Goal: Task Accomplishment & Management: Manage account settings

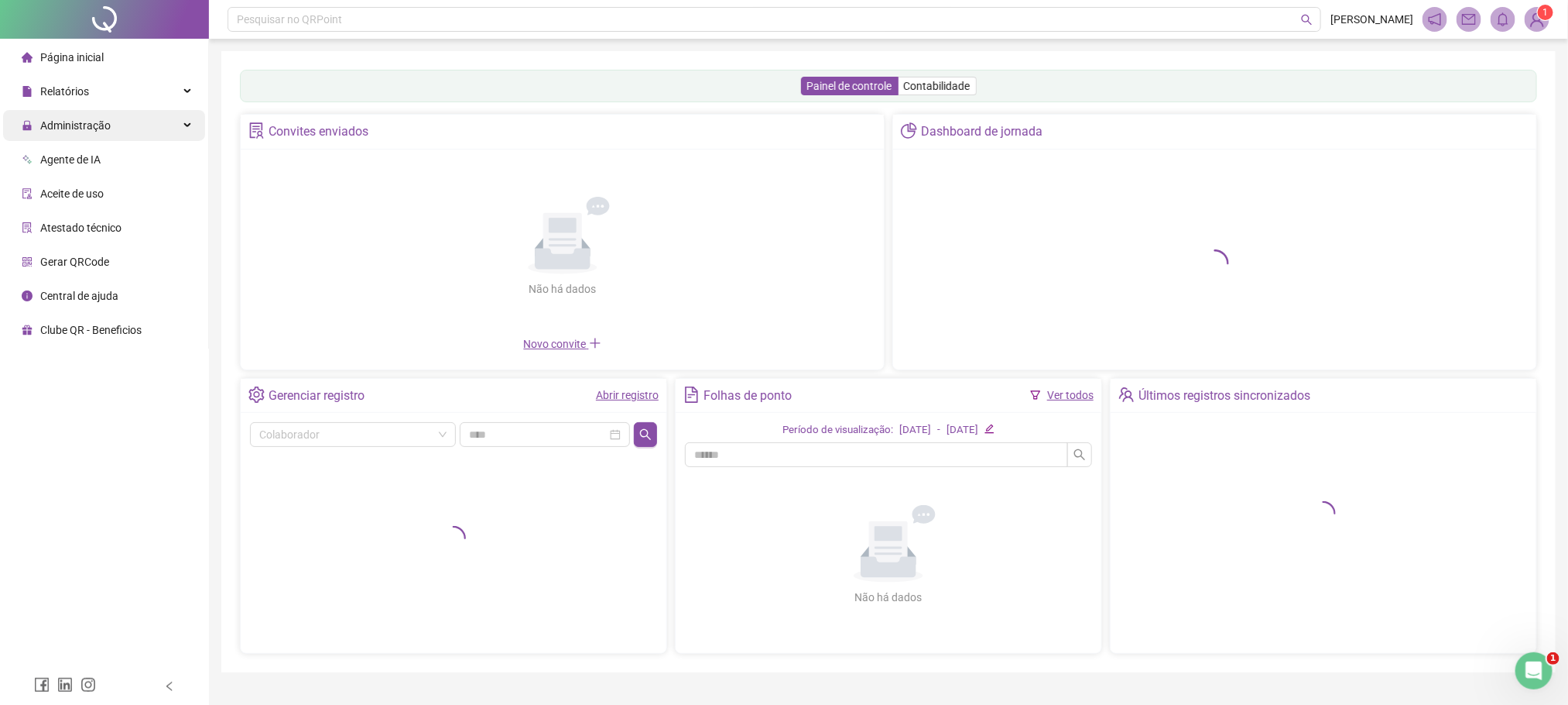
click at [109, 121] on div "Administração" at bounding box center [104, 125] width 202 height 31
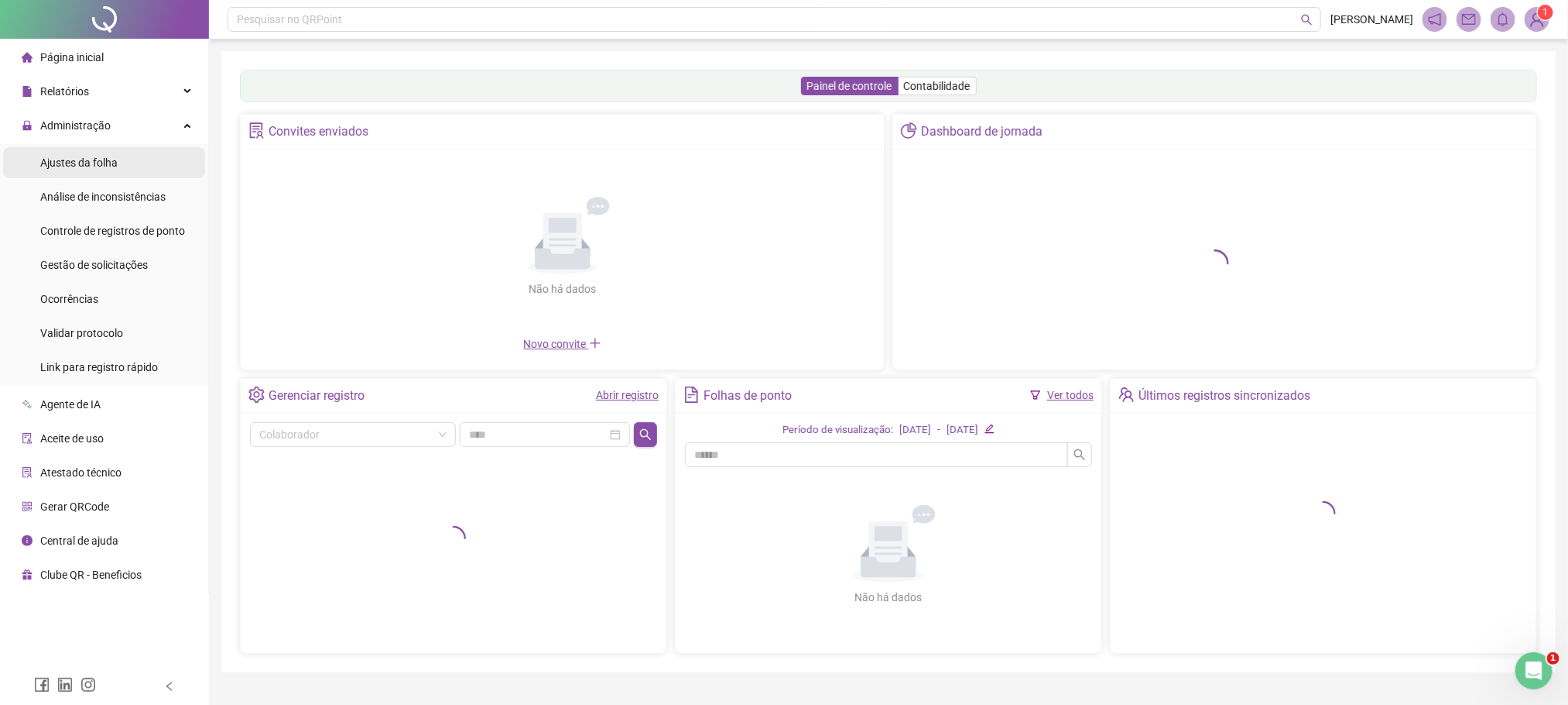
click at [112, 159] on span "Ajustes da folha" at bounding box center [78, 162] width 78 height 13
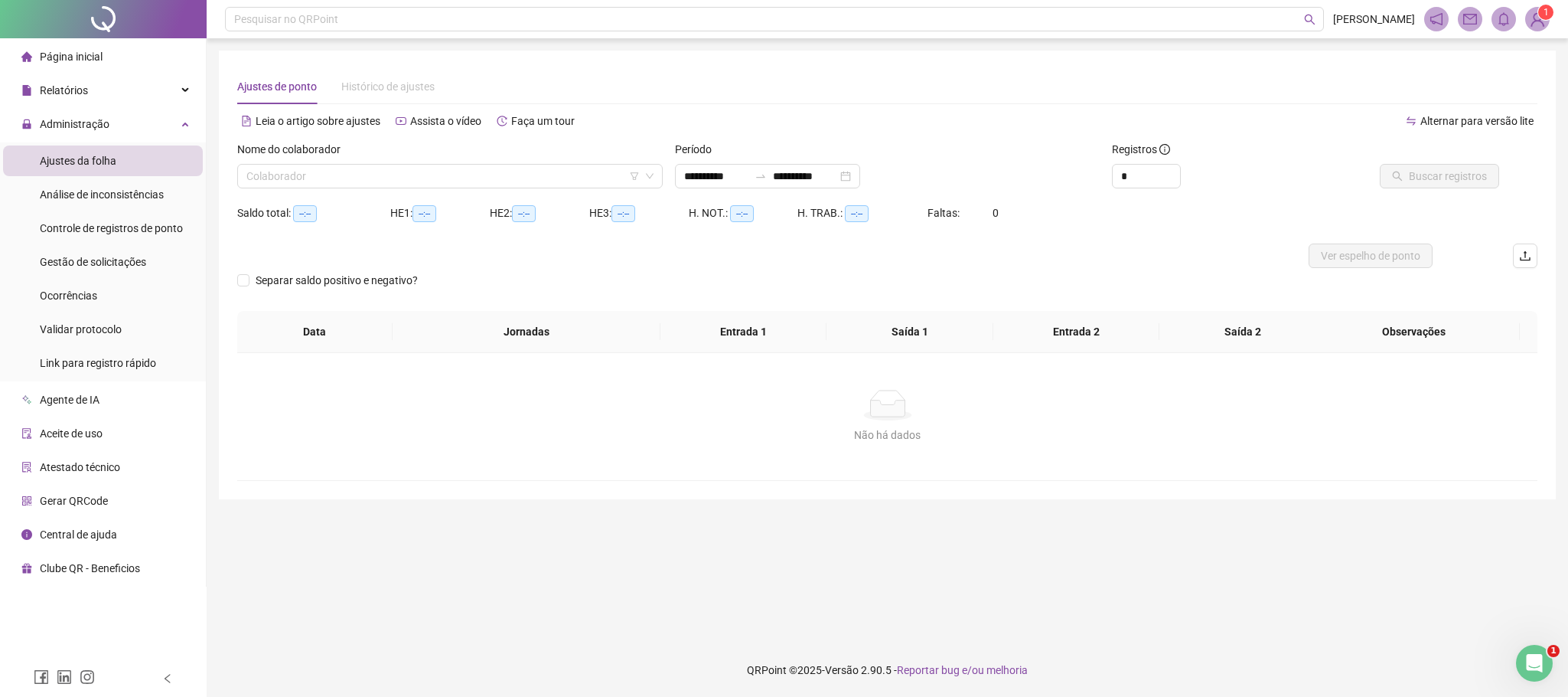
type input "**********"
click at [60, 256] on span "Gestão de solicitações" at bounding box center [93, 262] width 106 height 13
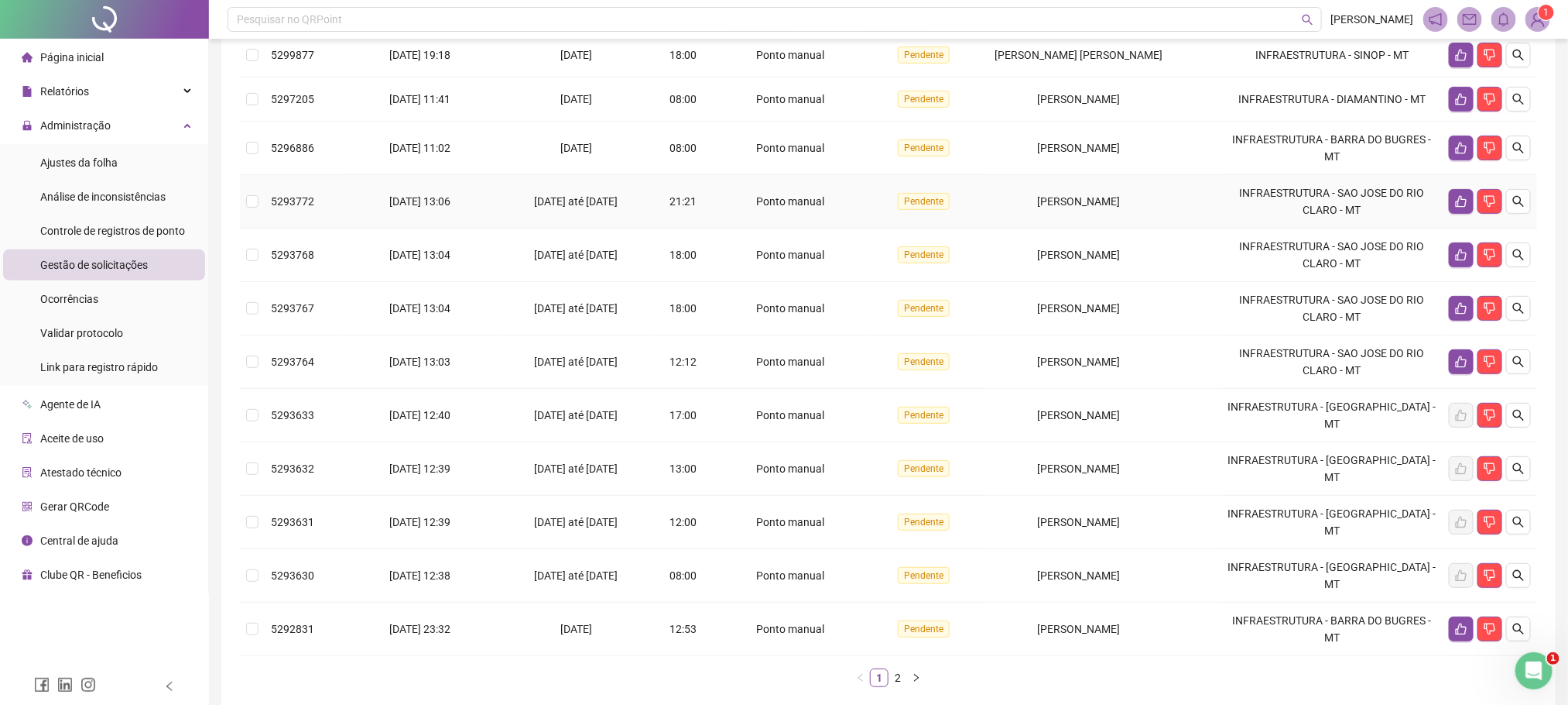
scroll to position [232, 0]
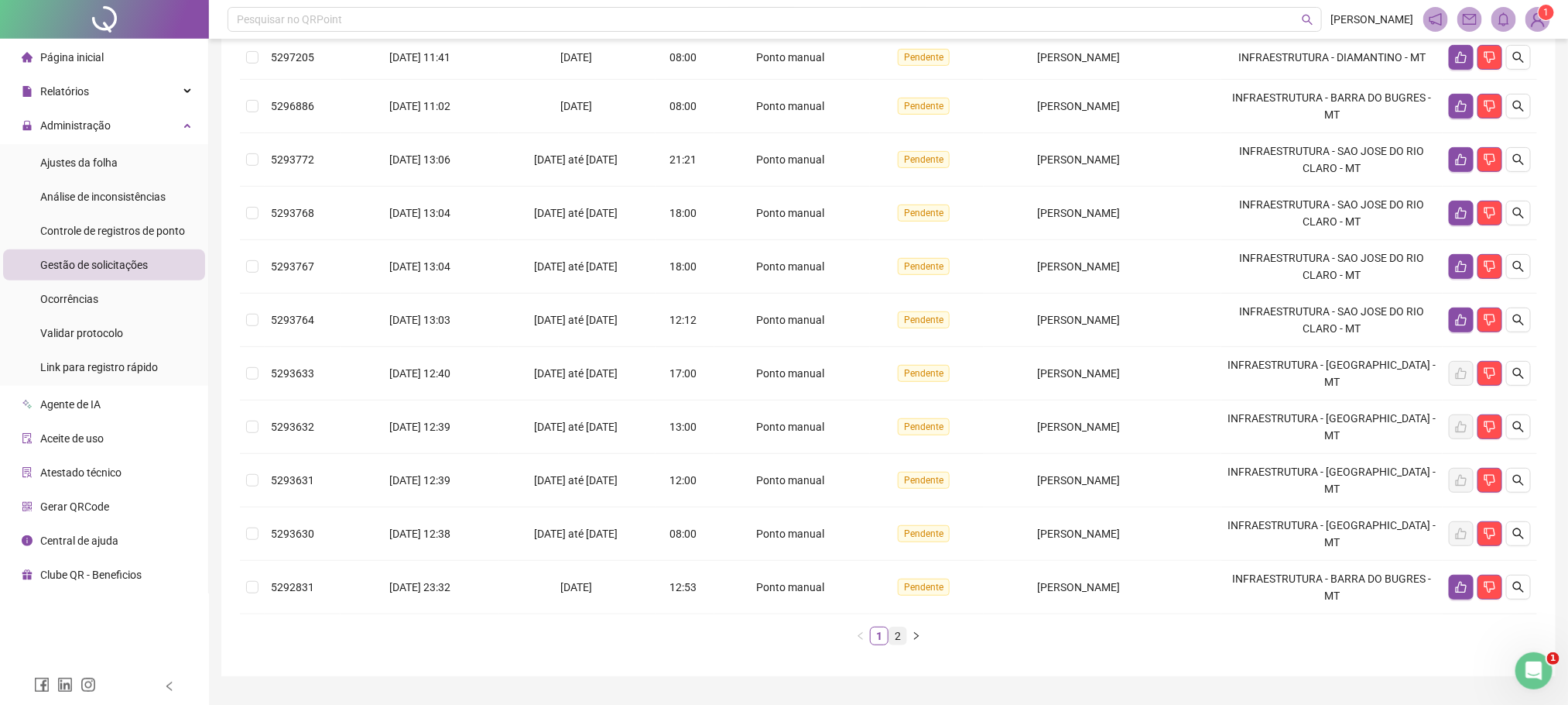
click at [898, 644] on link "2" at bounding box center [897, 636] width 17 height 17
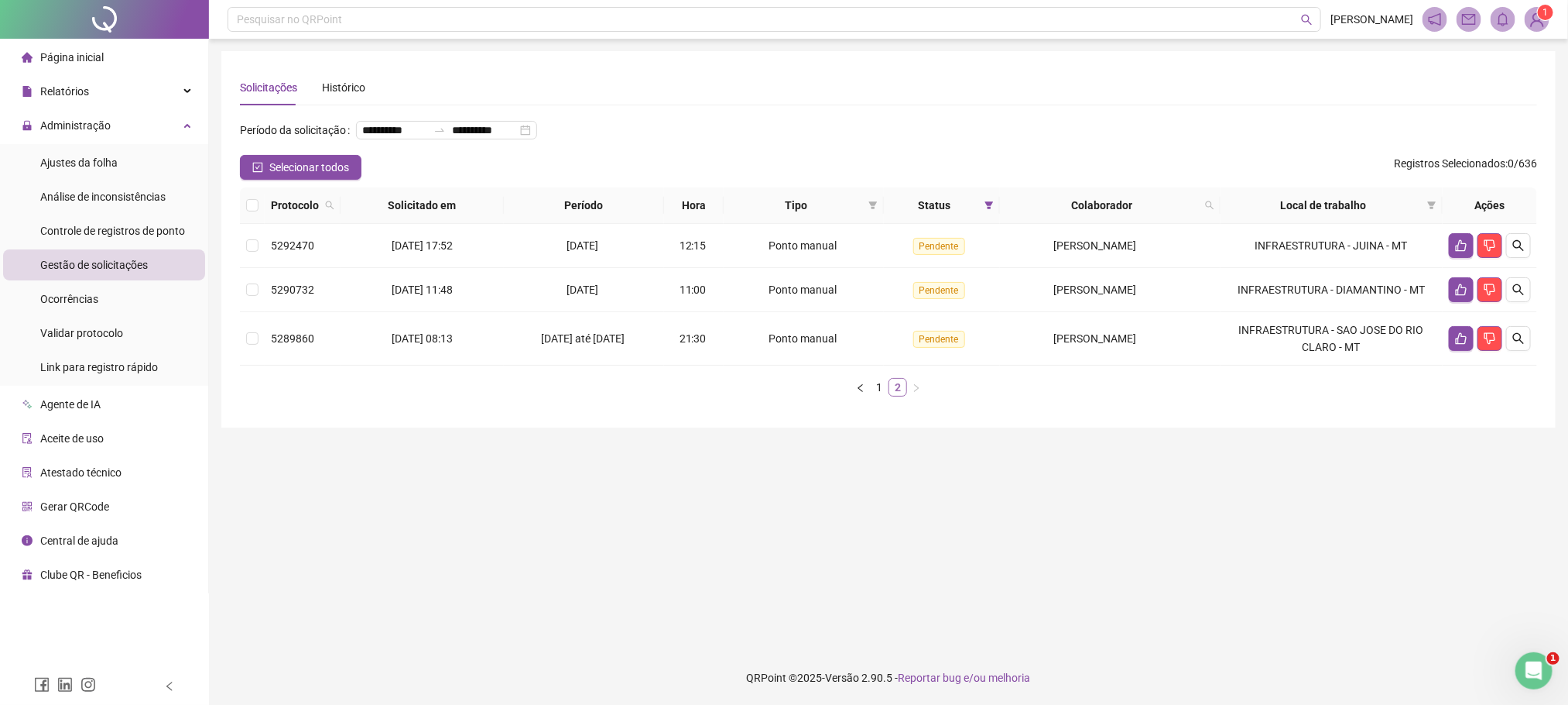
scroll to position [0, 0]
click at [888, 396] on link "1" at bounding box center [888, 387] width 17 height 17
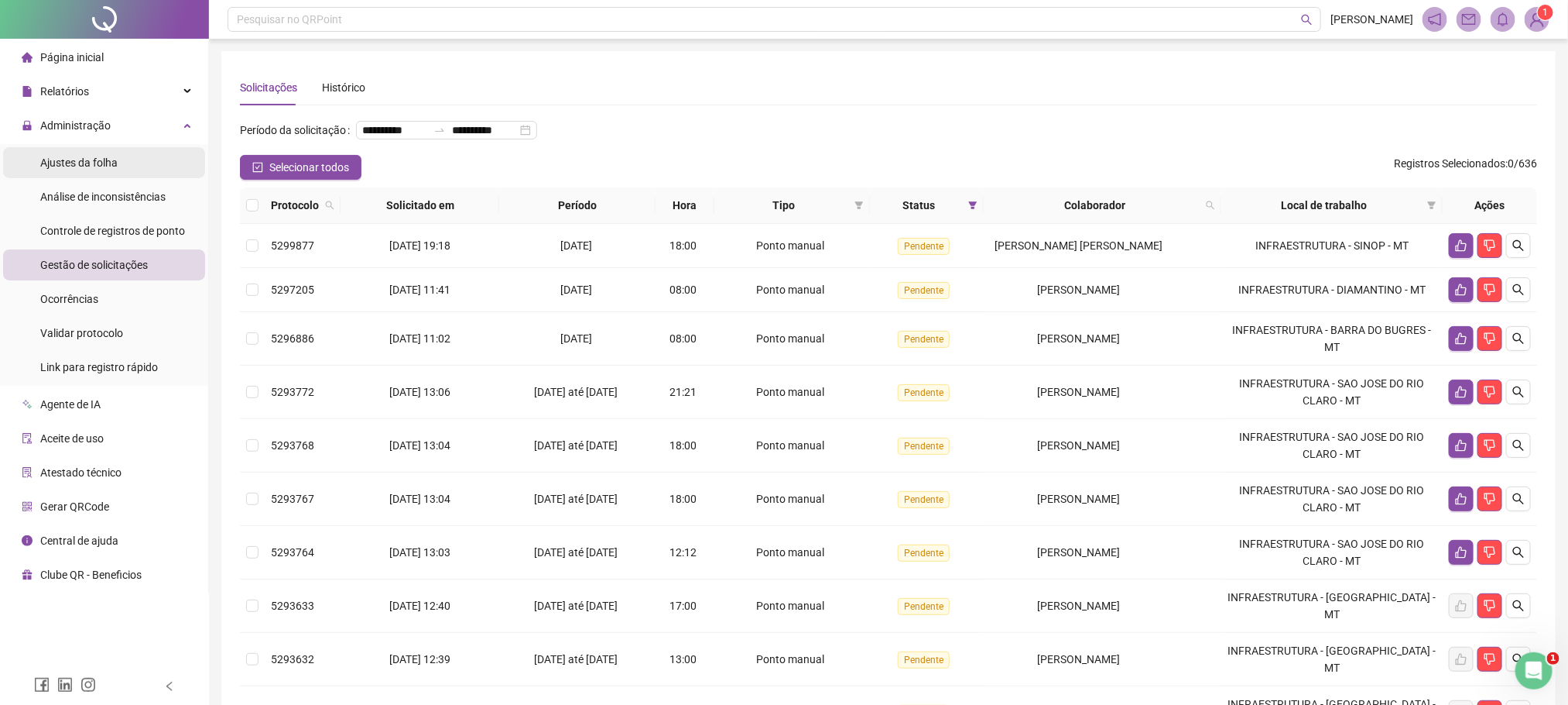
click at [63, 158] on span "Ajustes da folha" at bounding box center [78, 162] width 78 height 13
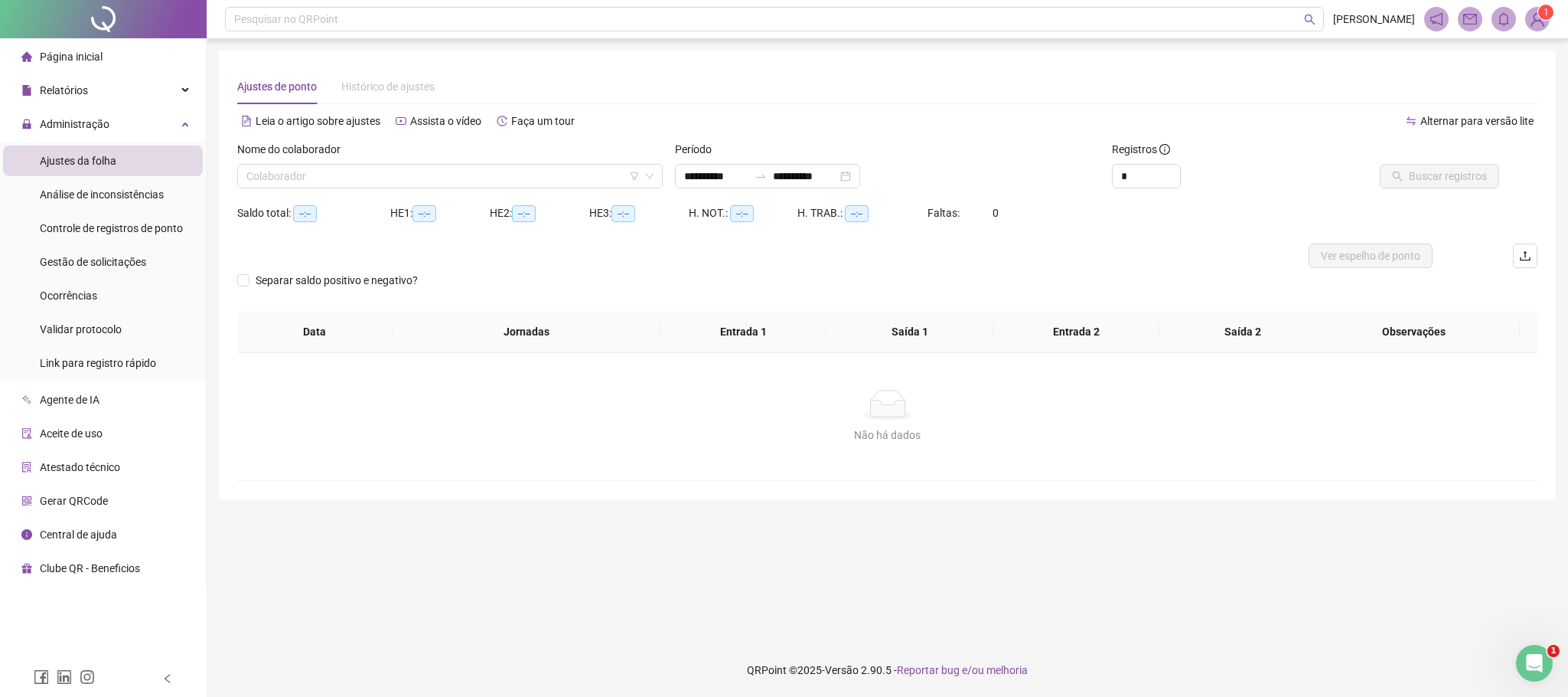
click at [283, 161] on div "Nome do colaborador" at bounding box center [450, 152] width 425 height 23
click at [288, 172] on input "search" at bounding box center [443, 176] width 393 height 23
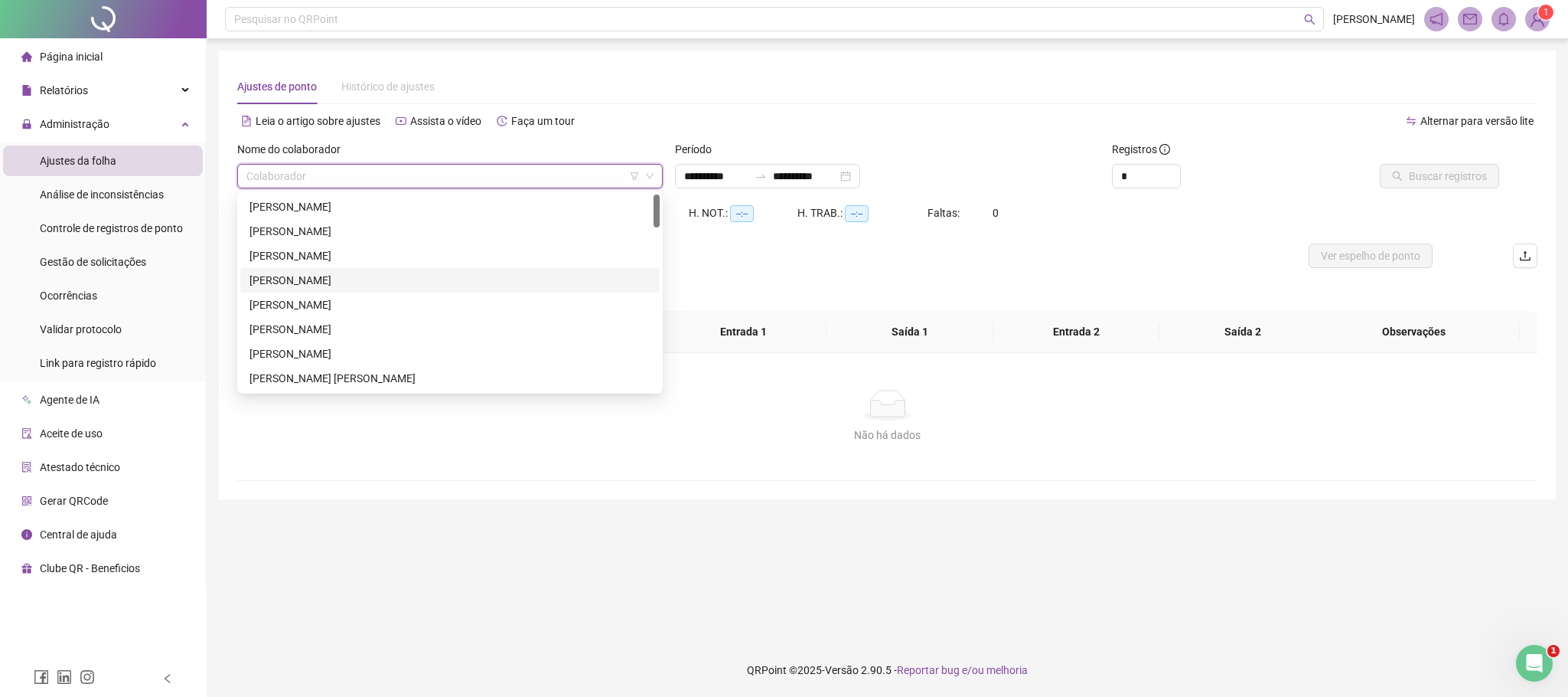
click at [349, 274] on div "ALISSON GOMES DOS SANTOS" at bounding box center [450, 280] width 401 height 17
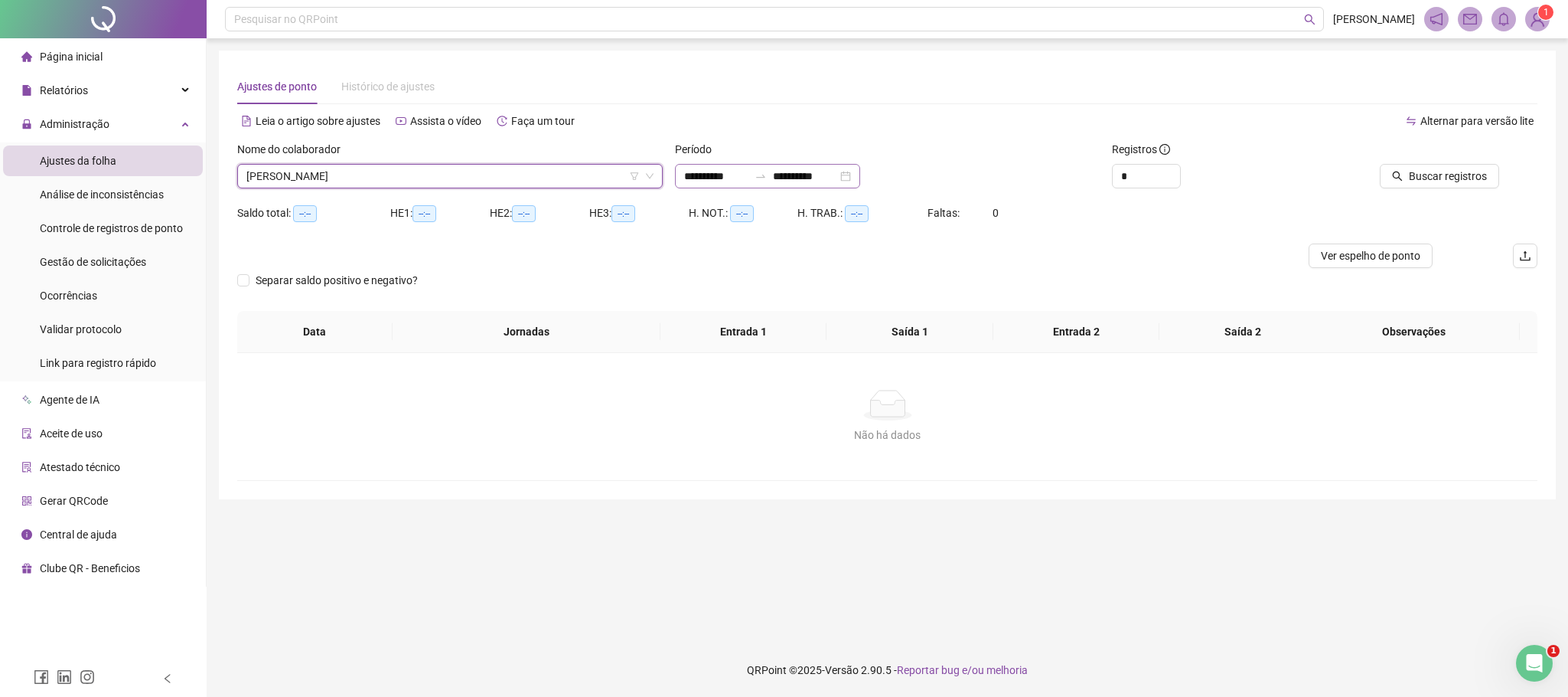
click at [682, 180] on div "**********" at bounding box center [768, 176] width 186 height 24
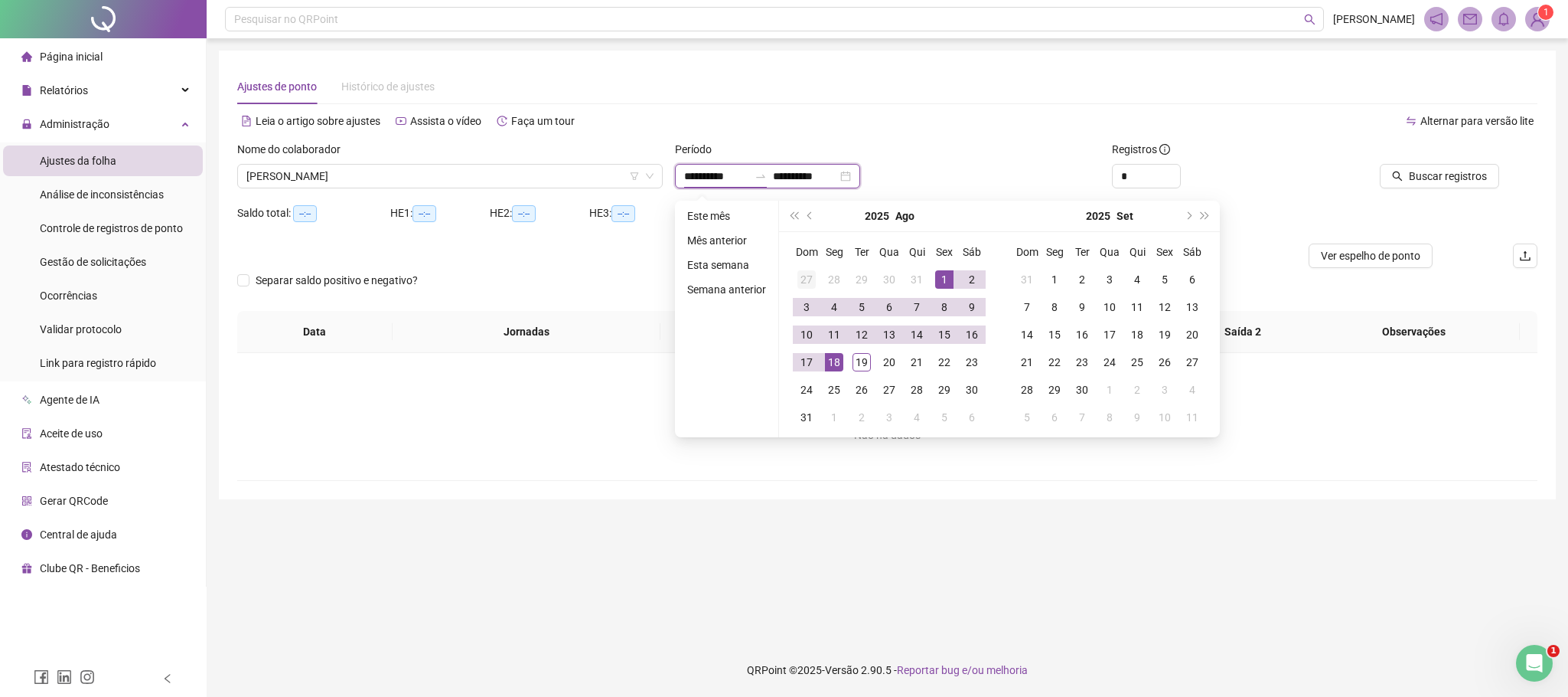
type input "**********"
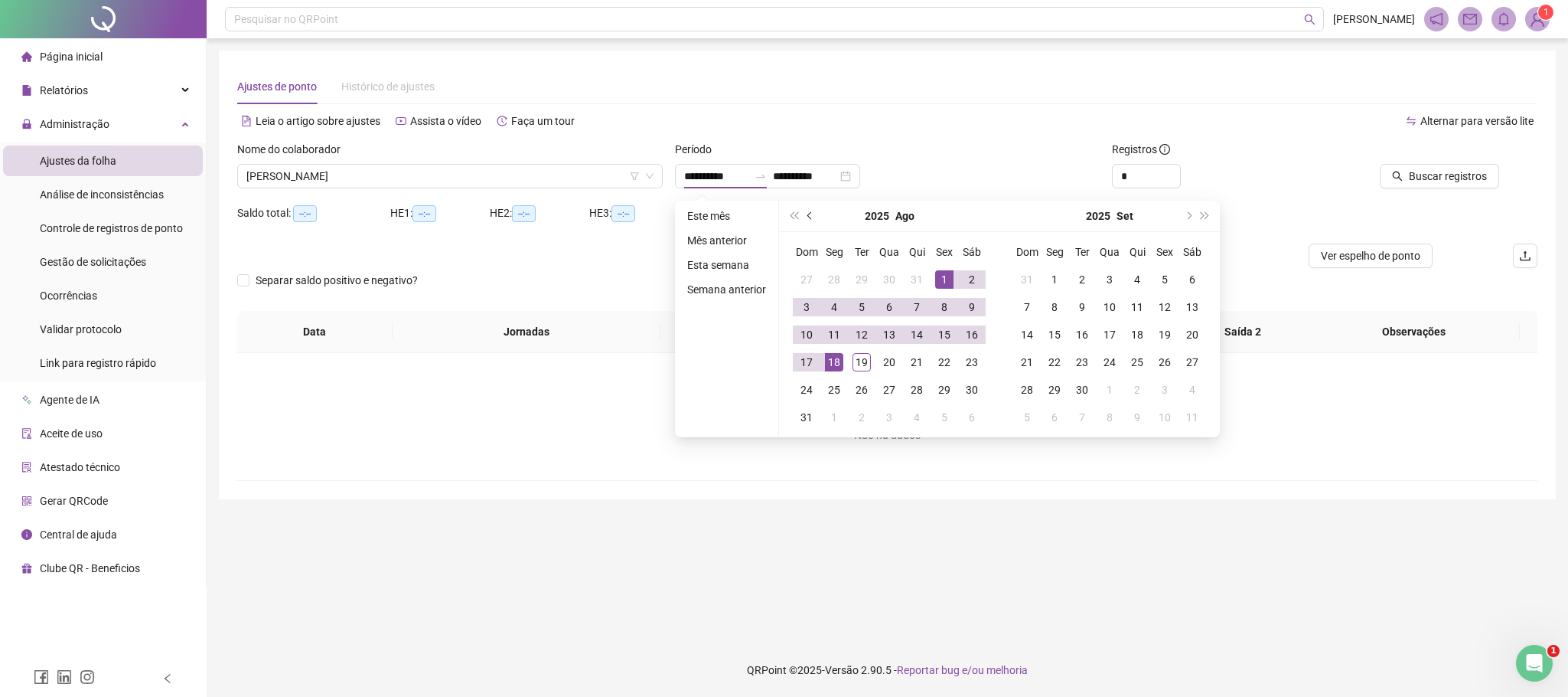
click at [811, 217] on button "prev-year" at bounding box center [811, 216] width 17 height 30
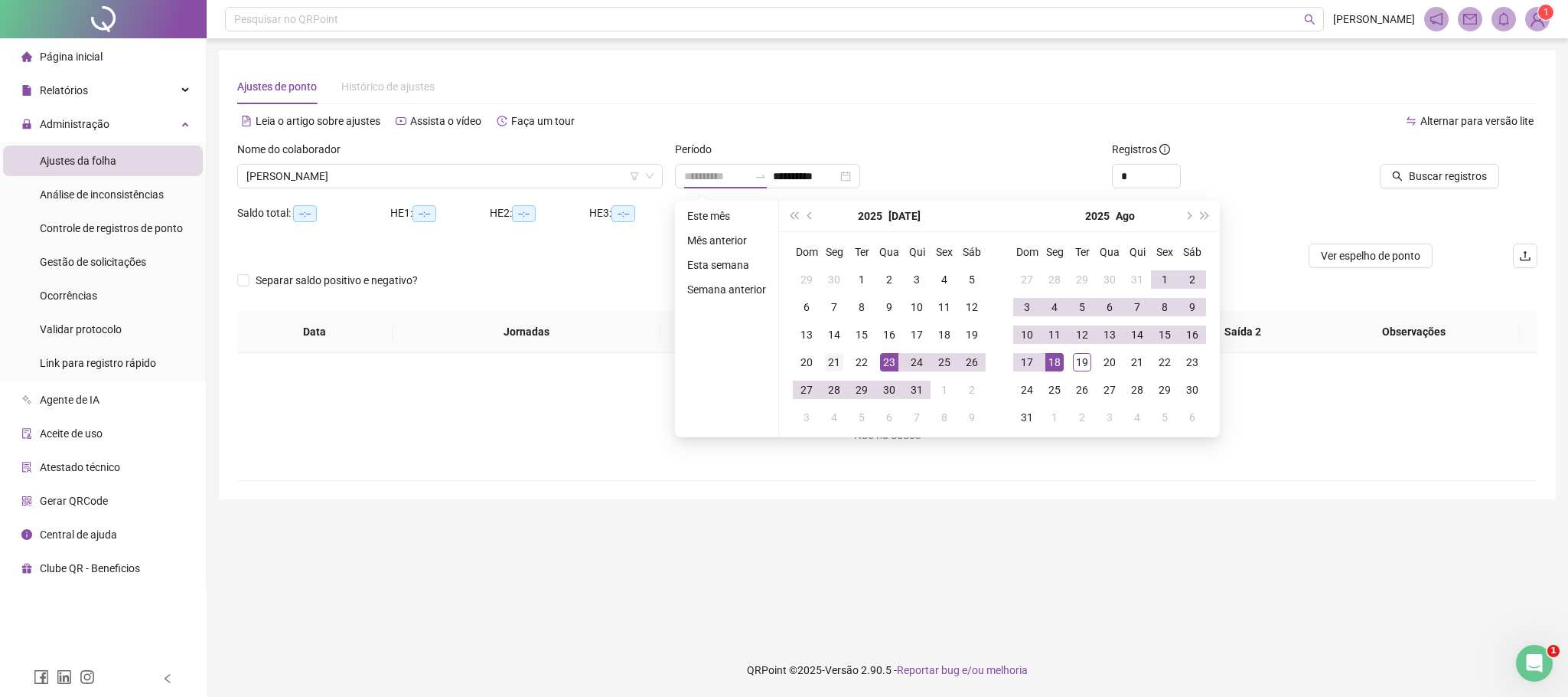
type input "**********"
click at [838, 363] on div "21" at bounding box center [834, 362] width 19 height 19
type input "**********"
click at [1086, 360] on div "19" at bounding box center [1082, 362] width 19 height 19
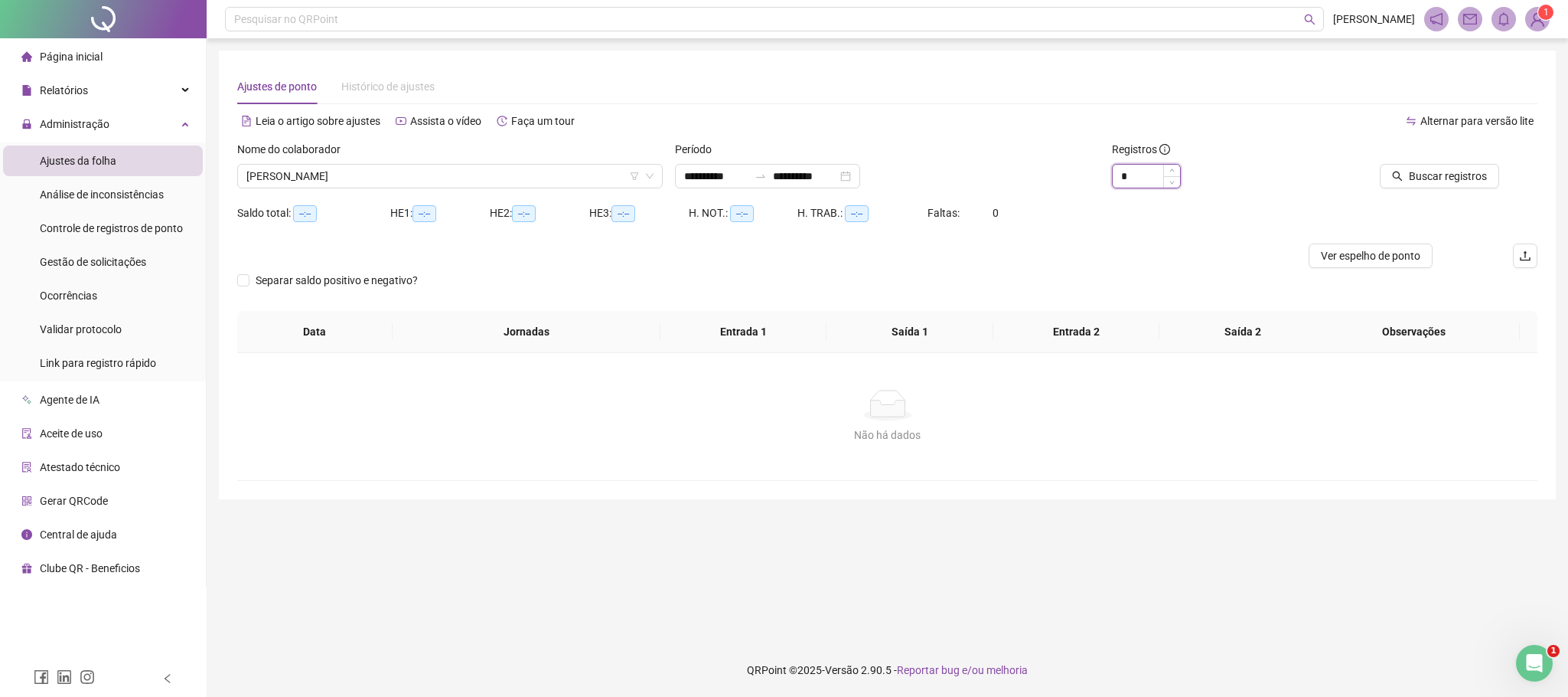
click at [1134, 179] on input "*" at bounding box center [1146, 176] width 67 height 23
type input "*"
click at [1470, 164] on button "Buscar registros" at bounding box center [1440, 176] width 120 height 24
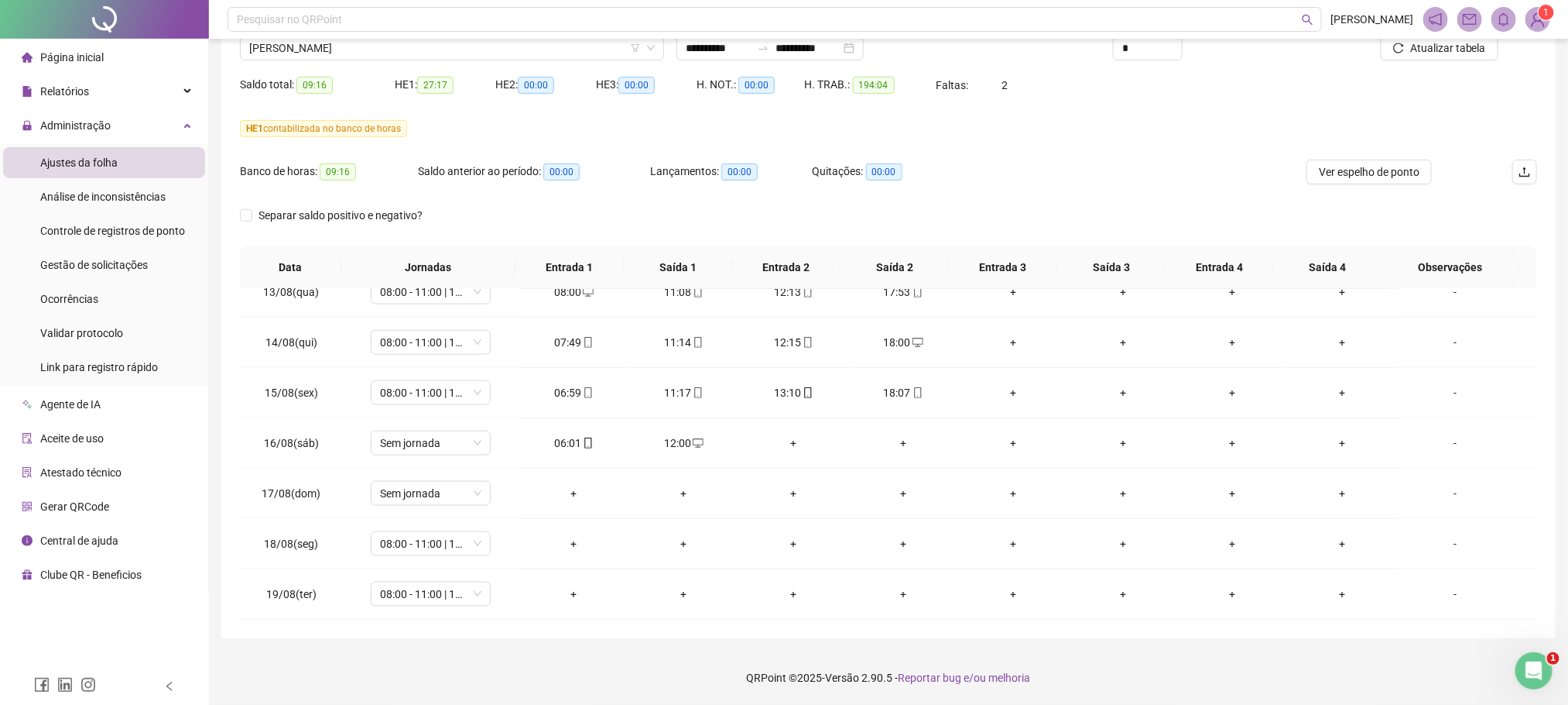
scroll to position [1189, 0]
click at [344, 50] on span "ALISSON GOMES DOS SANTOS" at bounding box center [451, 48] width 405 height 23
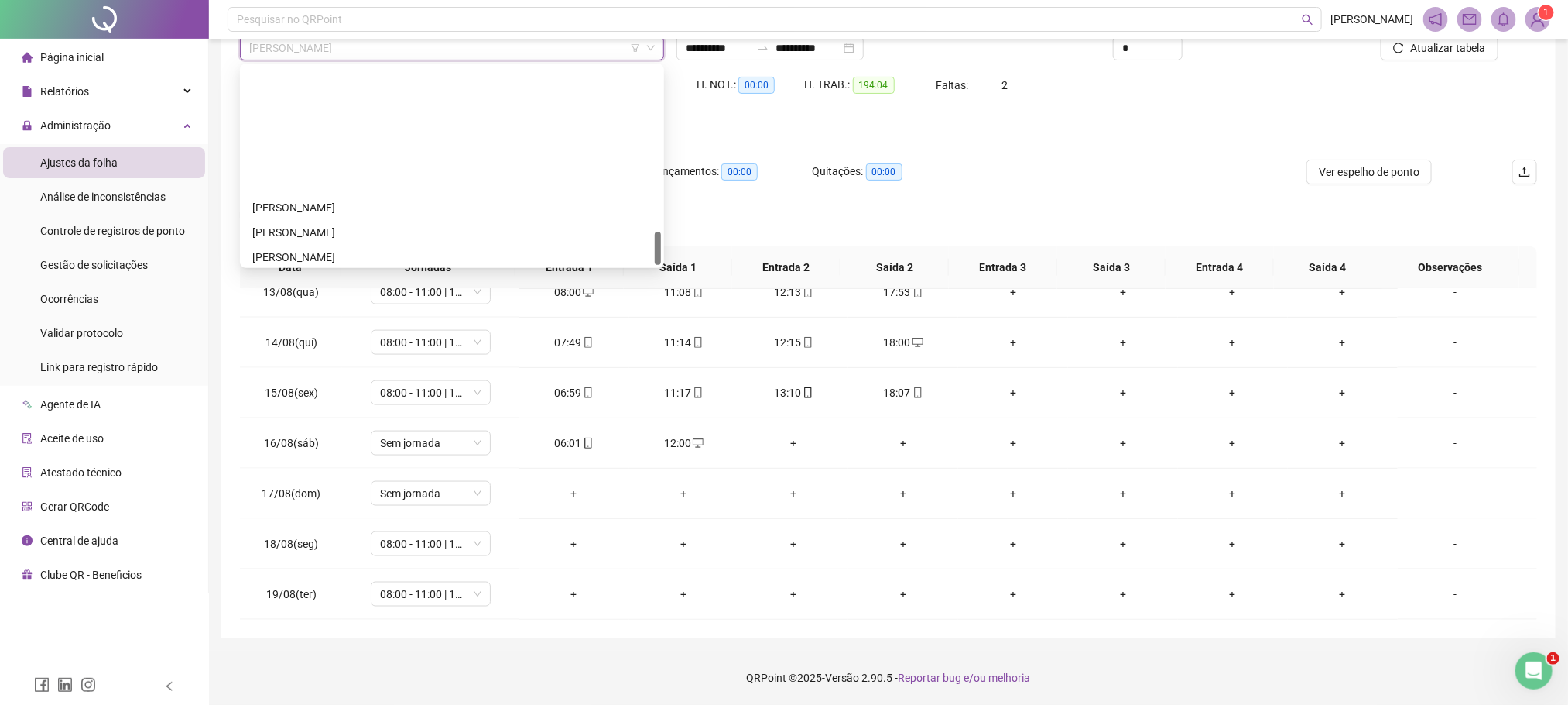
scroll to position [966, 0]
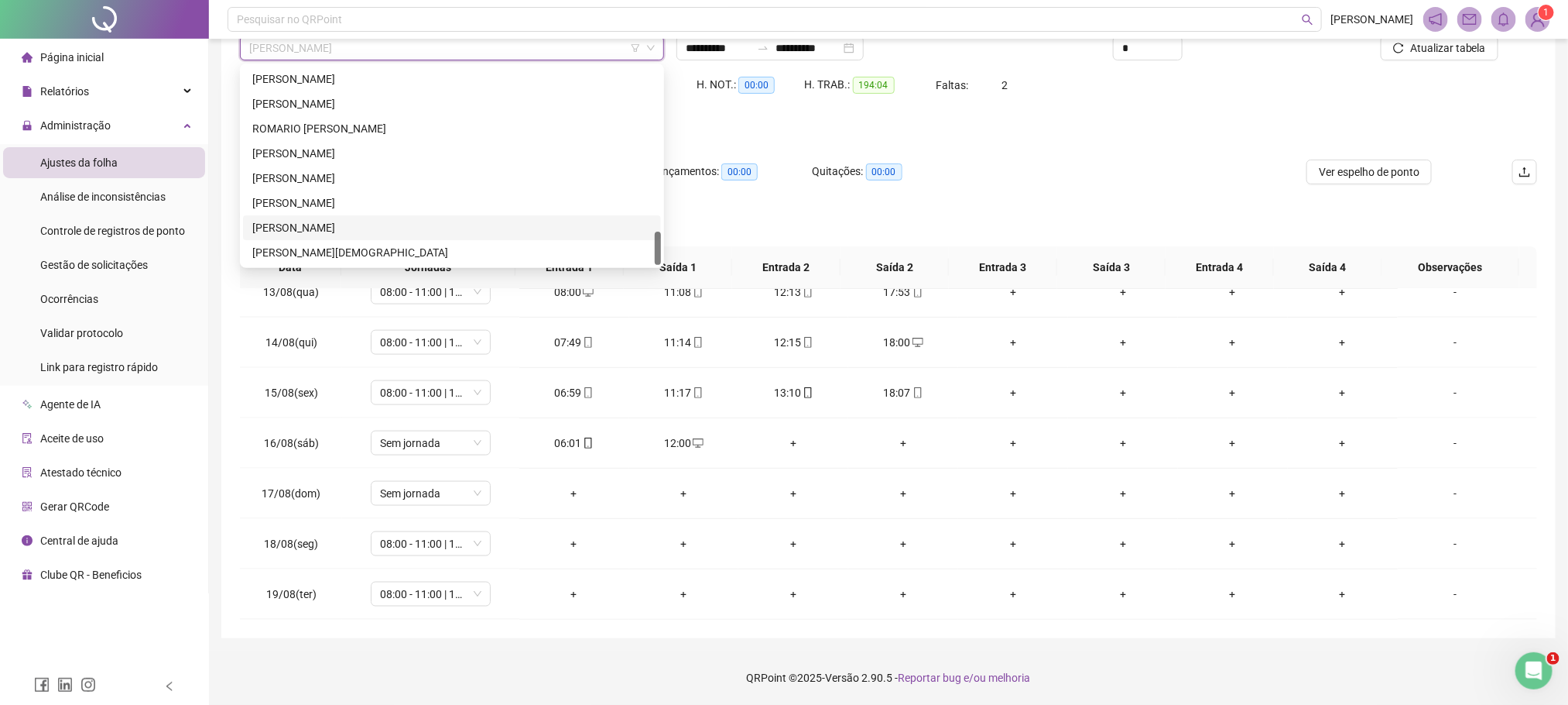
click at [341, 230] on div "WALLISON FERREIRA DA SILVA" at bounding box center [452, 228] width 399 height 17
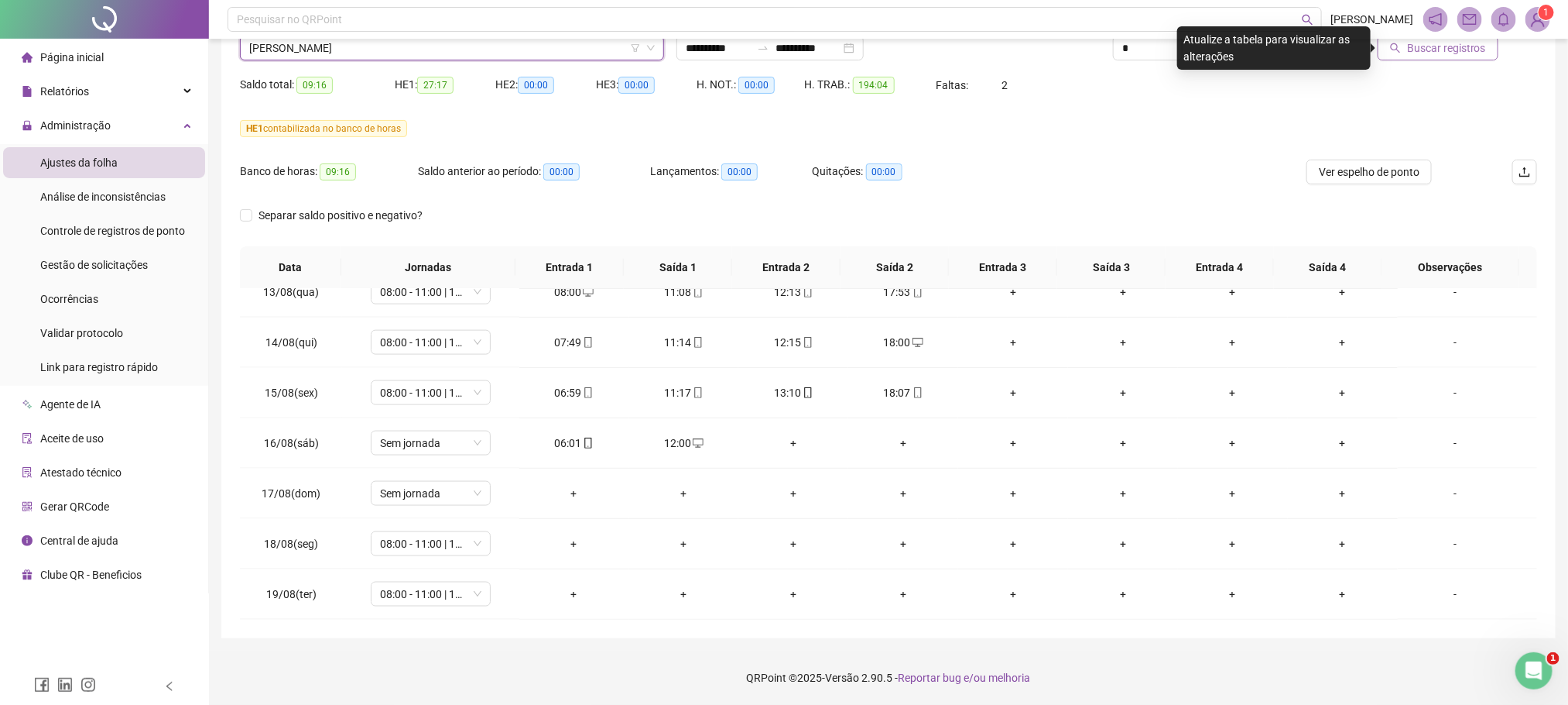
click at [1445, 51] on span "Buscar registros" at bounding box center [1446, 48] width 79 height 17
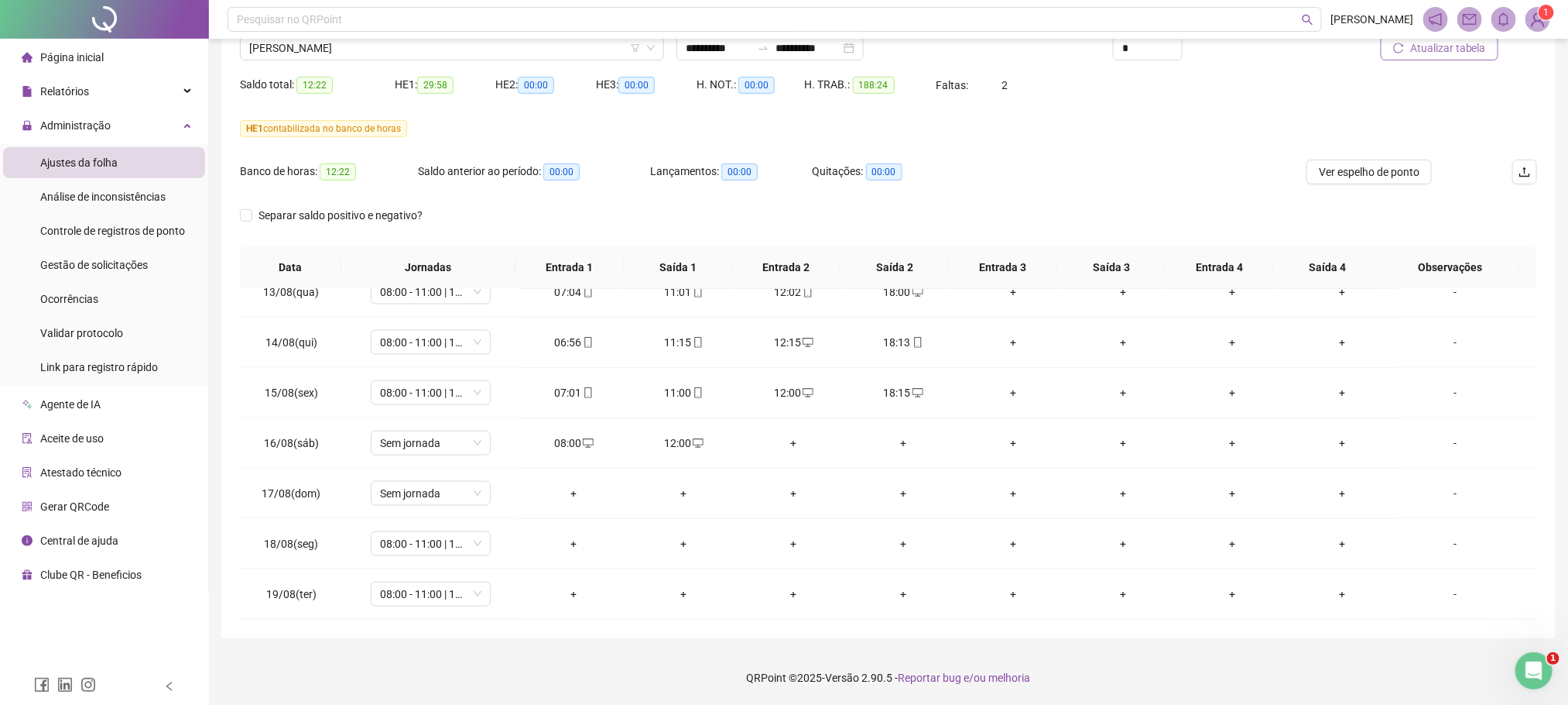
click at [1446, 56] on button "Atualizar tabela" at bounding box center [1439, 48] width 118 height 25
click at [381, 44] on span "WALLISON FERREIRA DA SILVA" at bounding box center [451, 48] width 405 height 23
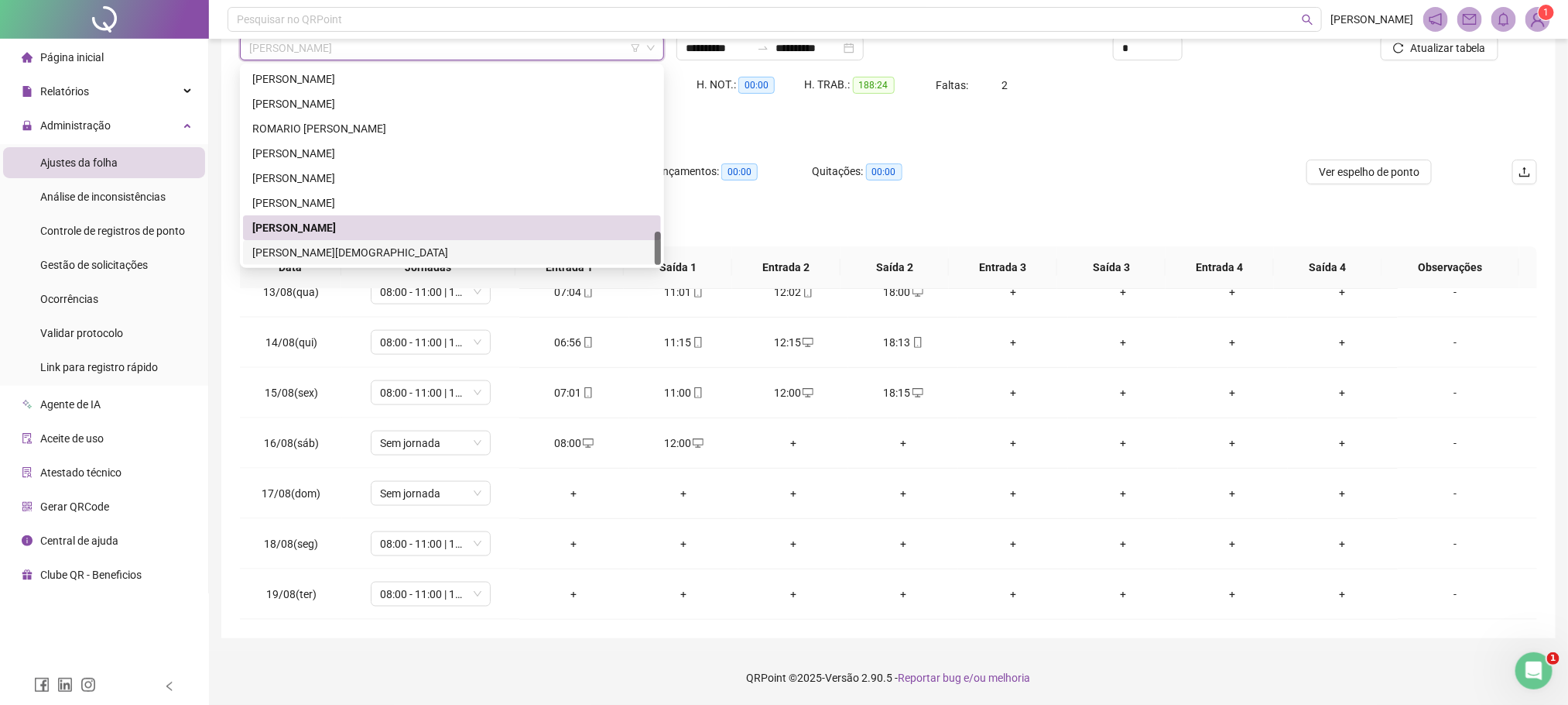
click at [322, 248] on div "WISLY RODRIGUES DE JESUS" at bounding box center [452, 253] width 399 height 17
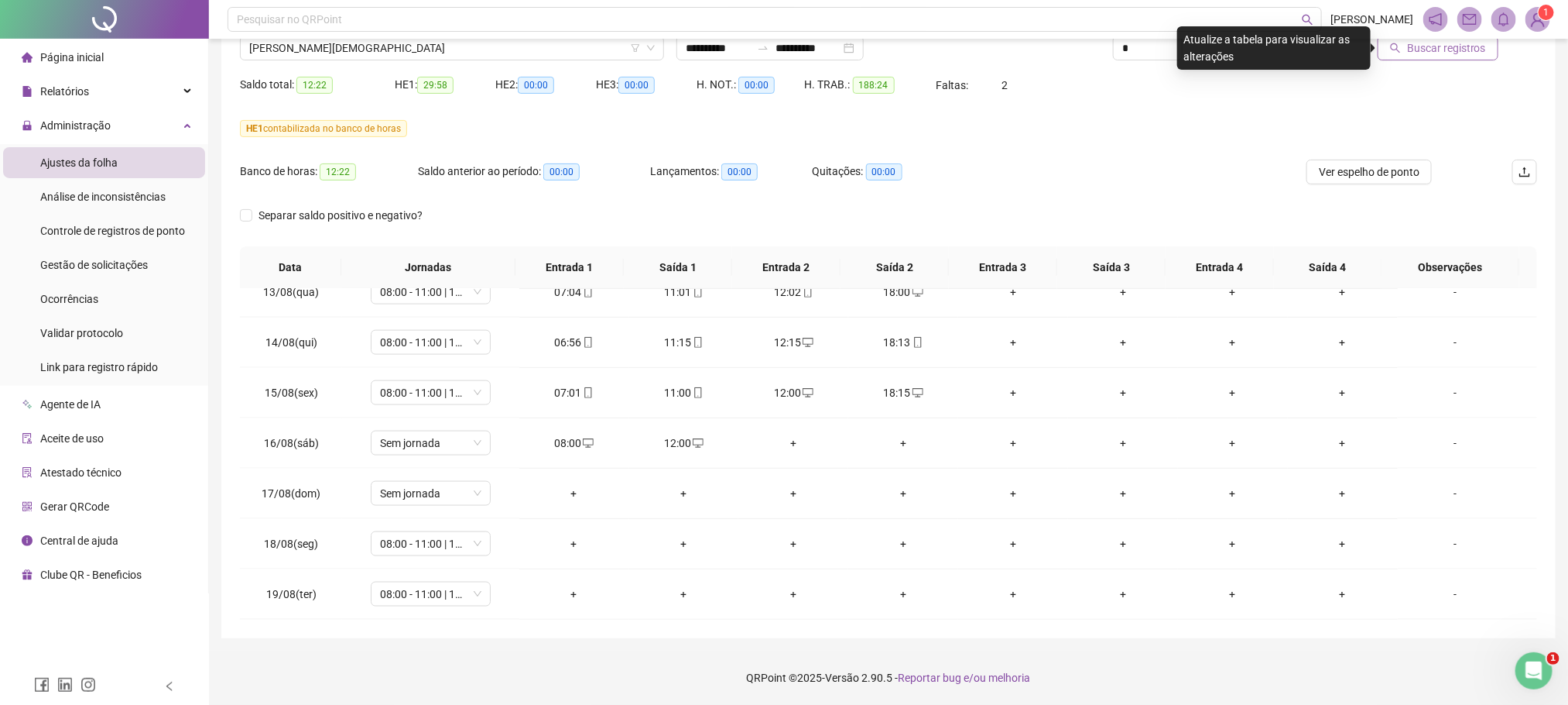
click at [1452, 52] on span "Buscar registros" at bounding box center [1446, 48] width 79 height 17
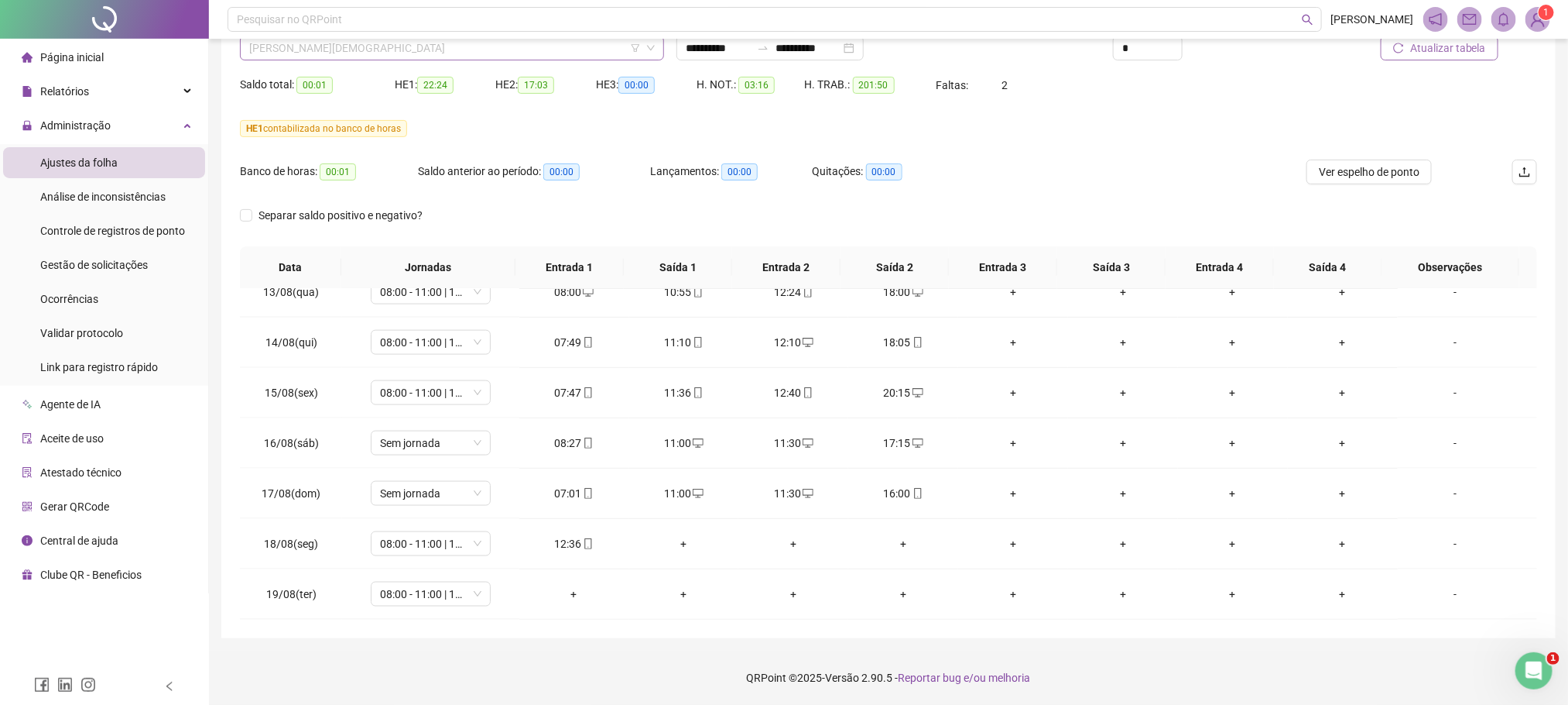
click at [367, 47] on span "WISLY RODRIGUES DE JESUS" at bounding box center [451, 48] width 405 height 23
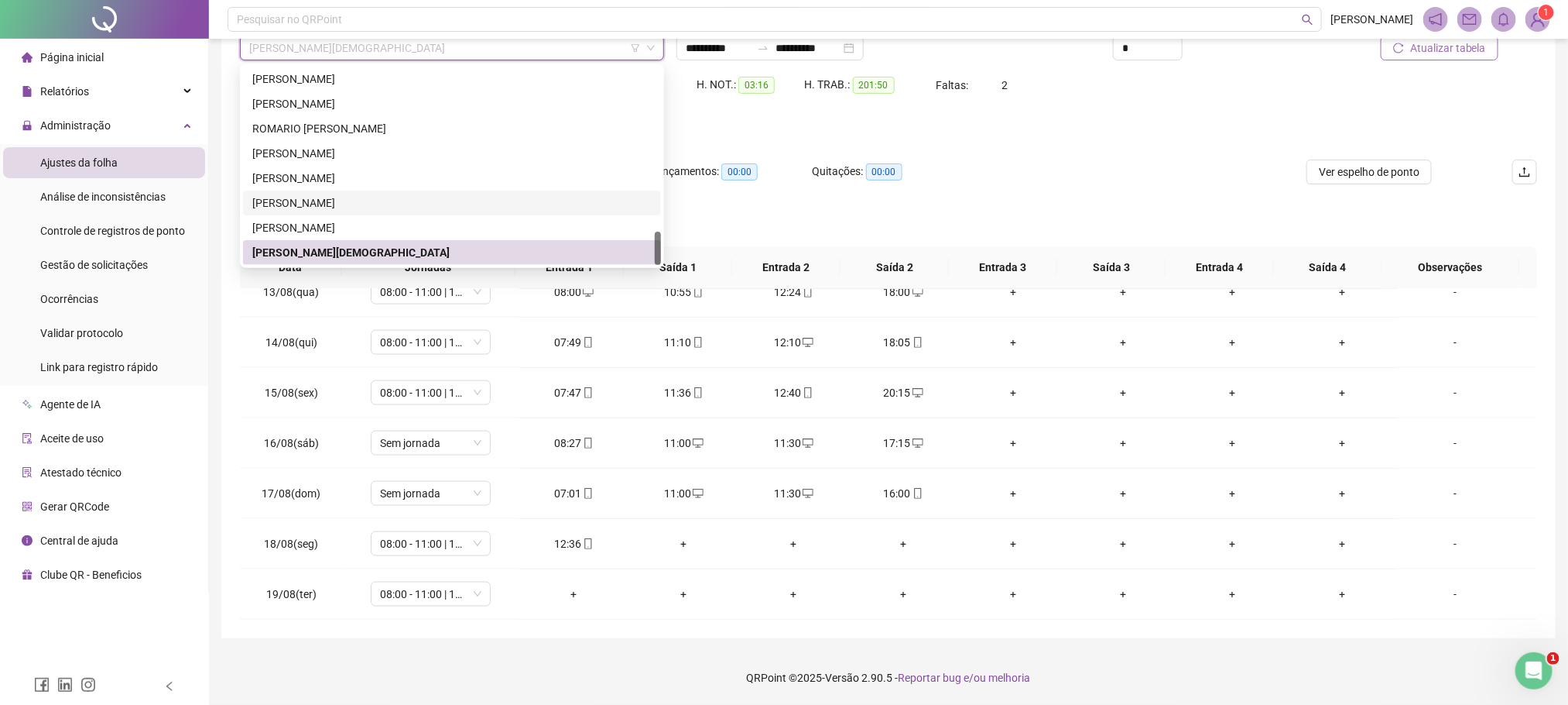
click at [303, 200] on div "THIAGO PEREIRA DUARTE" at bounding box center [452, 203] width 399 height 17
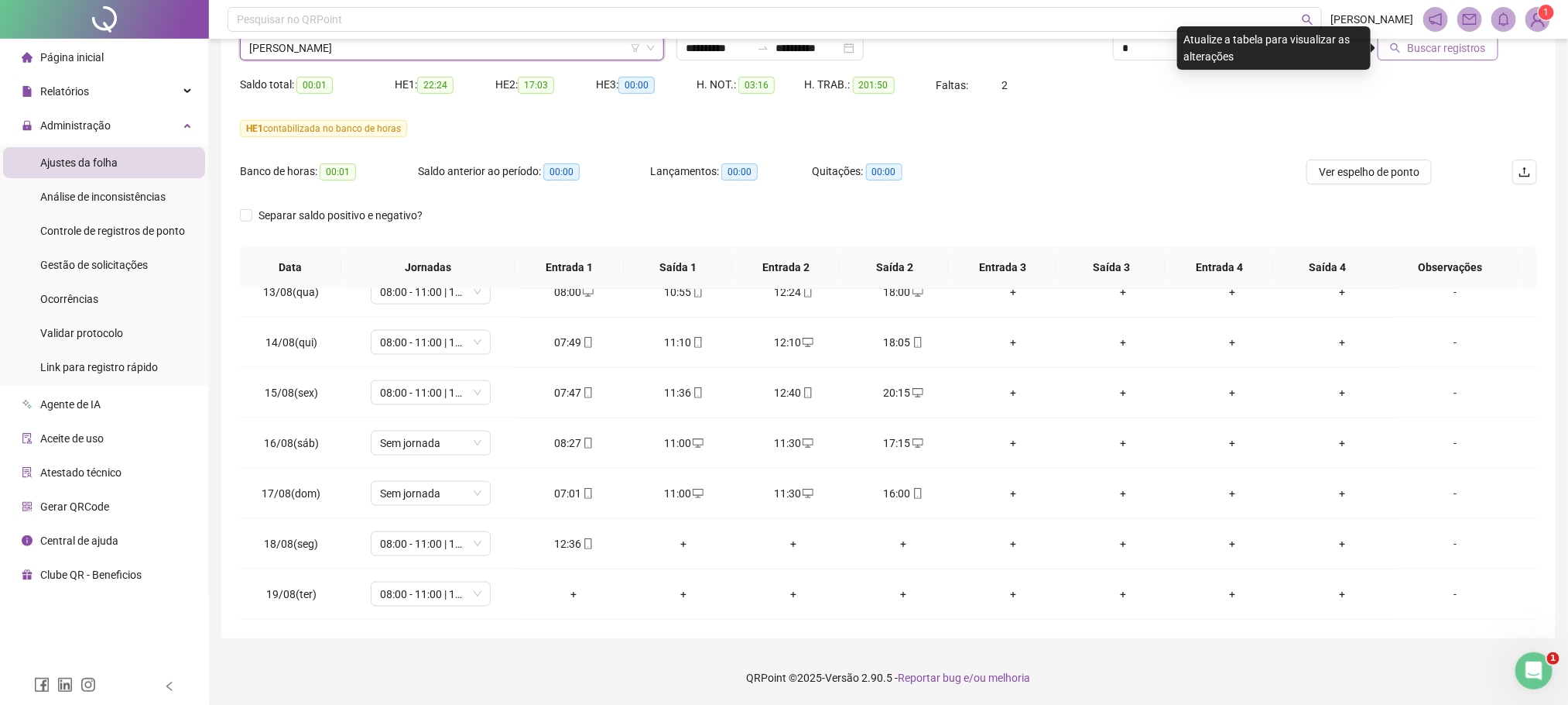
click at [1461, 52] on span "Buscar registros" at bounding box center [1446, 48] width 79 height 17
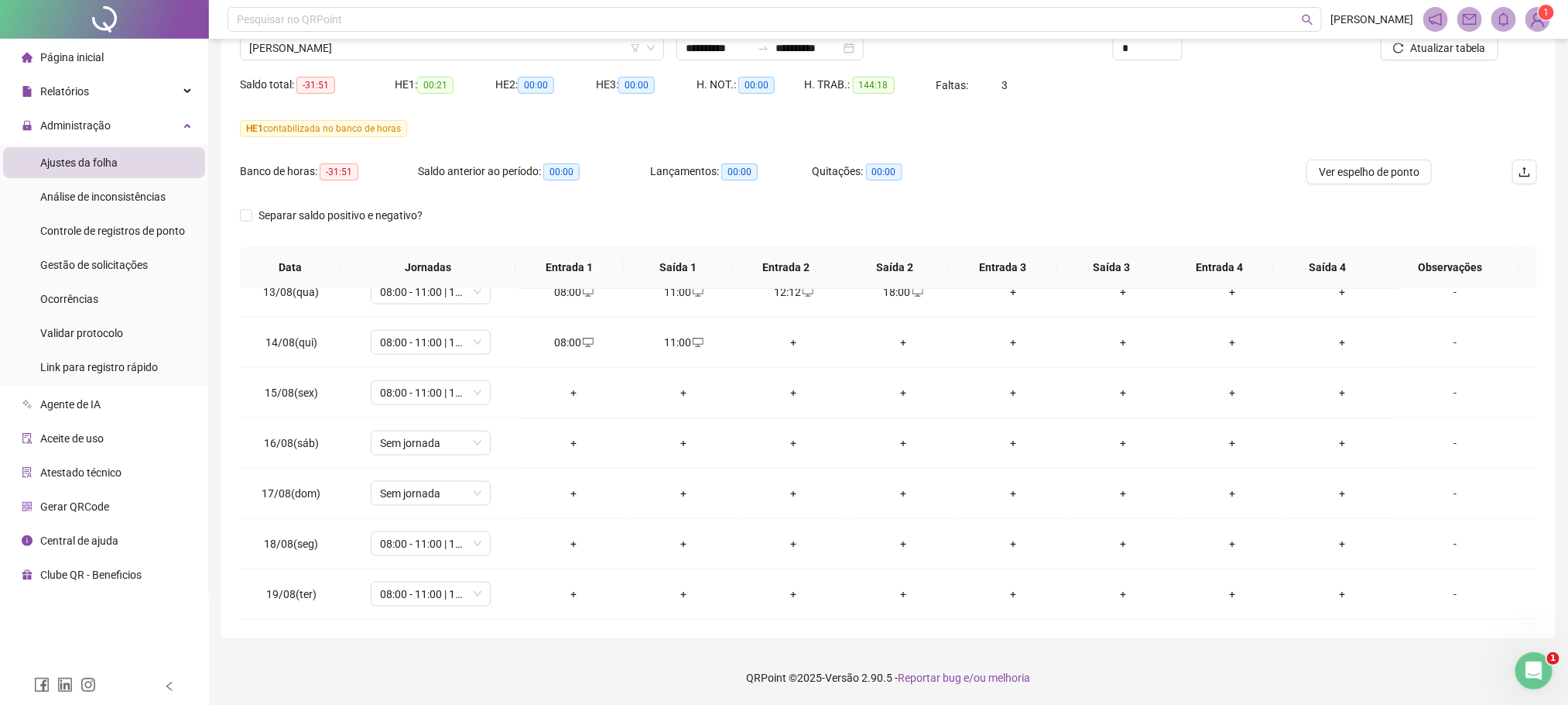
scroll to position [1189, 0]
click at [1363, 181] on button "Ver espelho de ponto" at bounding box center [1368, 172] width 125 height 25
click at [384, 58] on span "THIAGO PEREIRA DUARTE" at bounding box center [451, 48] width 405 height 23
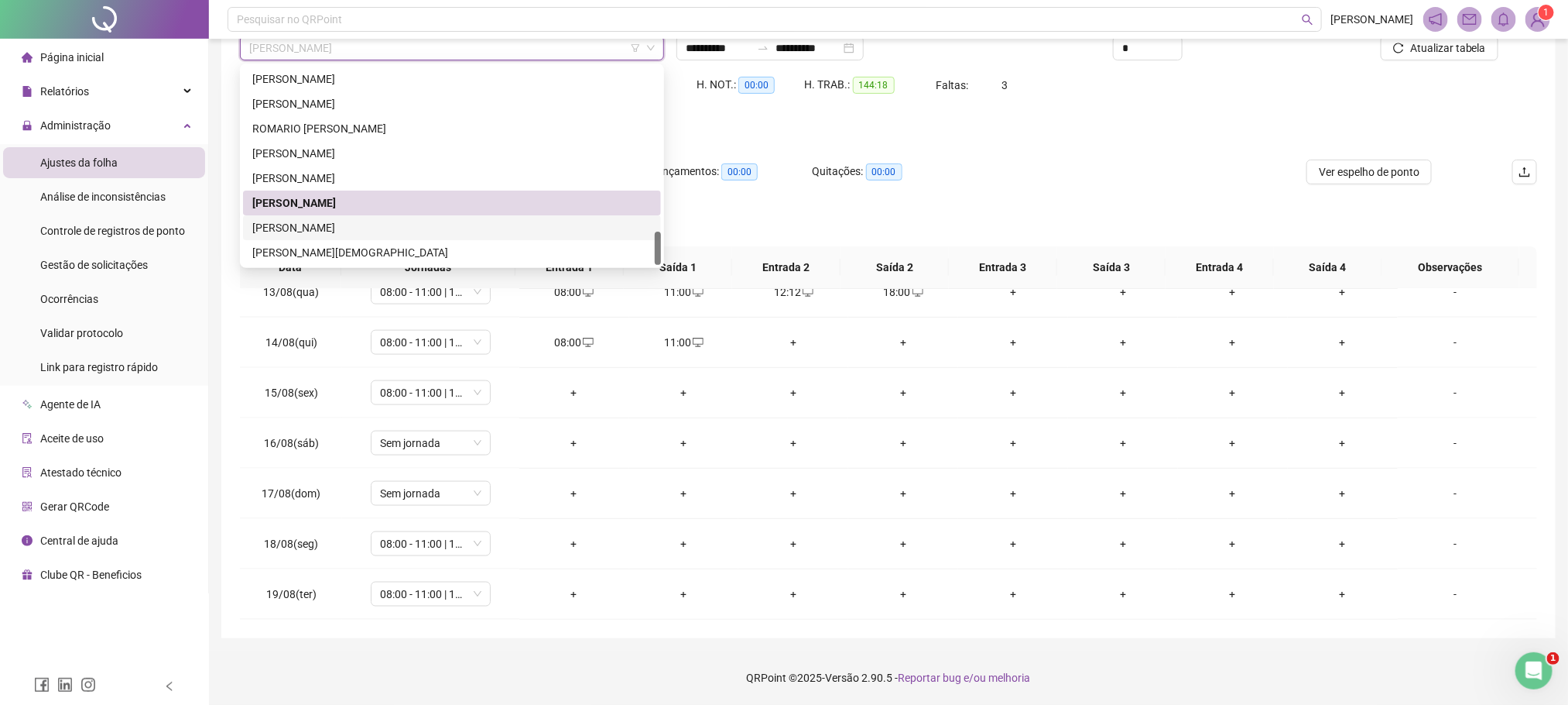
click at [325, 236] on div "WALLISON FERREIRA DA SILVA" at bounding box center [452, 228] width 399 height 17
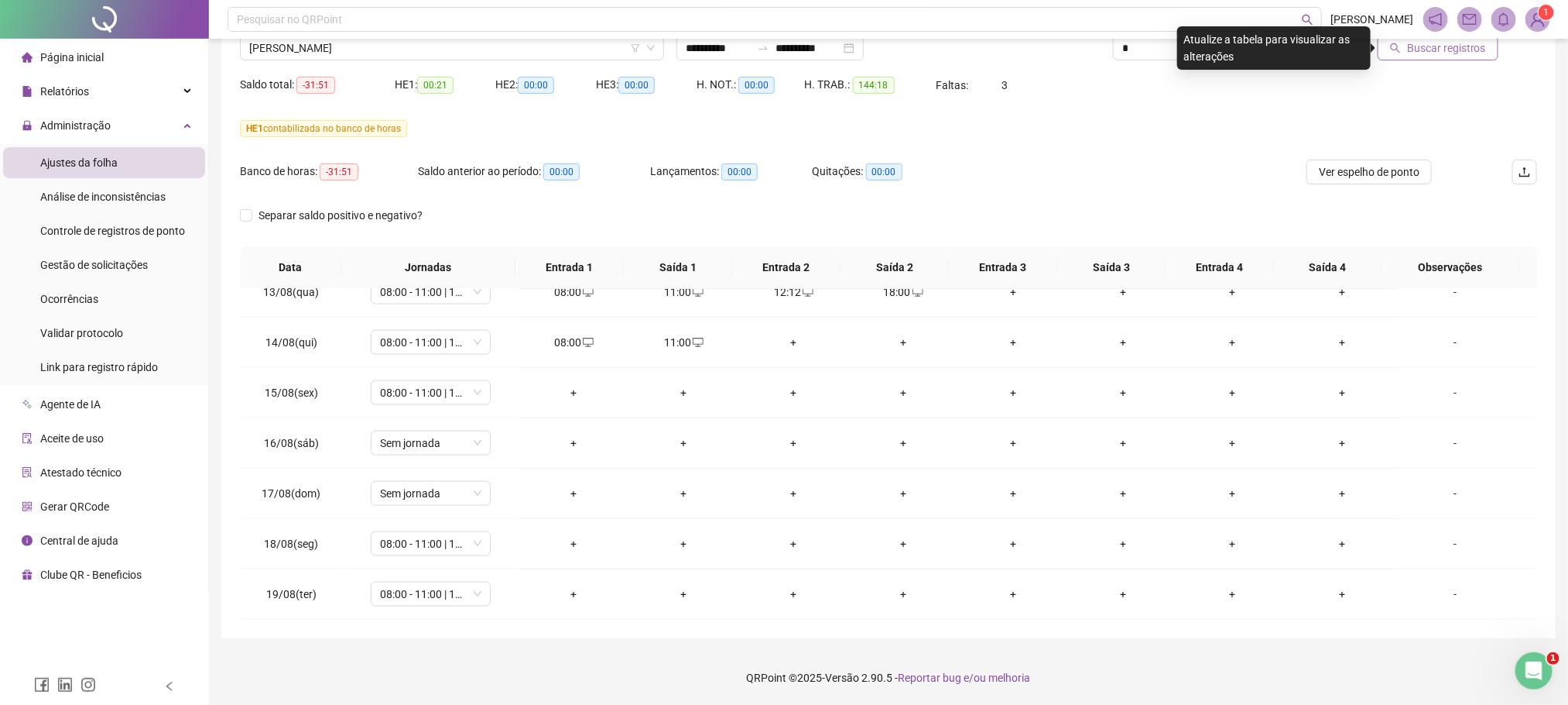
click at [1449, 56] on button "Buscar registros" at bounding box center [1438, 48] width 121 height 25
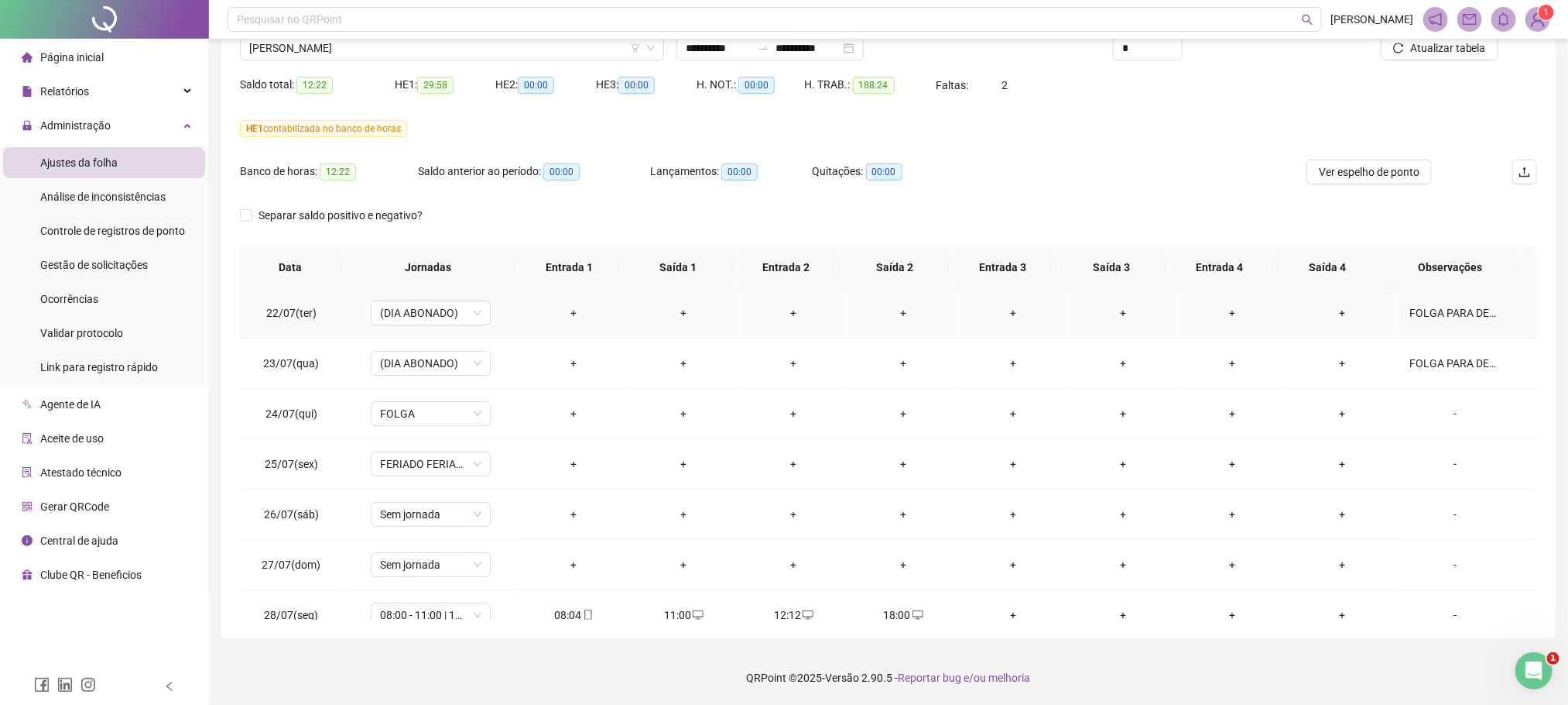
scroll to position [0, 0]
click at [1421, 413] on div "FOLGA PARA DESCANSO DO COLABORADOR APÓS PERÍODO DE VIAGEM" at bounding box center [1455, 414] width 91 height 17
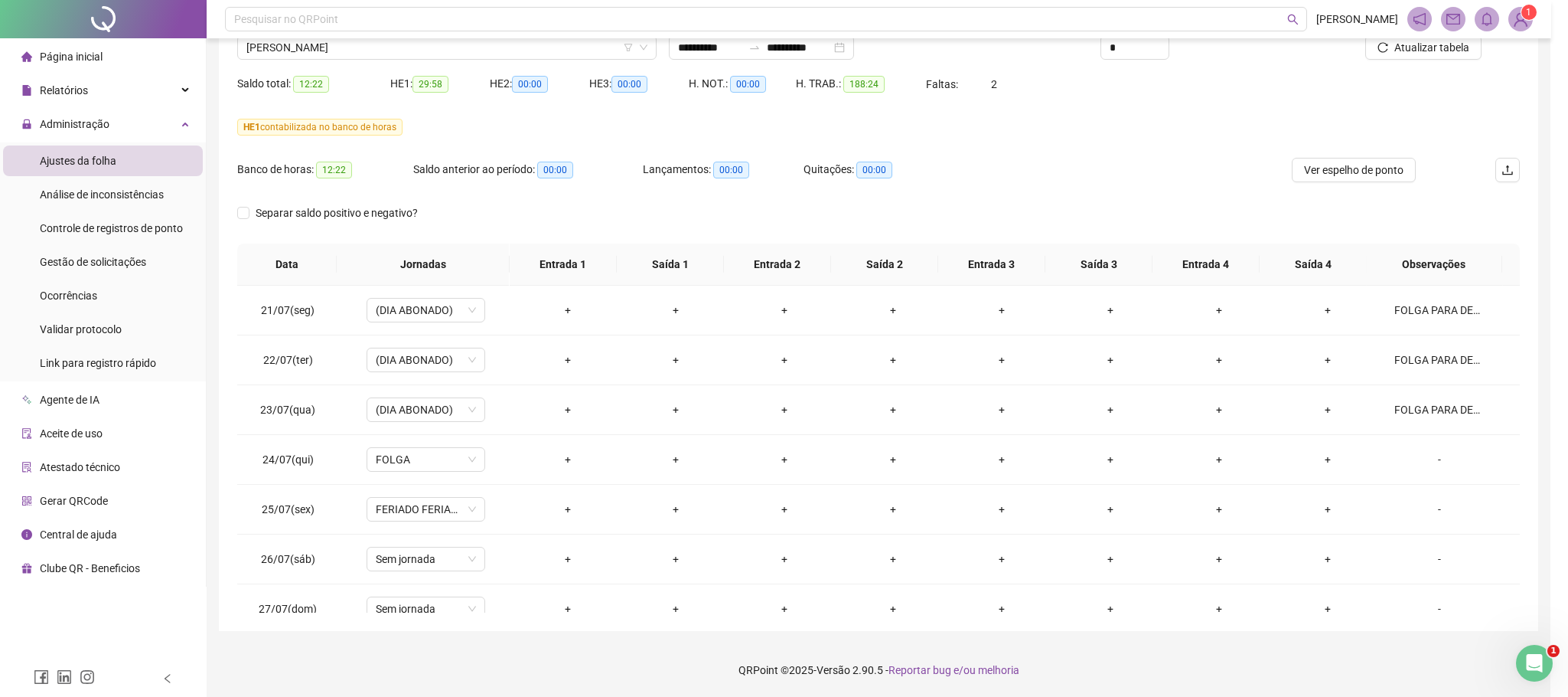
type textarea "**********"
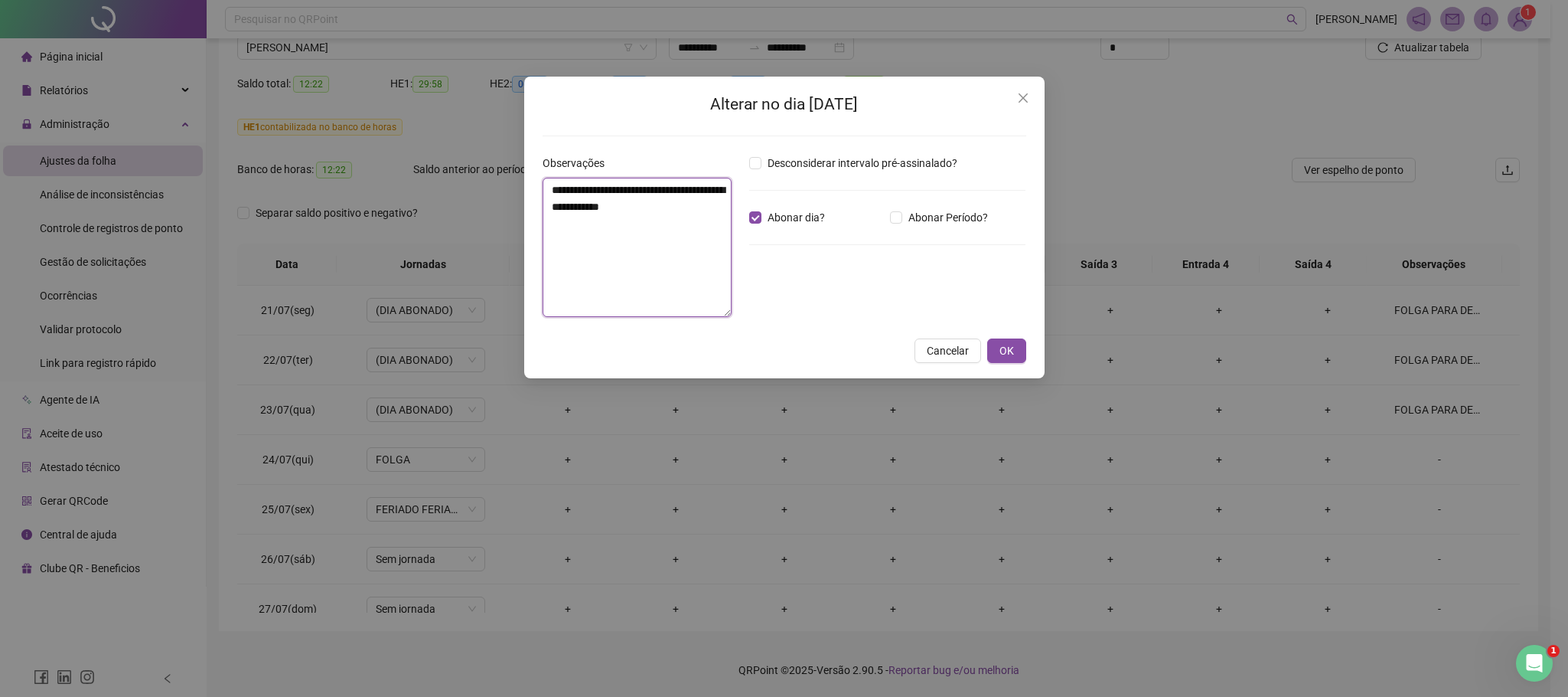
drag, startPoint x: 604, startPoint y: 237, endPoint x: 529, endPoint y: 181, distance: 93.6
click at [529, 181] on div "**********" at bounding box center [784, 227] width 520 height 301
click at [1004, 357] on span "OK" at bounding box center [1006, 354] width 14 height 17
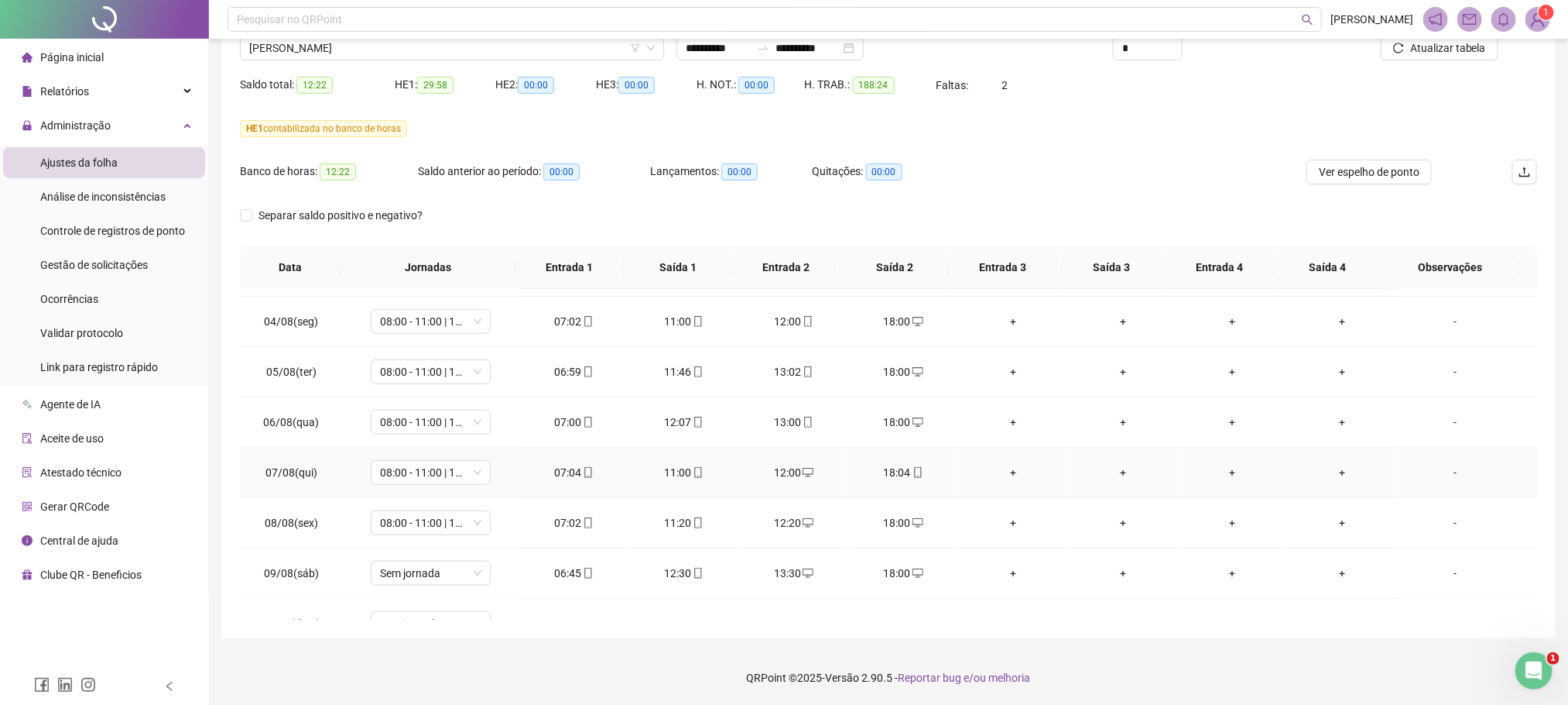
scroll to position [1189, 0]
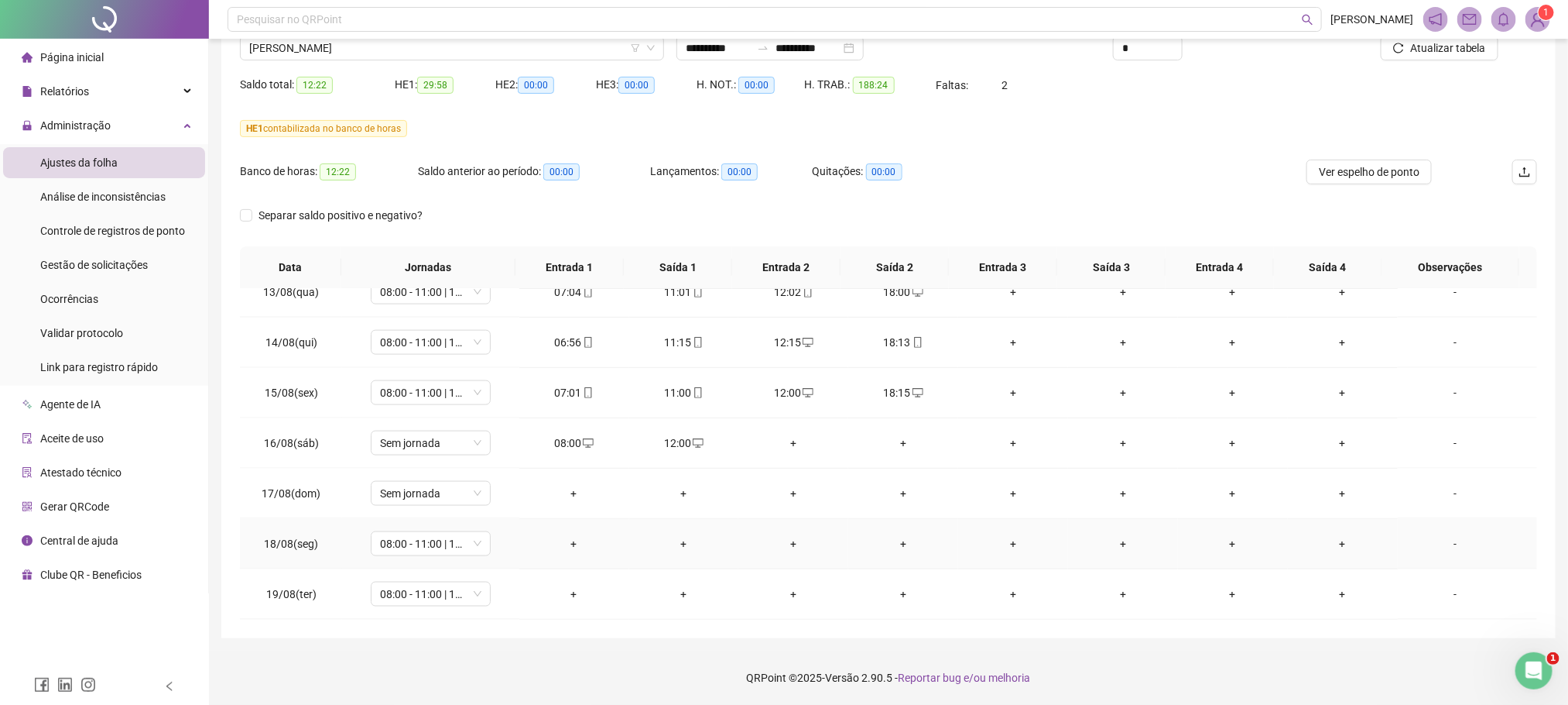
click at [1455, 544] on div "-" at bounding box center [1455, 544] width 91 height 17
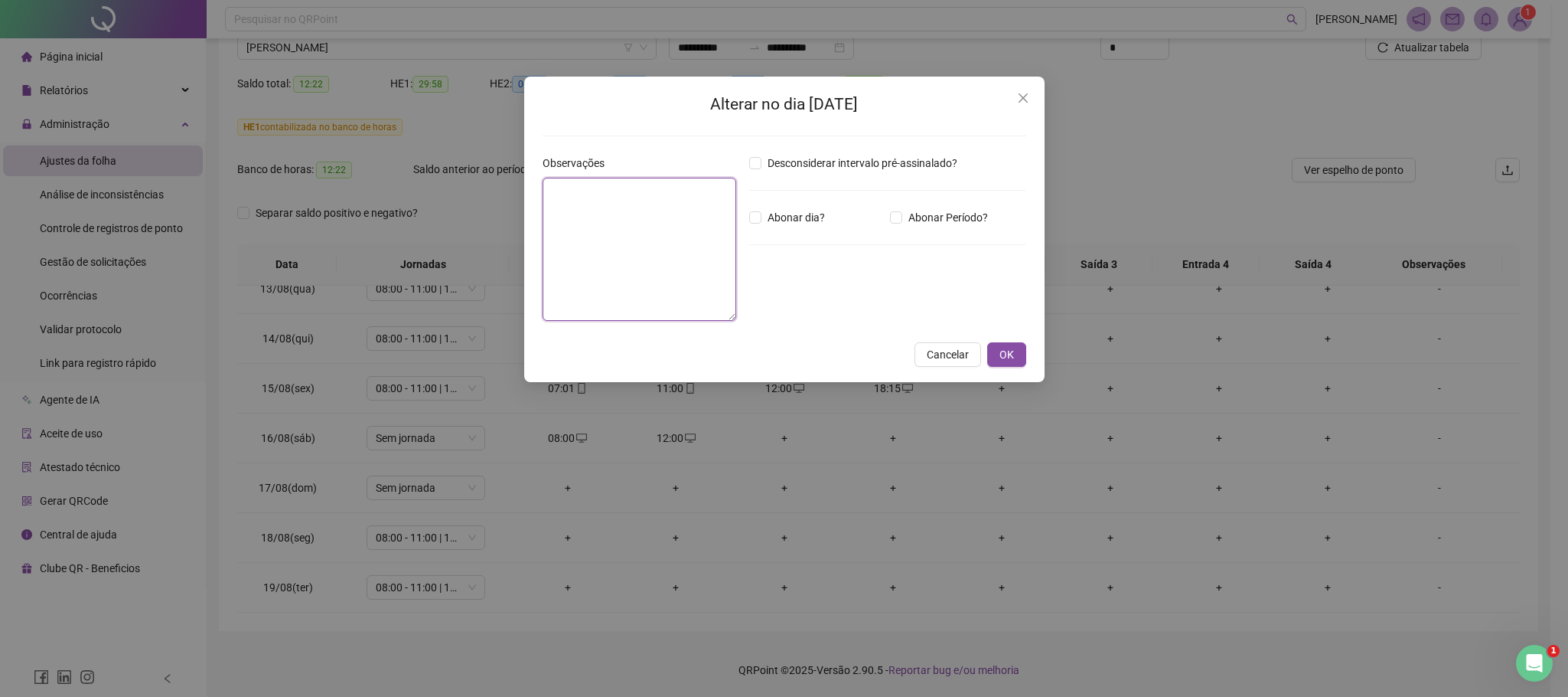
click at [637, 228] on textarea at bounding box center [639, 249] width 194 height 143
paste textarea "**********"
type textarea "**********"
click at [997, 356] on button "OK" at bounding box center [1006, 354] width 39 height 24
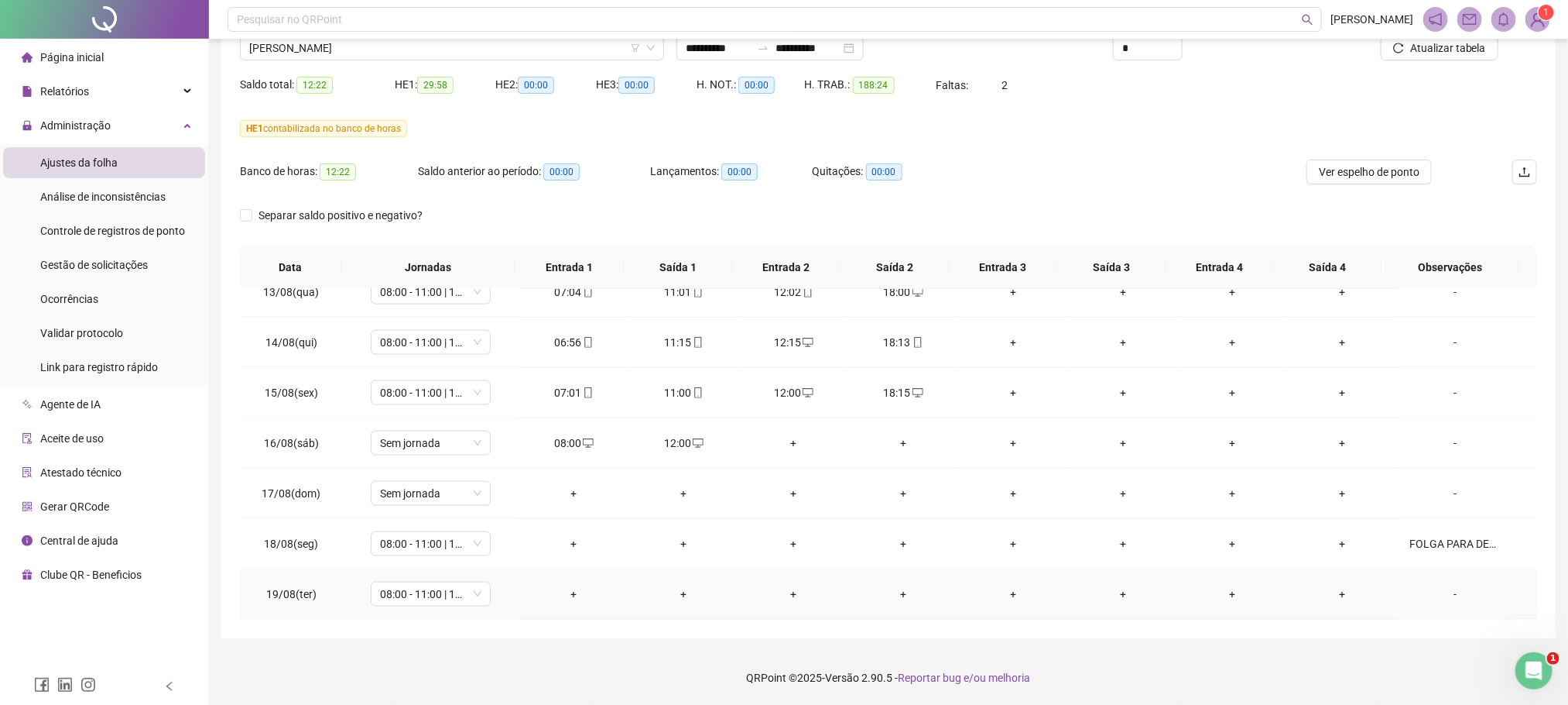
click at [1440, 597] on div "-" at bounding box center [1455, 594] width 91 height 17
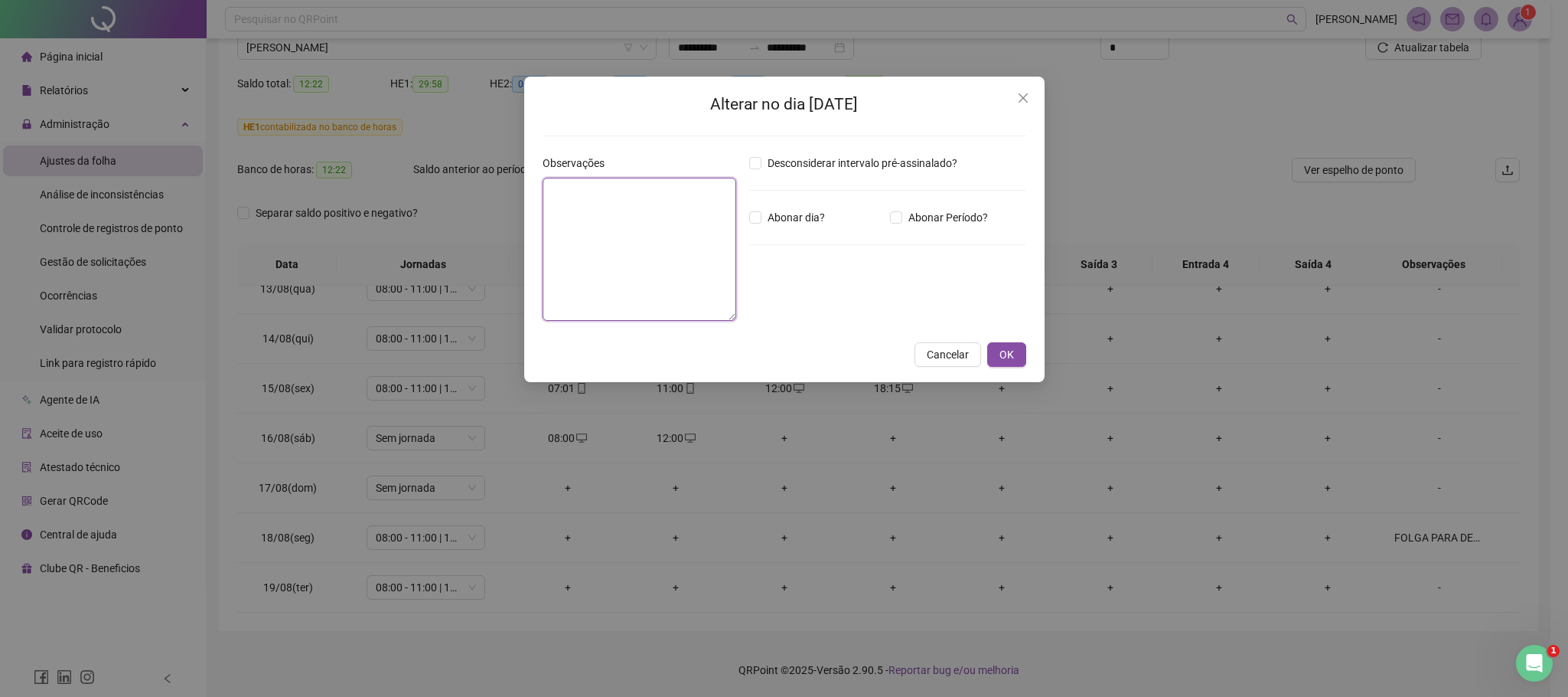
click at [542, 192] on textarea at bounding box center [639, 249] width 194 height 143
paste textarea "**********"
type textarea "**********"
click at [1004, 357] on span "OK" at bounding box center [1006, 354] width 14 height 17
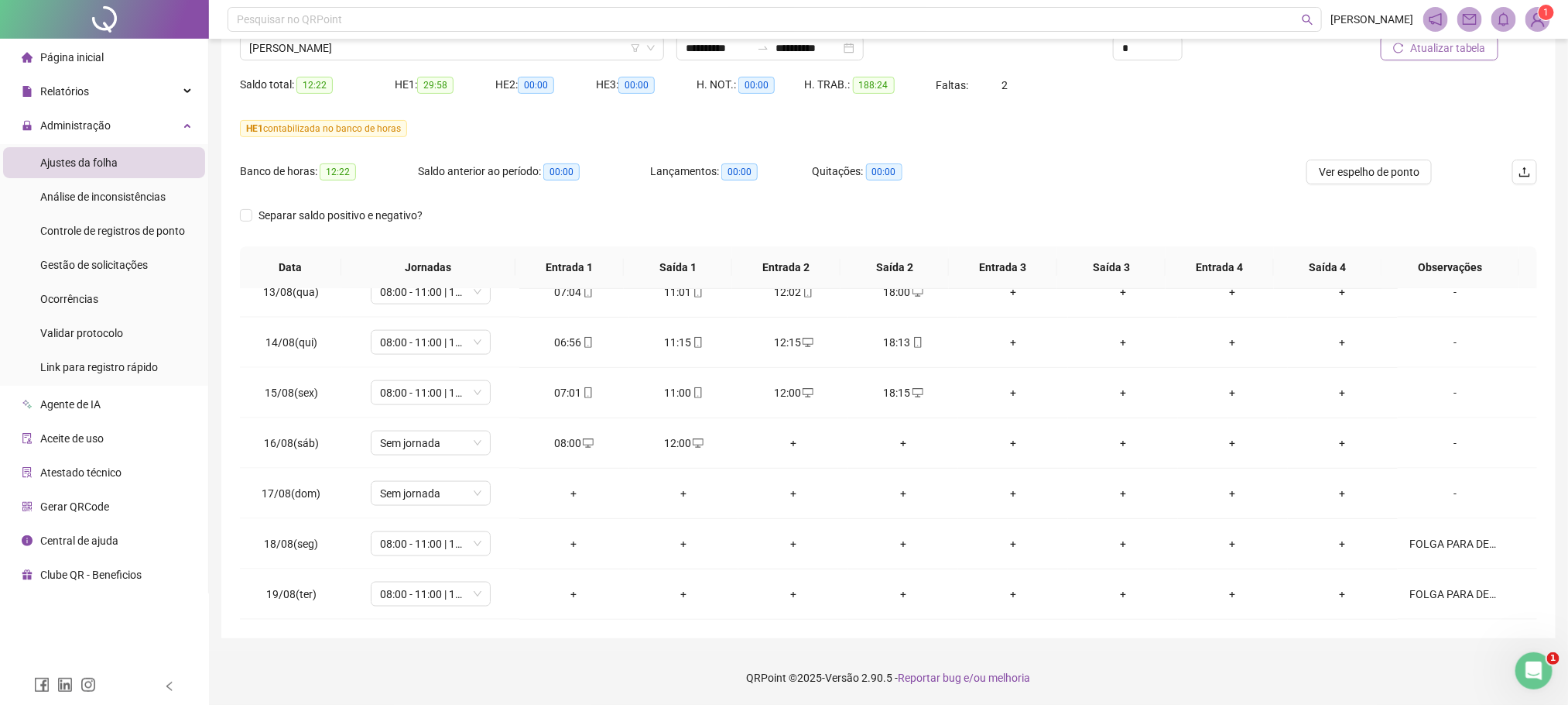
click at [1438, 55] on span "Atualizar tabela" at bounding box center [1448, 48] width 76 height 17
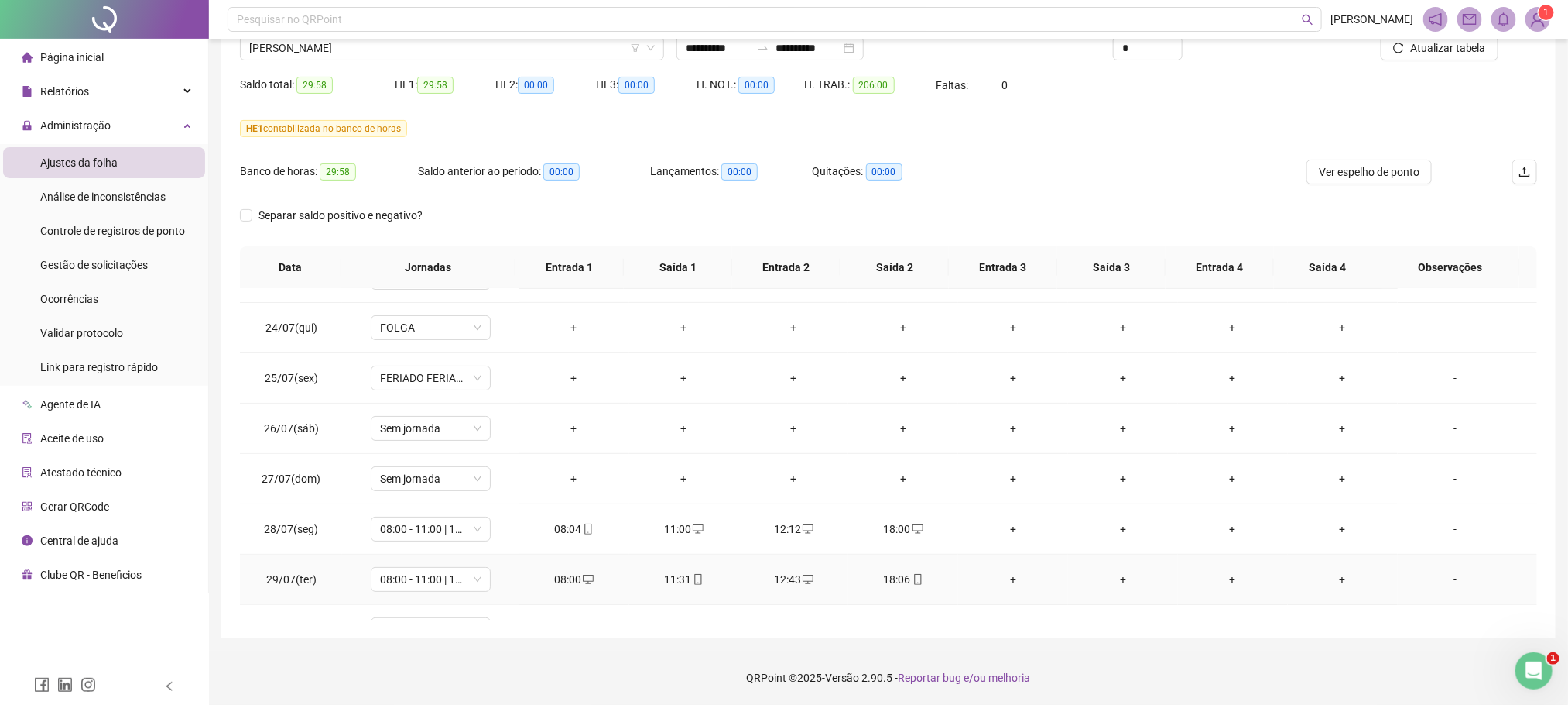
scroll to position [0, 0]
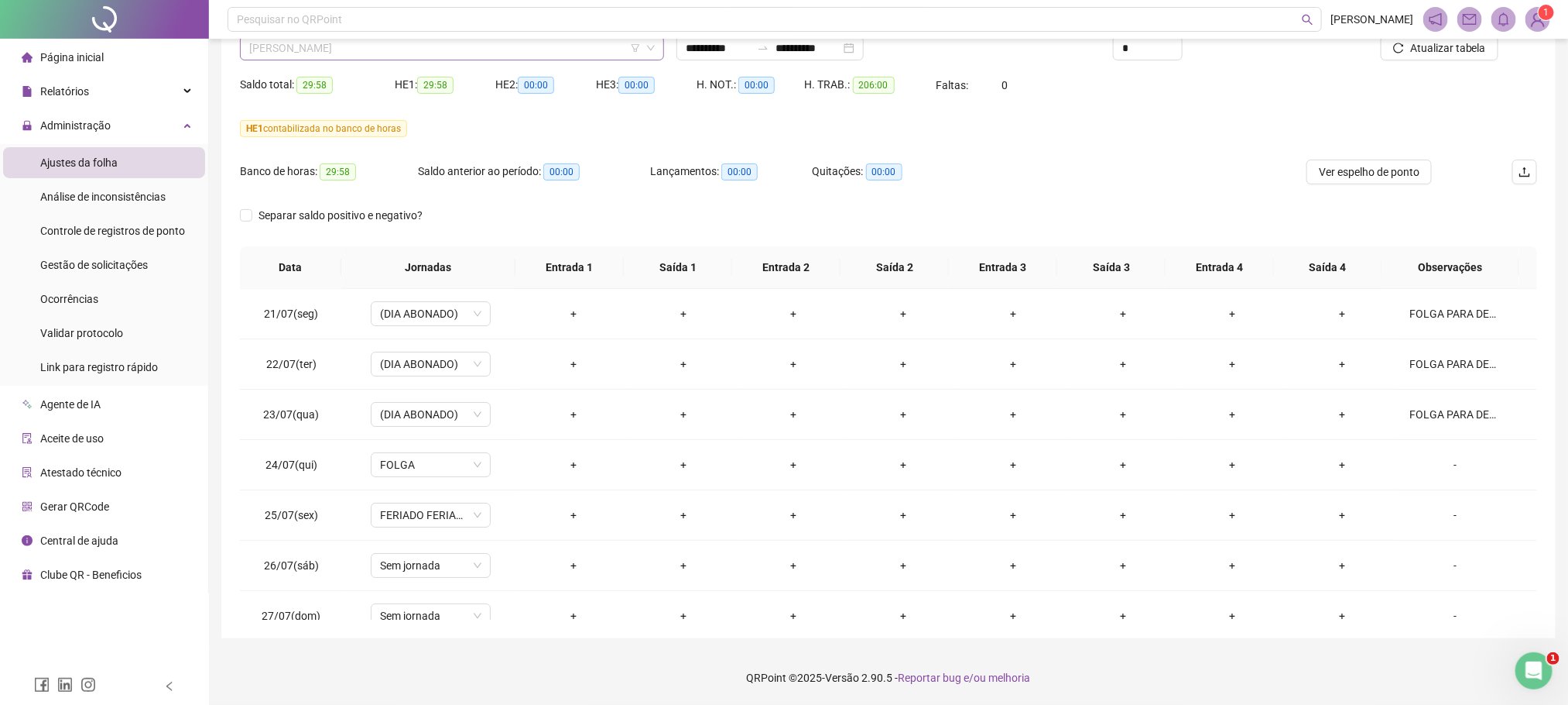
click at [309, 49] on span "WALLISON FERREIRA DA SILVA" at bounding box center [451, 48] width 405 height 23
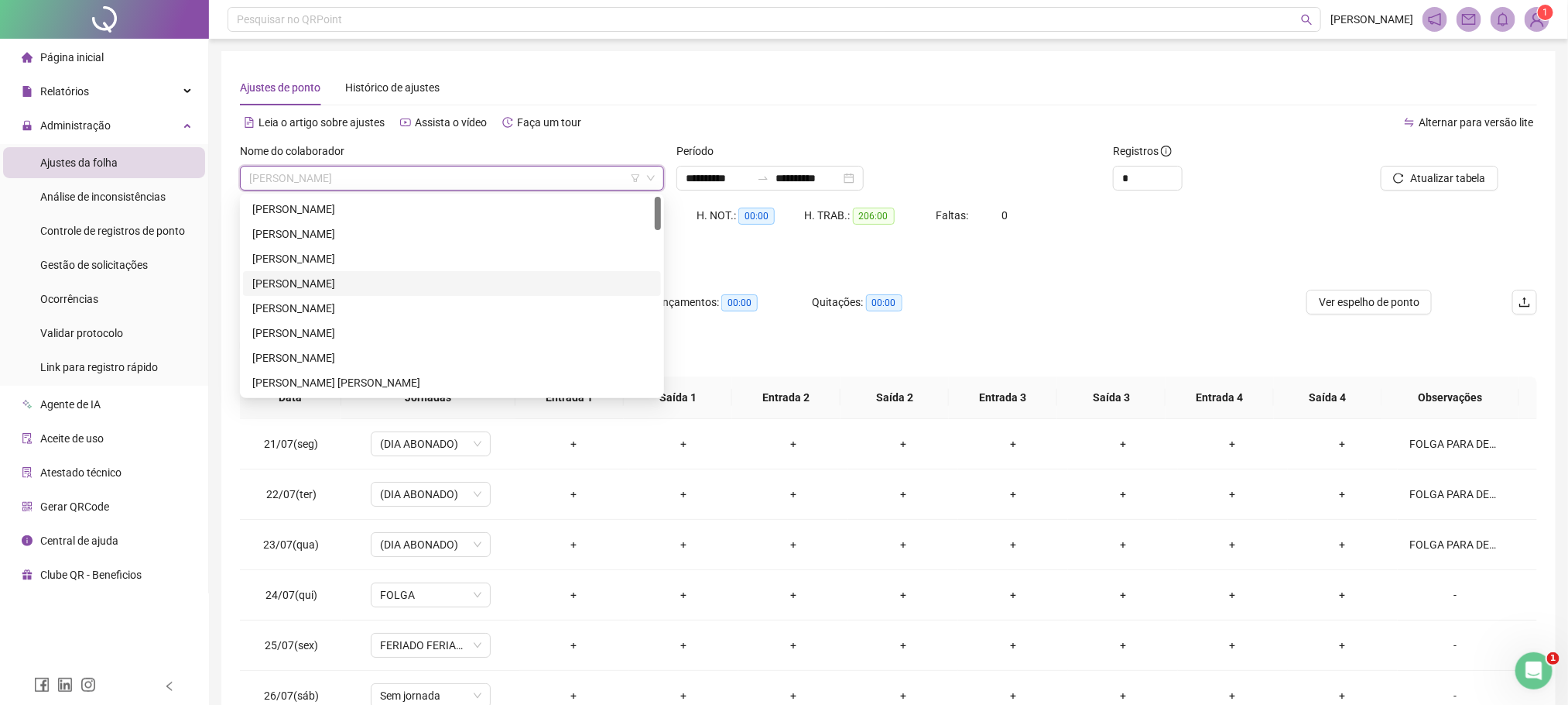
click at [305, 279] on div "ALISSON GOMES DOS SANTOS" at bounding box center [452, 283] width 399 height 17
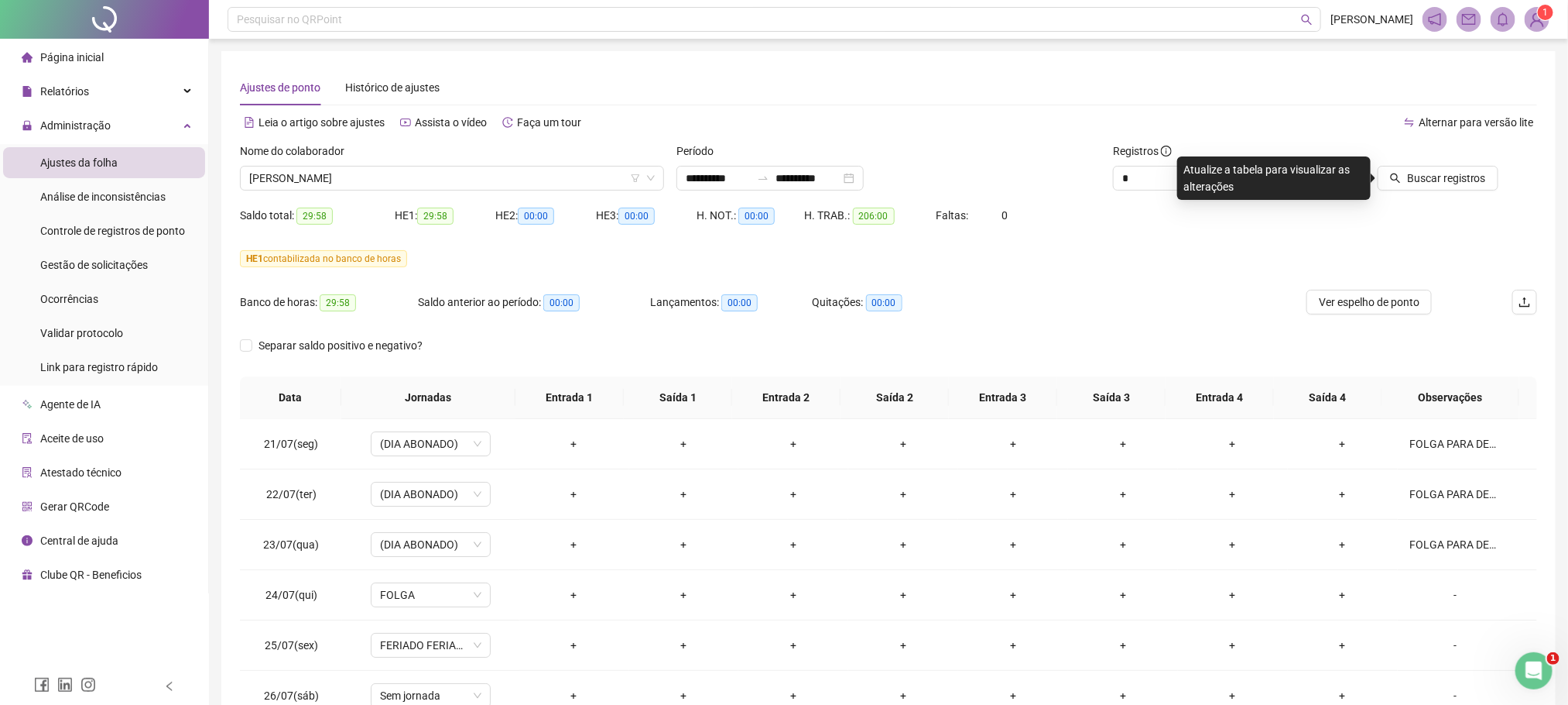
click at [1463, 190] on div "Buscar registros" at bounding box center [1434, 172] width 218 height 61
click at [1461, 166] on button "Buscar registros" at bounding box center [1438, 178] width 121 height 25
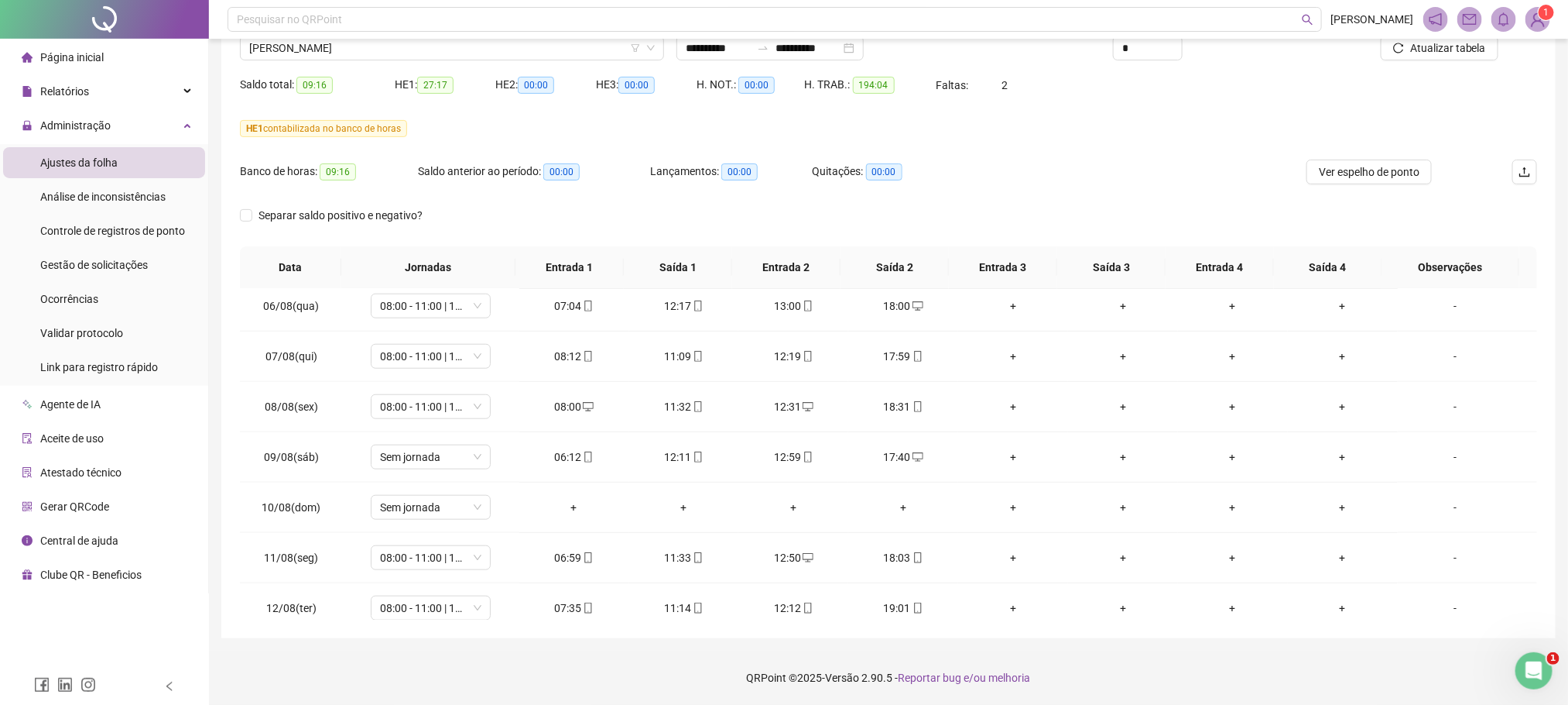
scroll to position [1189, 0]
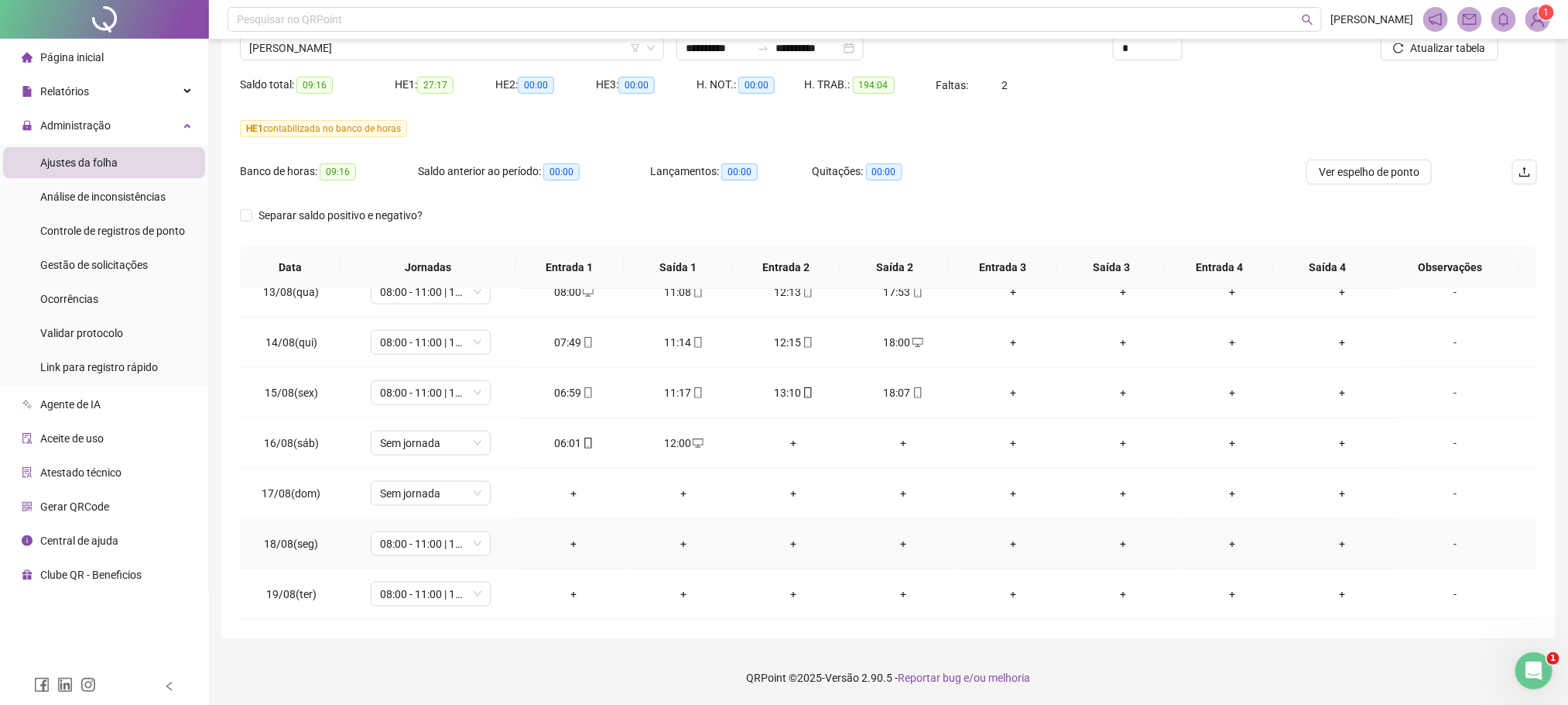
click at [1440, 545] on div "-" at bounding box center [1455, 544] width 91 height 17
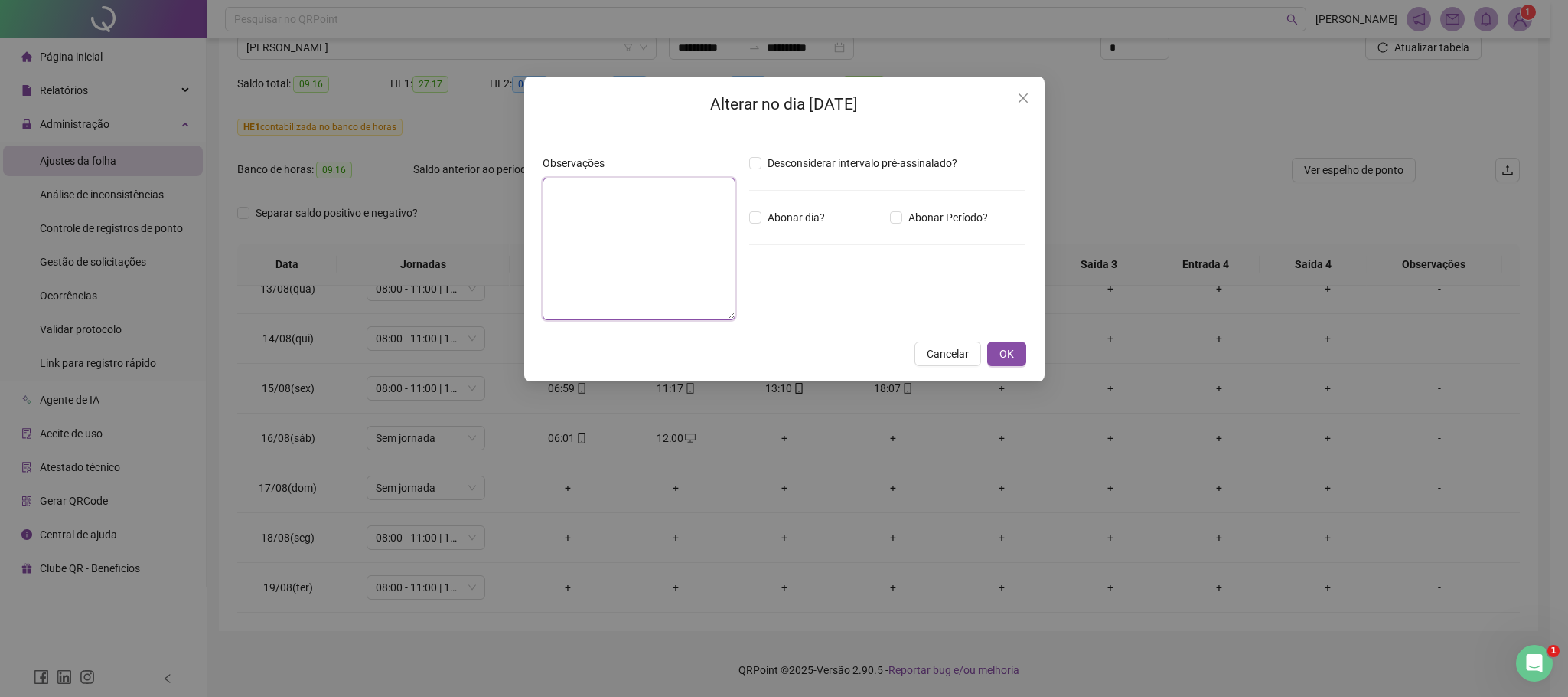
click at [595, 232] on textarea at bounding box center [639, 248] width 194 height 143
paste textarea "**********"
type textarea "**********"
click at [753, 225] on label "Abonar dia?" at bounding box center [789, 218] width 82 height 17
click at [1015, 348] on button "OK" at bounding box center [1006, 354] width 39 height 24
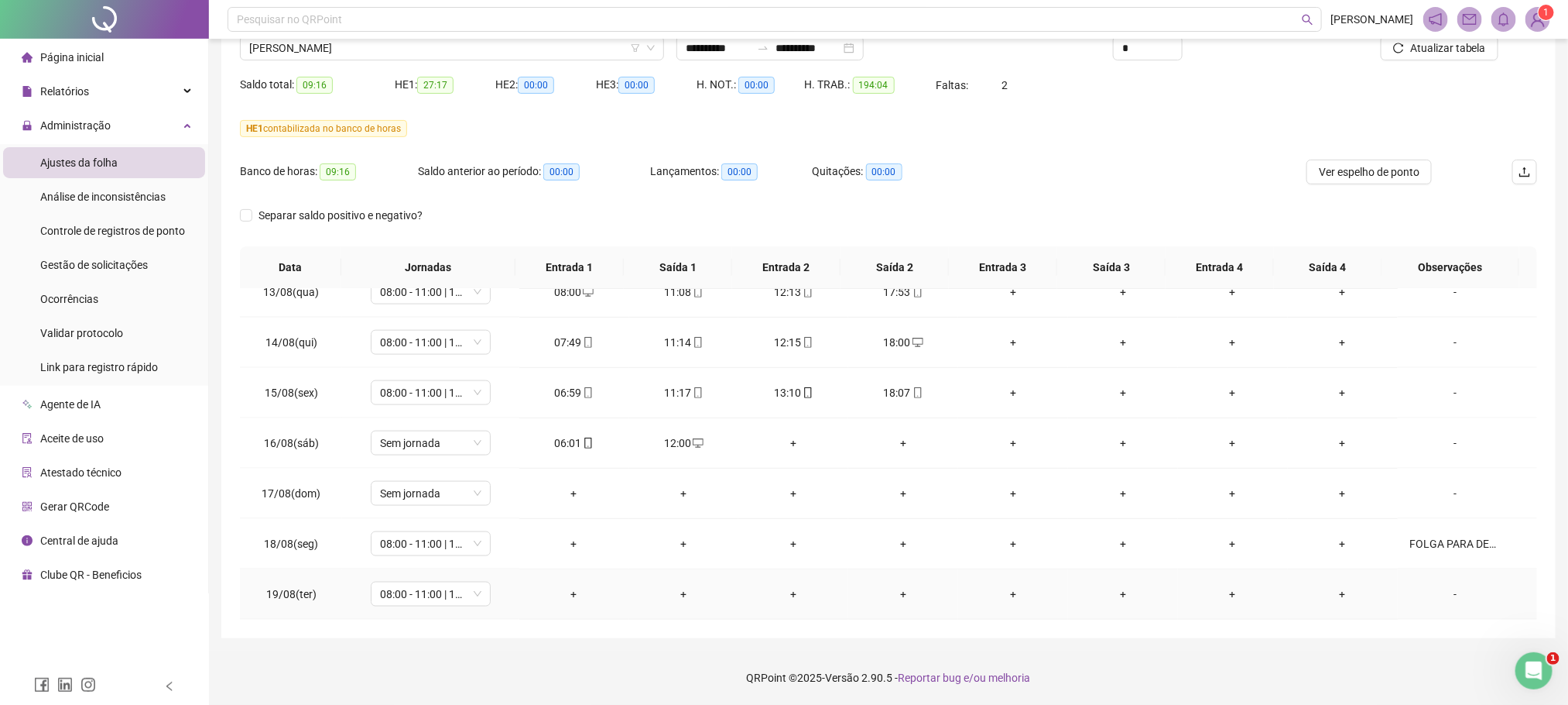
click at [1428, 600] on div "-" at bounding box center [1455, 594] width 91 height 17
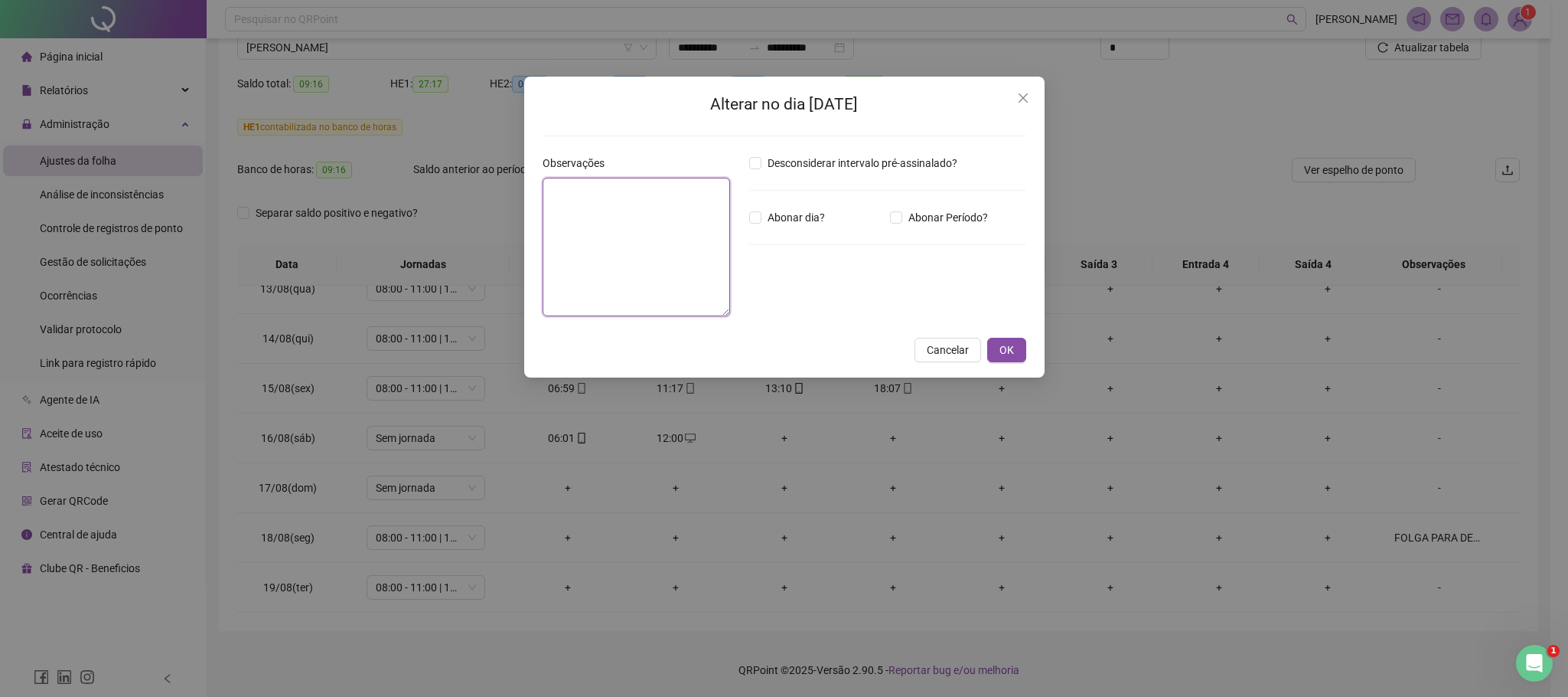
click at [644, 260] on textarea at bounding box center [636, 246] width 187 height 138
paste textarea "**********"
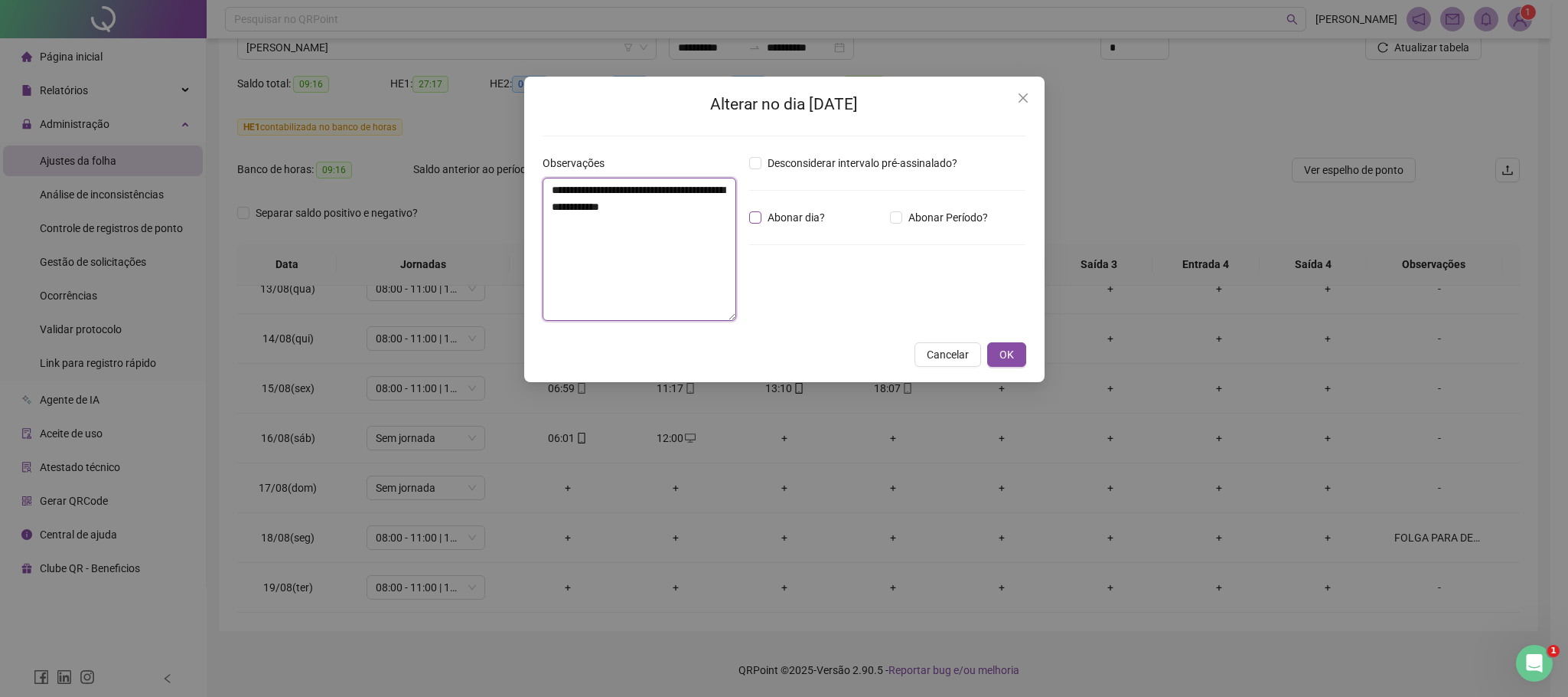
type textarea "**********"
click at [762, 217] on span "Abonar dia?" at bounding box center [796, 218] width 70 height 17
click at [1004, 350] on span "OK" at bounding box center [1006, 354] width 14 height 17
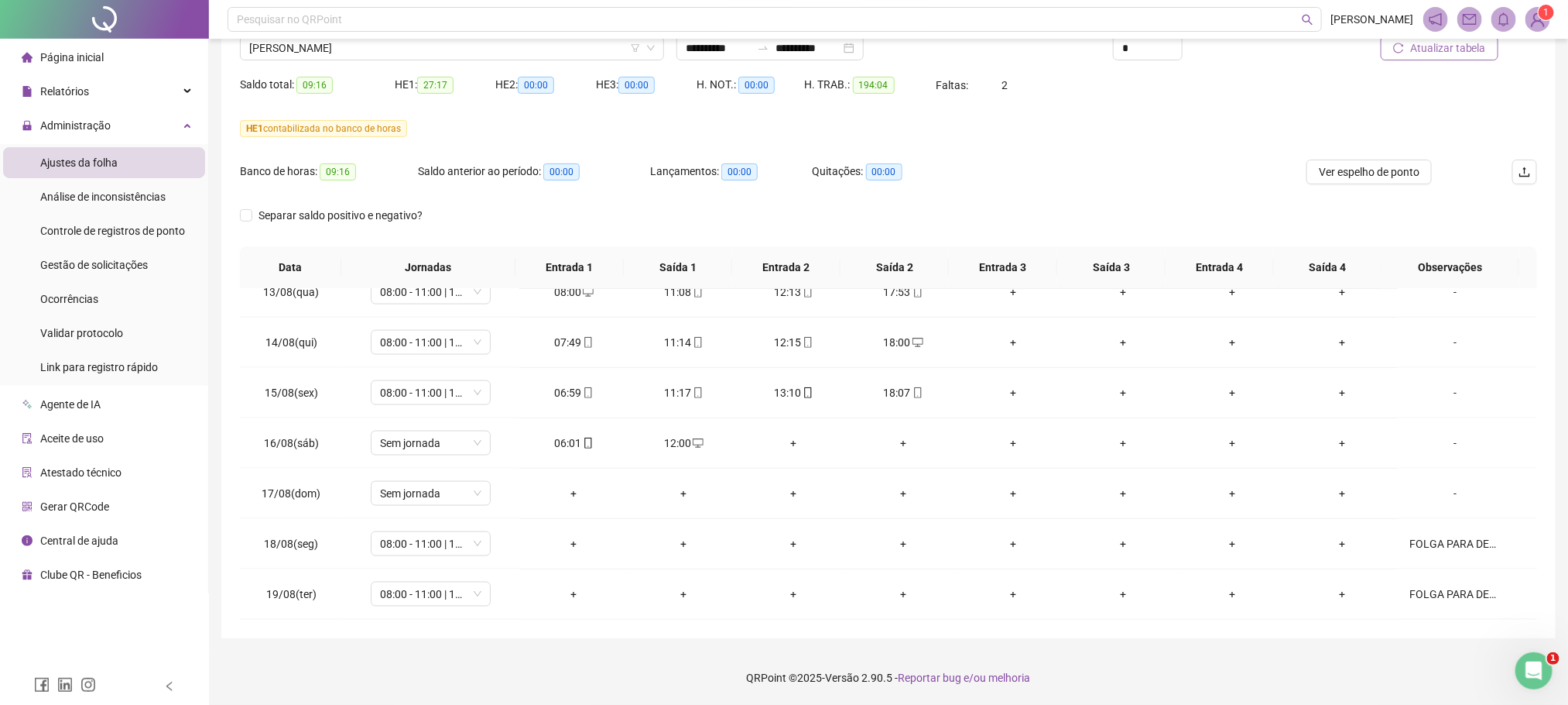
click at [1463, 55] on span "Atualizar tabela" at bounding box center [1448, 48] width 76 height 17
click at [1446, 54] on span "Atualizar tabela" at bounding box center [1448, 48] width 76 height 17
click at [88, 203] on div "Análise de inconsistências" at bounding box center [102, 196] width 125 height 31
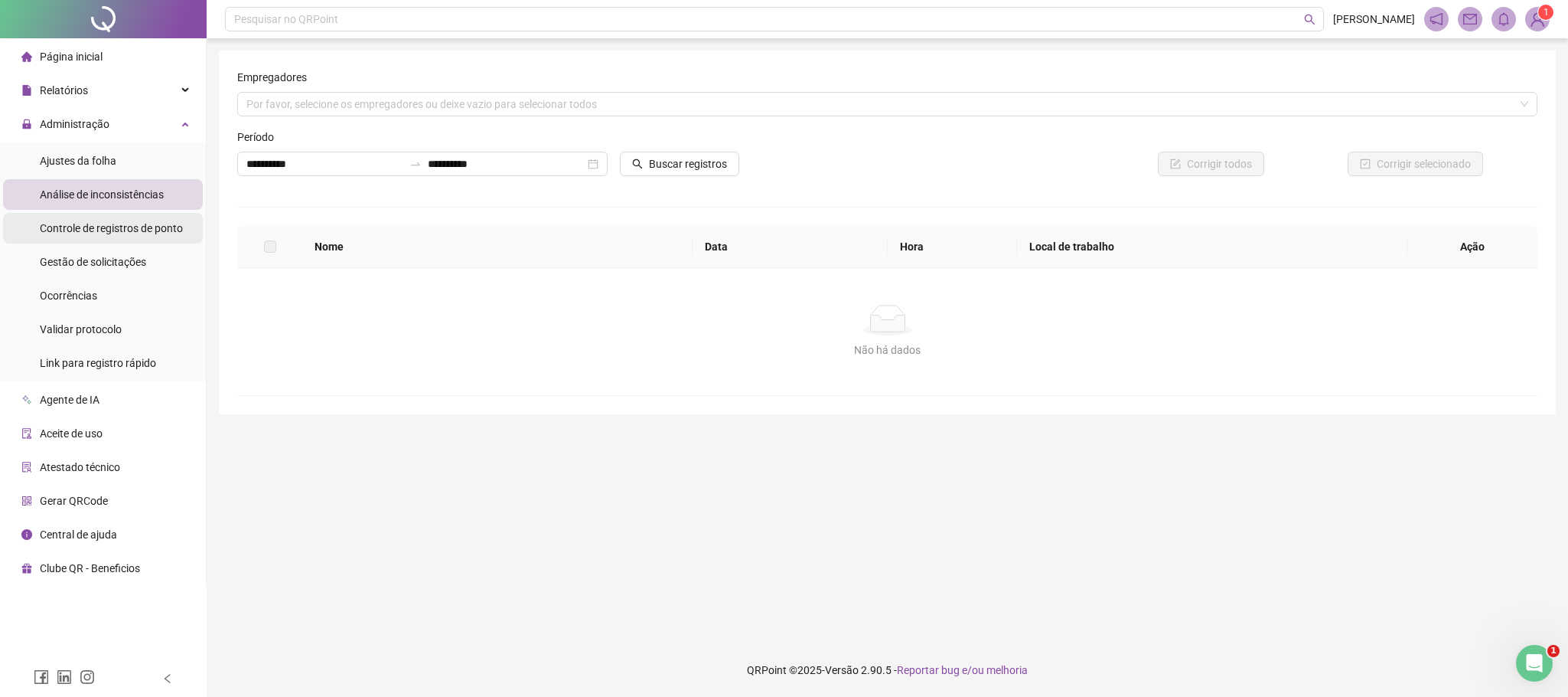
click at [104, 227] on span "Controle de registros de ponto" at bounding box center [111, 228] width 143 height 13
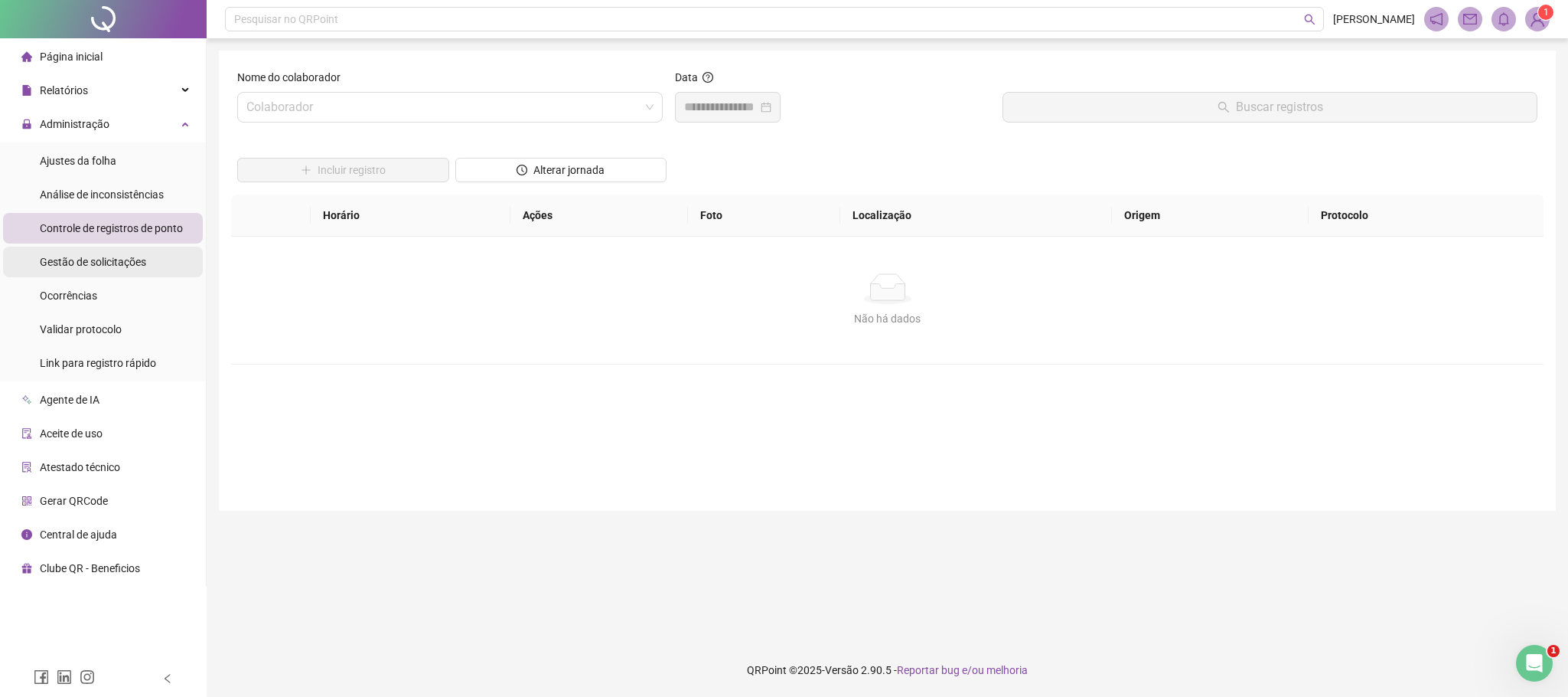
click at [104, 256] on span "Gestão de solicitações" at bounding box center [93, 262] width 106 height 13
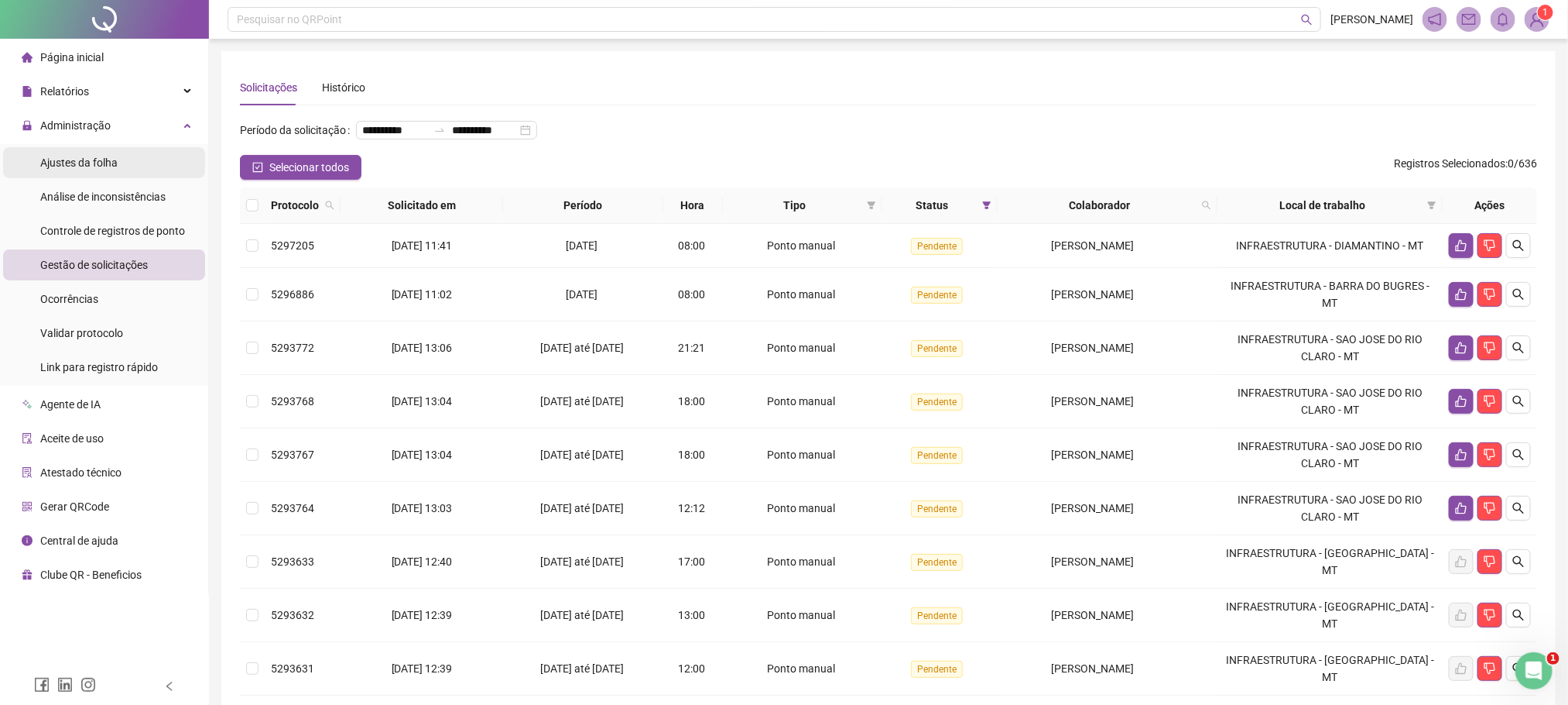
click at [88, 166] on span "Ajustes da folha" at bounding box center [78, 162] width 78 height 13
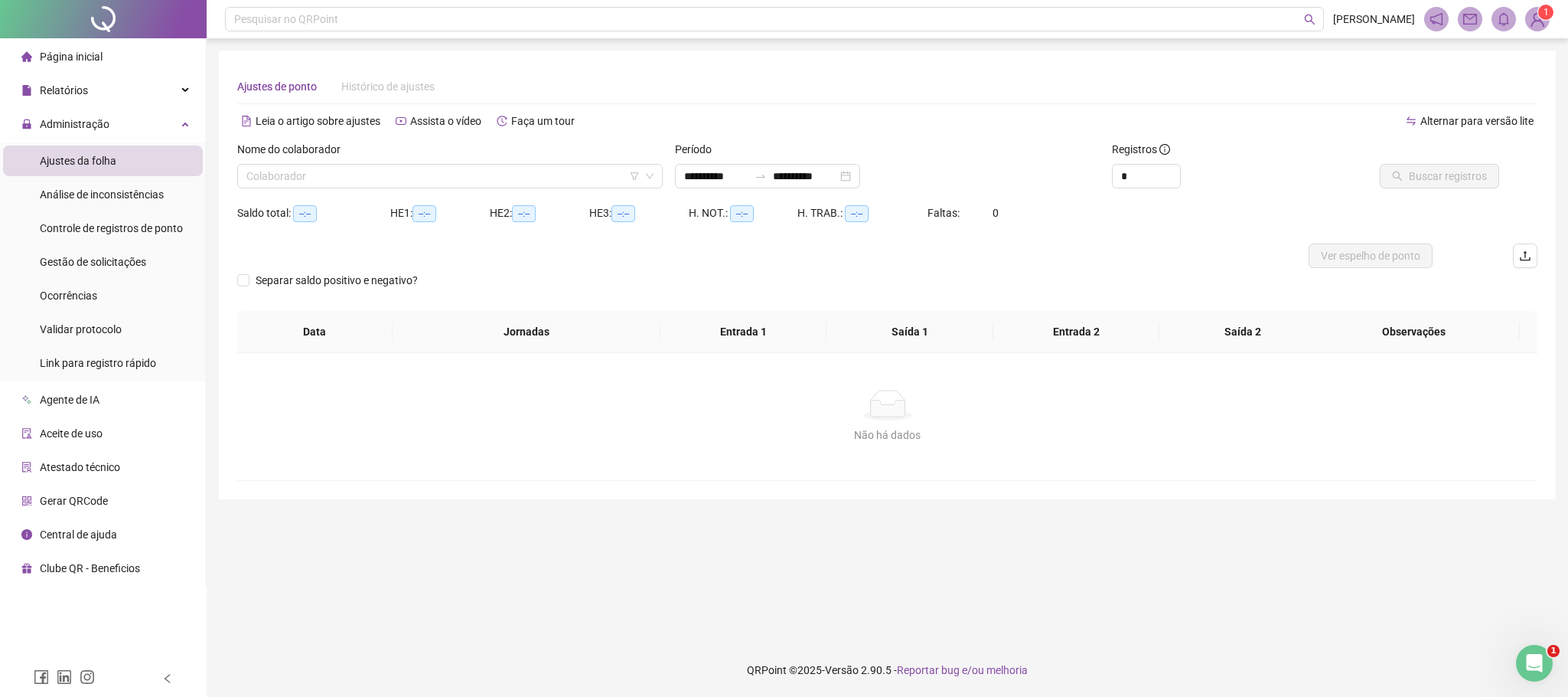
type input "**********"
click at [290, 170] on input "search" at bounding box center [443, 176] width 393 height 23
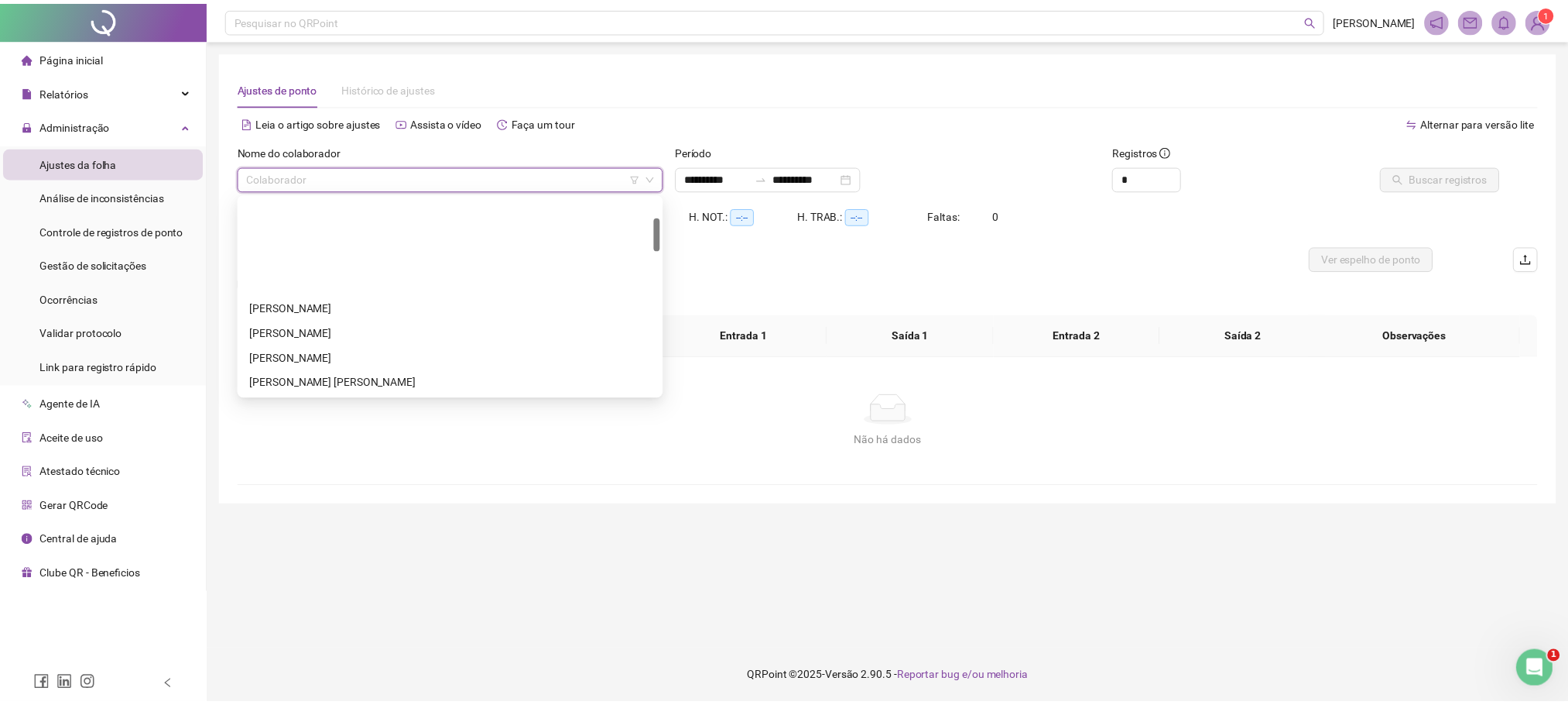
scroll to position [116, 0]
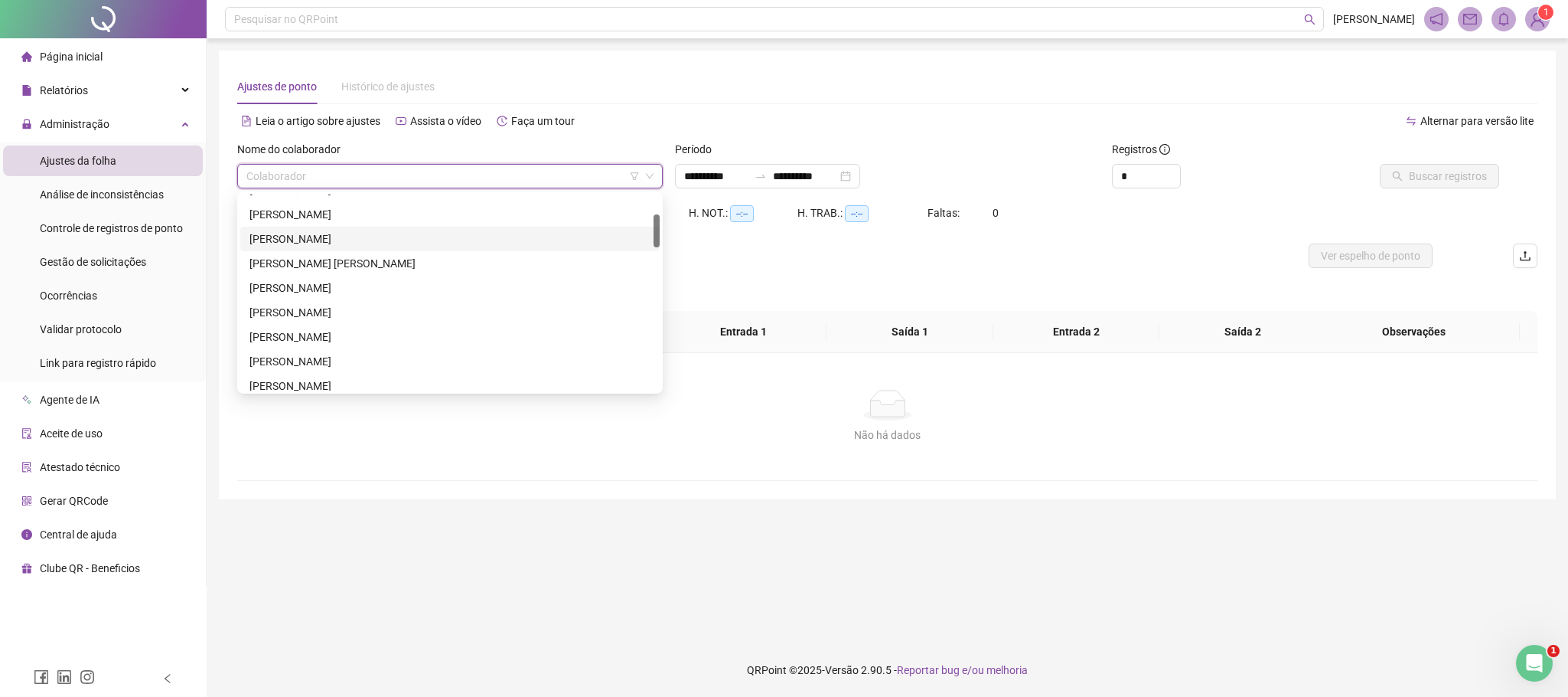
click at [320, 248] on div "BRUNO EMANOEL ALVES DE ARAUJO" at bounding box center [450, 239] width 419 height 24
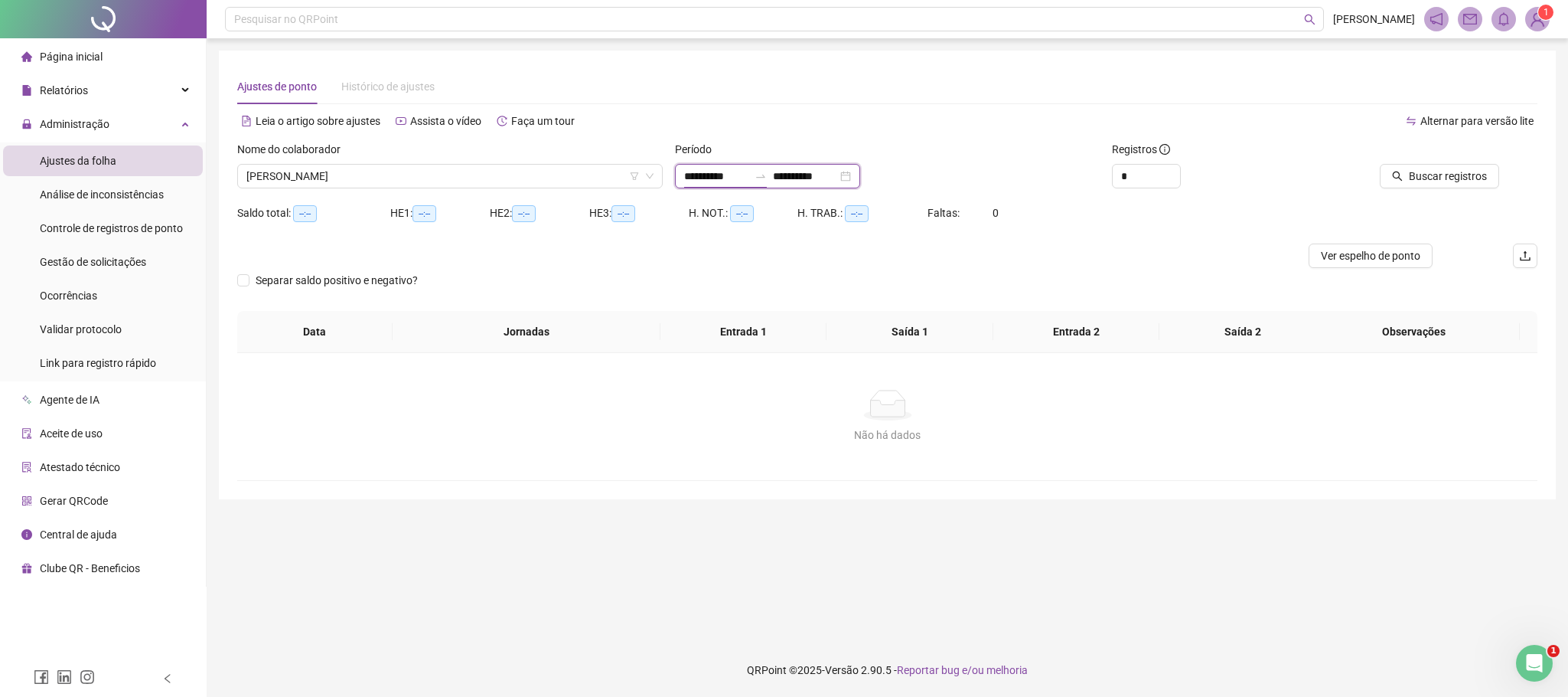
click at [736, 181] on input "**********" at bounding box center [716, 176] width 64 height 17
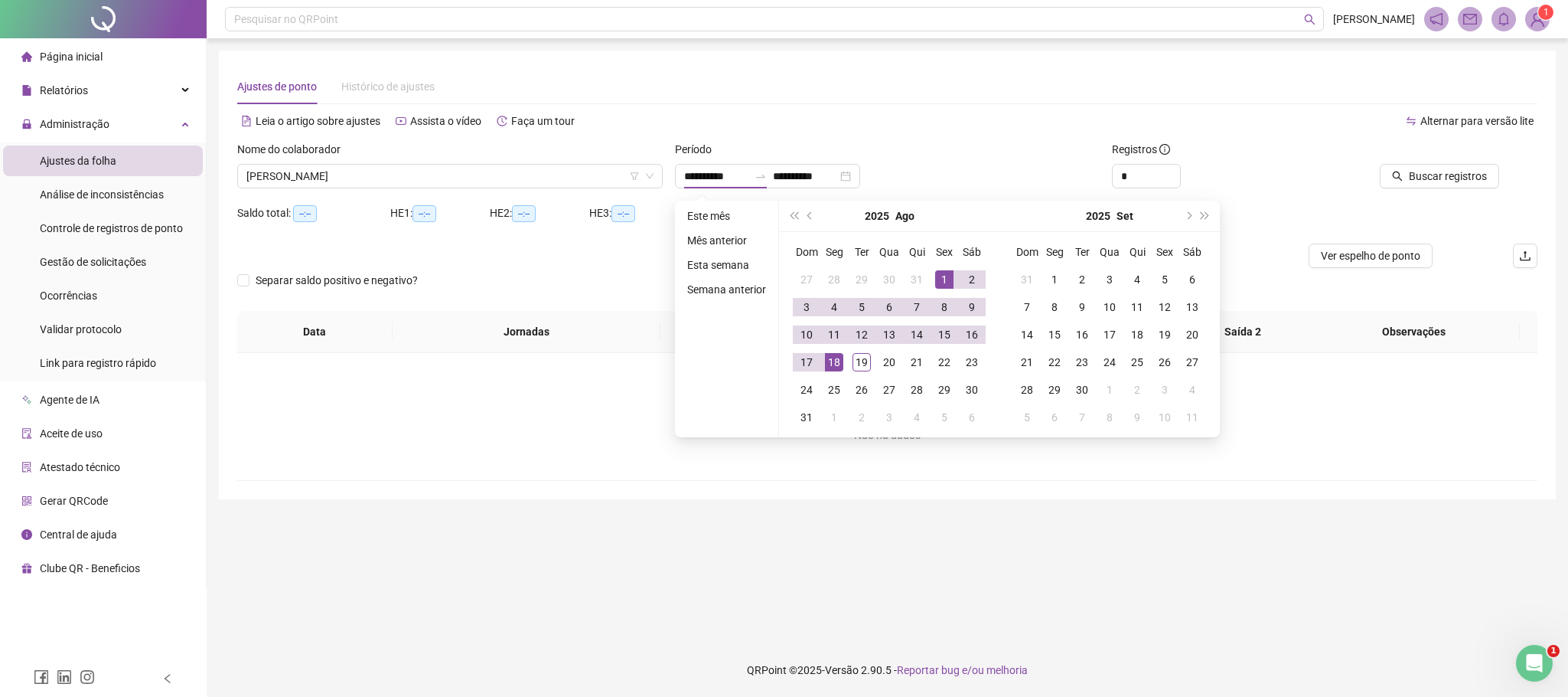
click at [804, 221] on button "prev-year" at bounding box center [811, 216] width 17 height 30
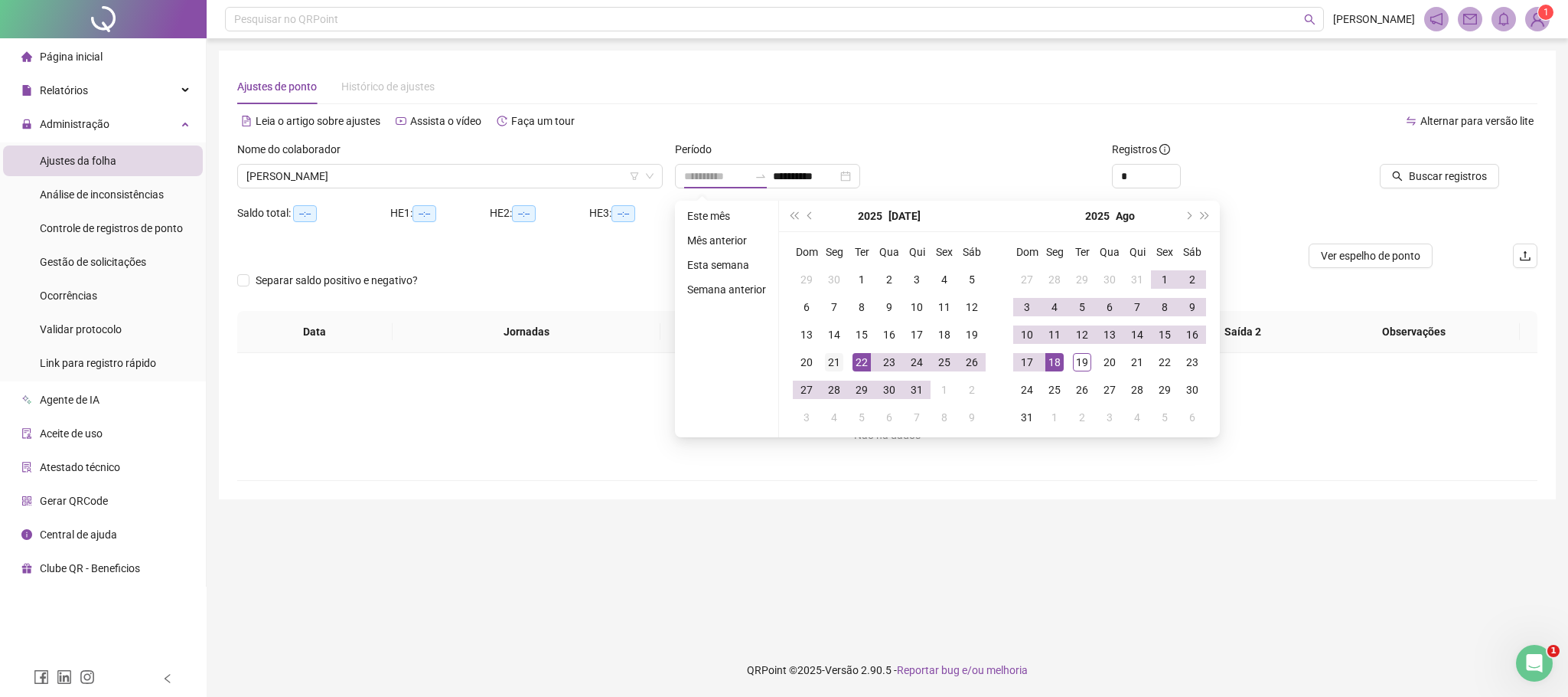
type input "**********"
click at [838, 367] on div "21" at bounding box center [834, 362] width 19 height 19
type input "**********"
click at [1089, 359] on div "19" at bounding box center [1082, 362] width 19 height 19
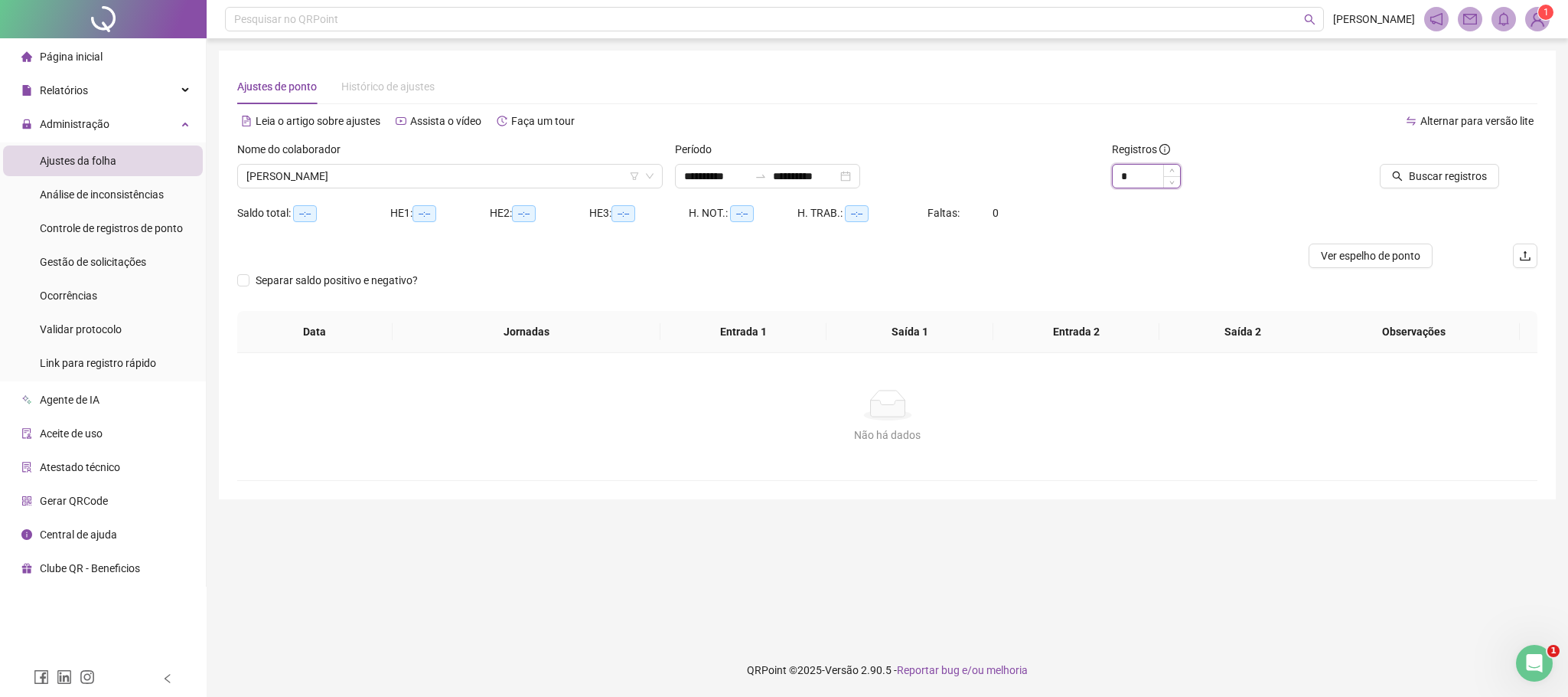
click at [1137, 184] on input "*" at bounding box center [1146, 176] width 67 height 23
click at [1140, 184] on input "*" at bounding box center [1146, 176] width 67 height 23
type input "*"
click at [1401, 168] on button "Buscar registros" at bounding box center [1440, 176] width 120 height 24
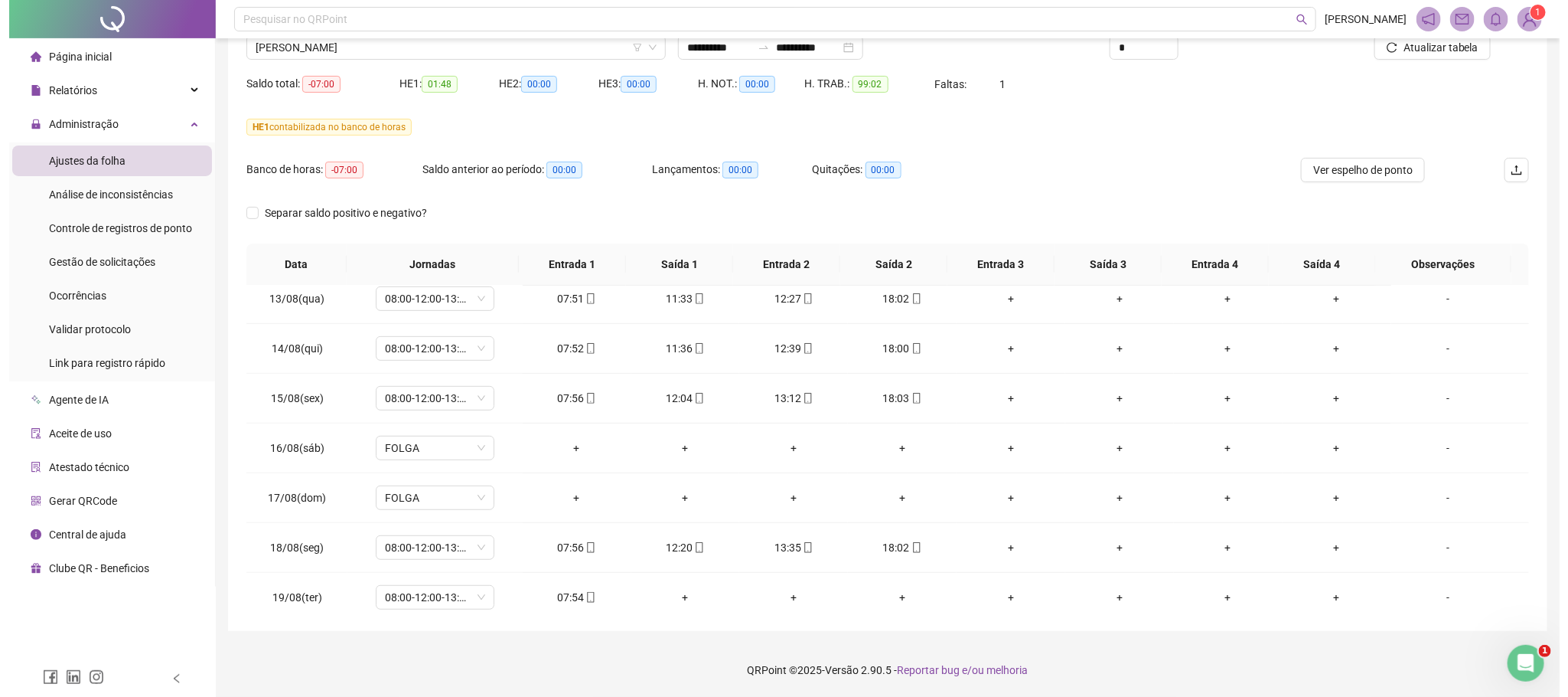
scroll to position [474, 0]
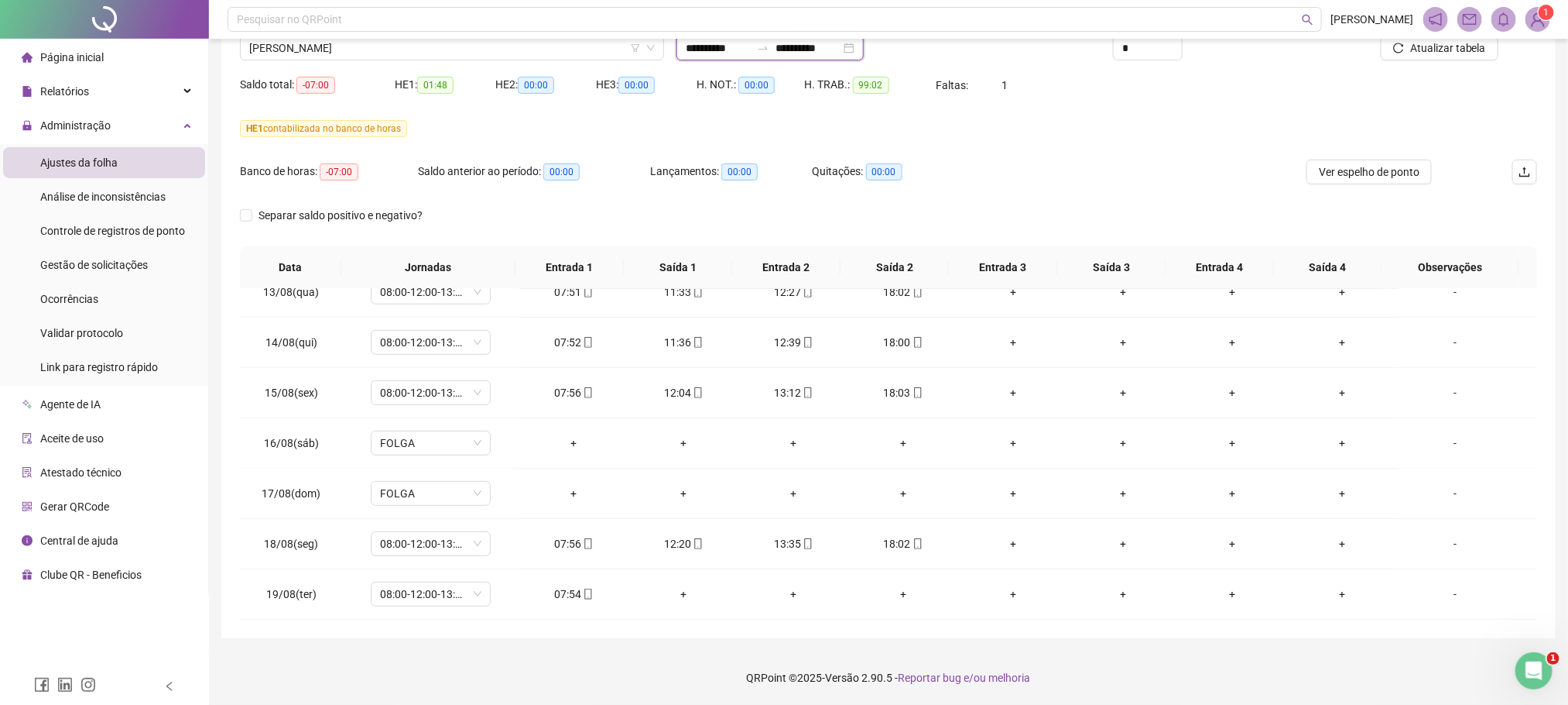
click at [817, 39] on input "**********" at bounding box center [808, 48] width 65 height 17
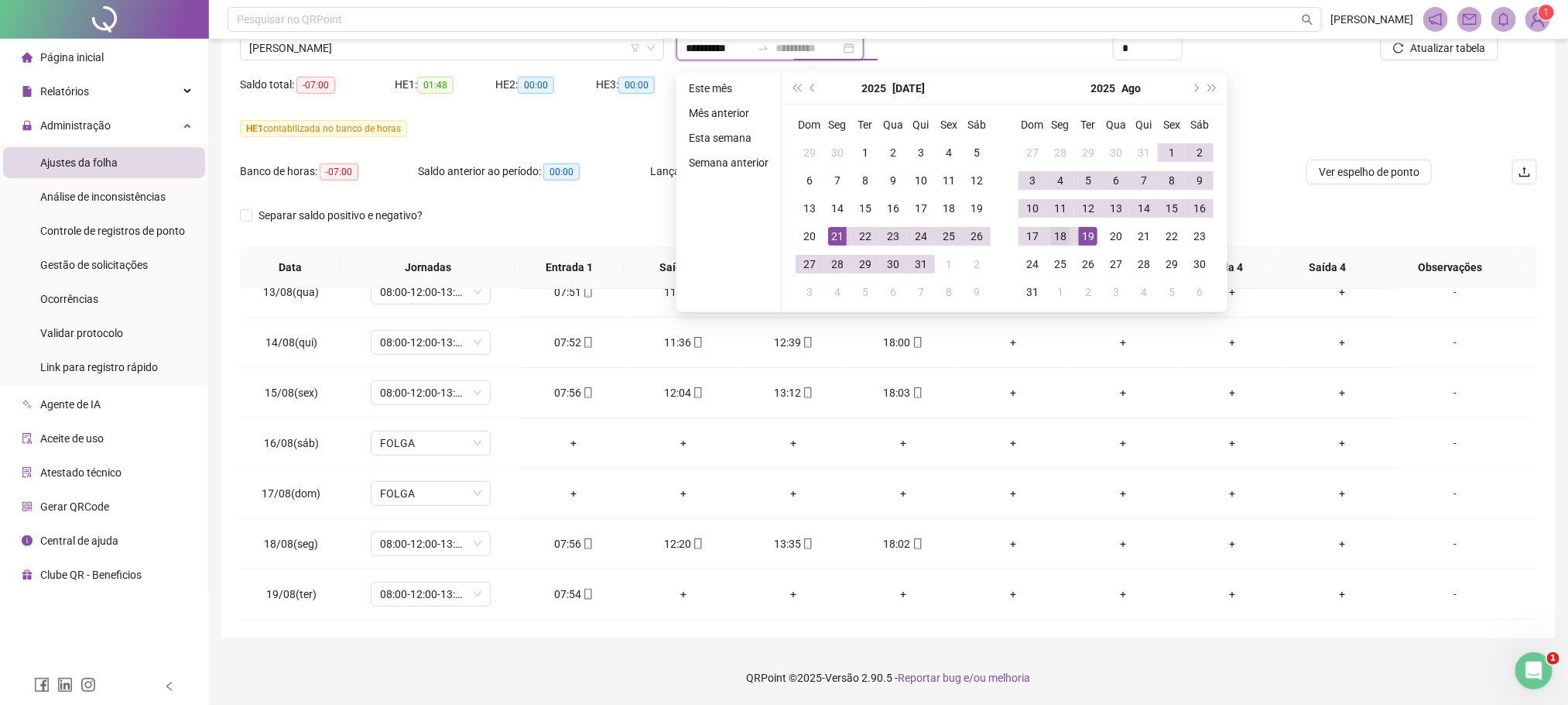
type input "**********"
click at [1062, 232] on div "18" at bounding box center [1060, 236] width 19 height 19
type input "**********"
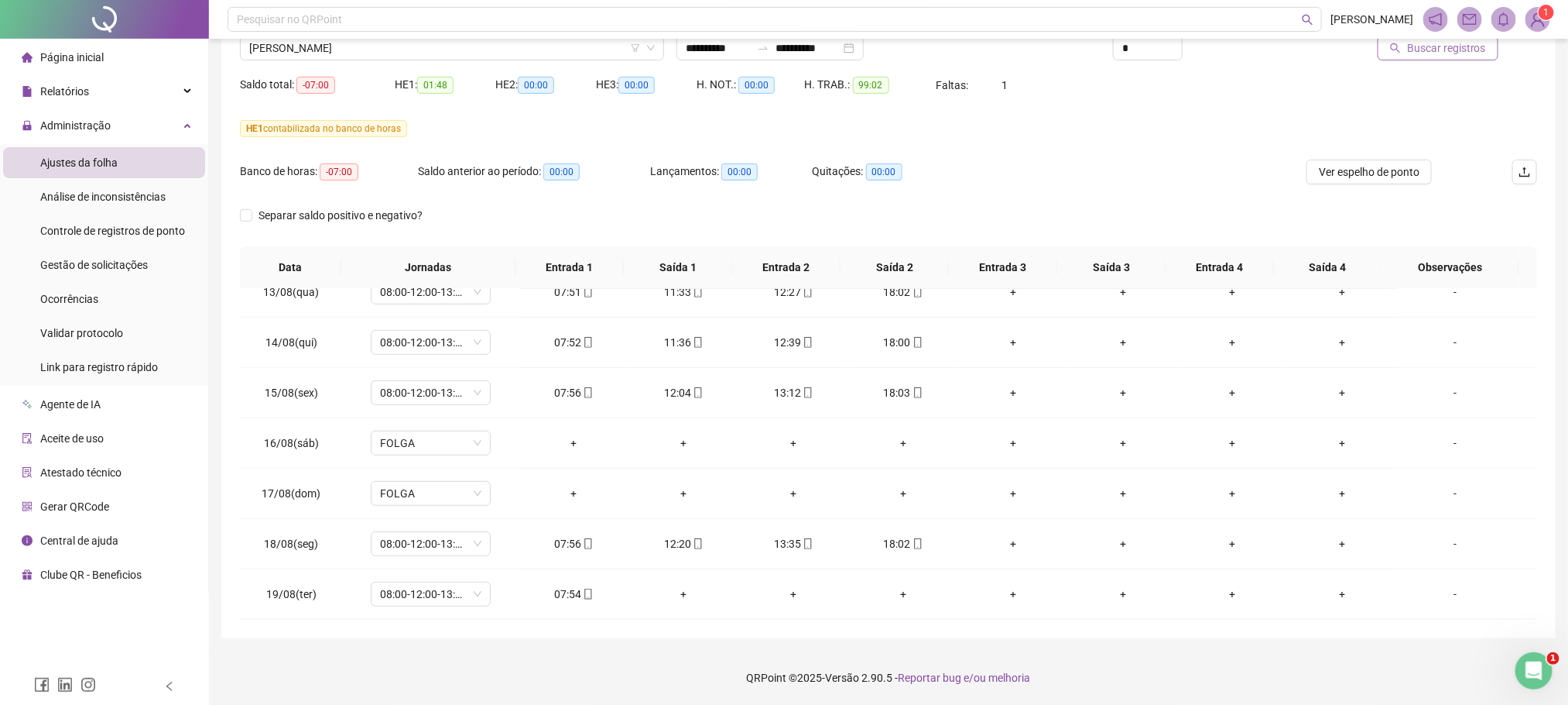
click at [1437, 50] on span "Buscar registros" at bounding box center [1446, 48] width 79 height 17
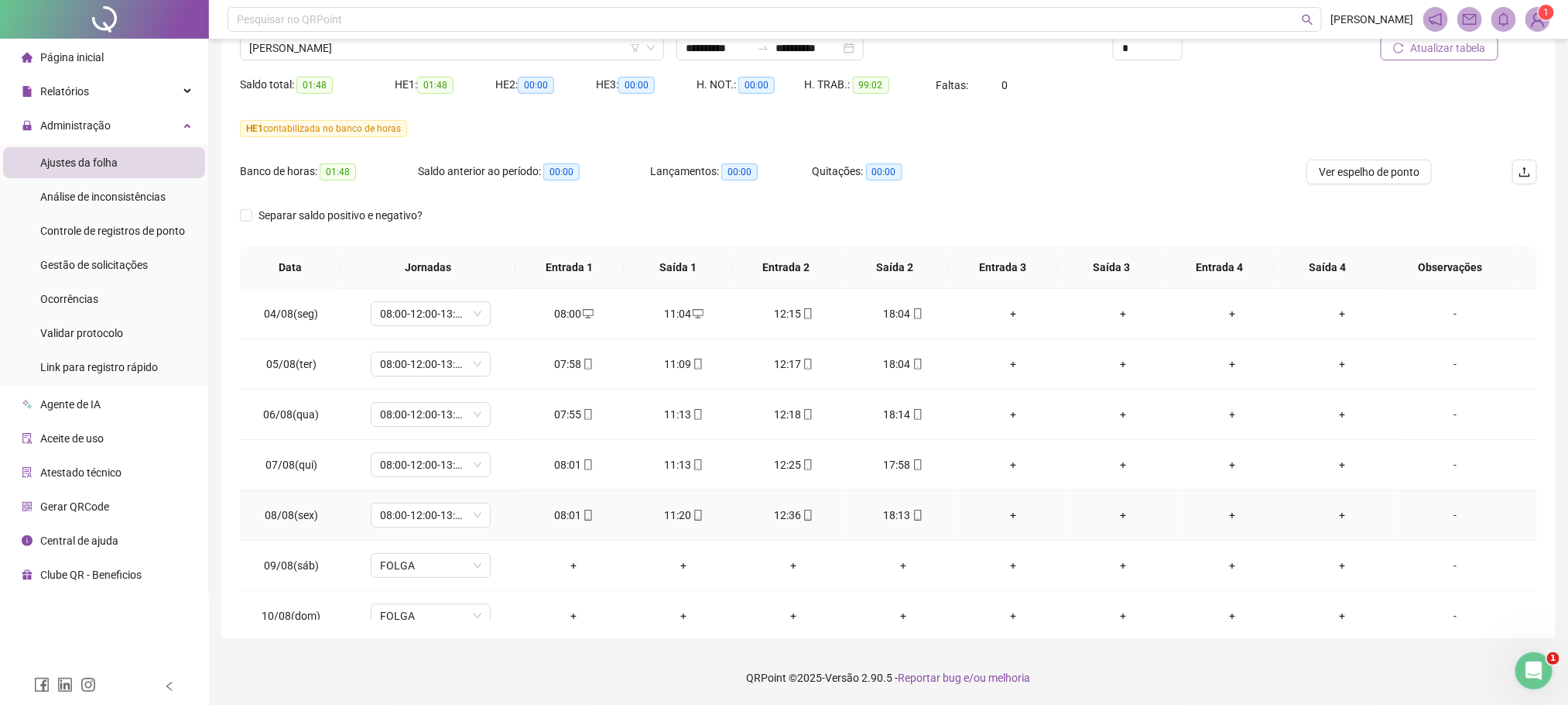
scroll to position [429, 0]
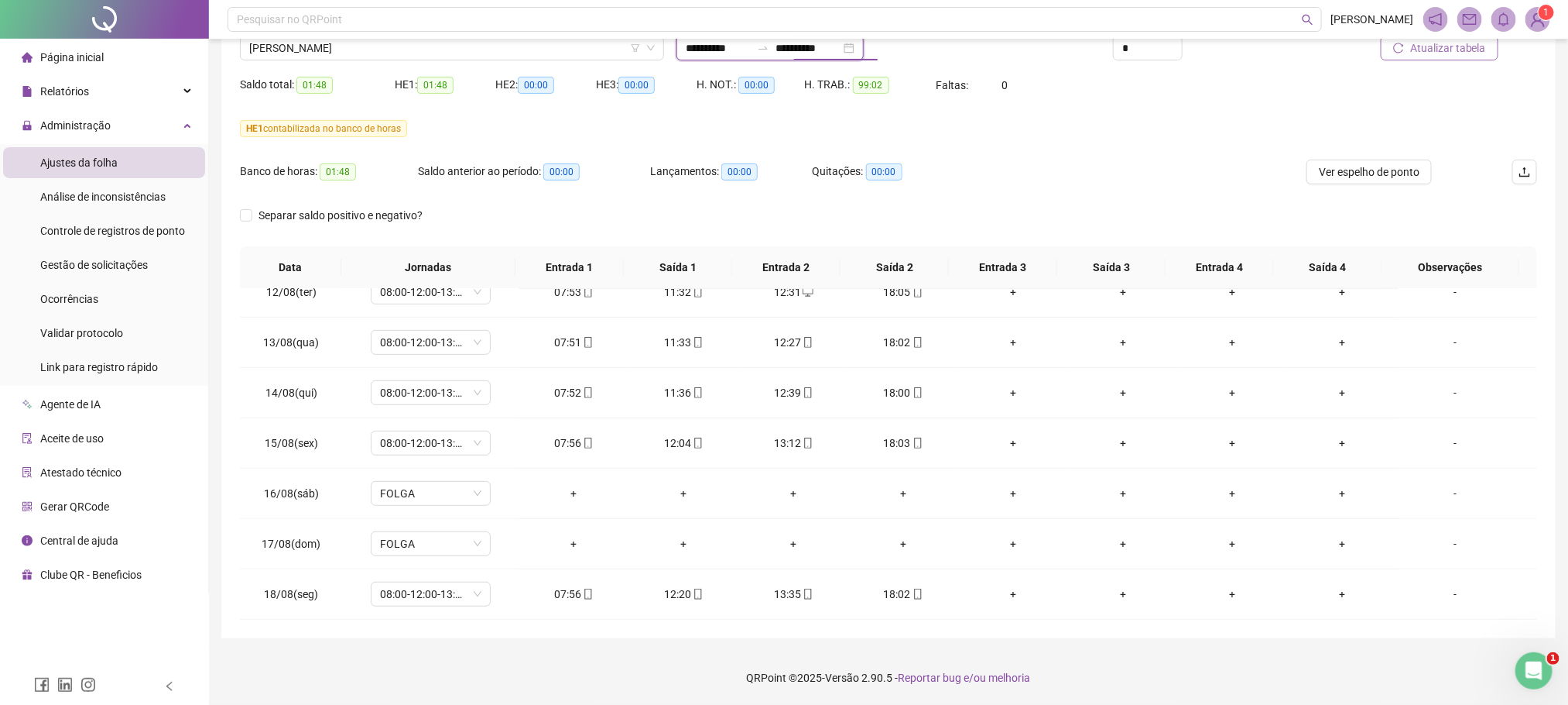
drag, startPoint x: 838, startPoint y: 47, endPoint x: 844, endPoint y: 54, distance: 9.2
click at [837, 47] on input "**********" at bounding box center [808, 48] width 65 height 17
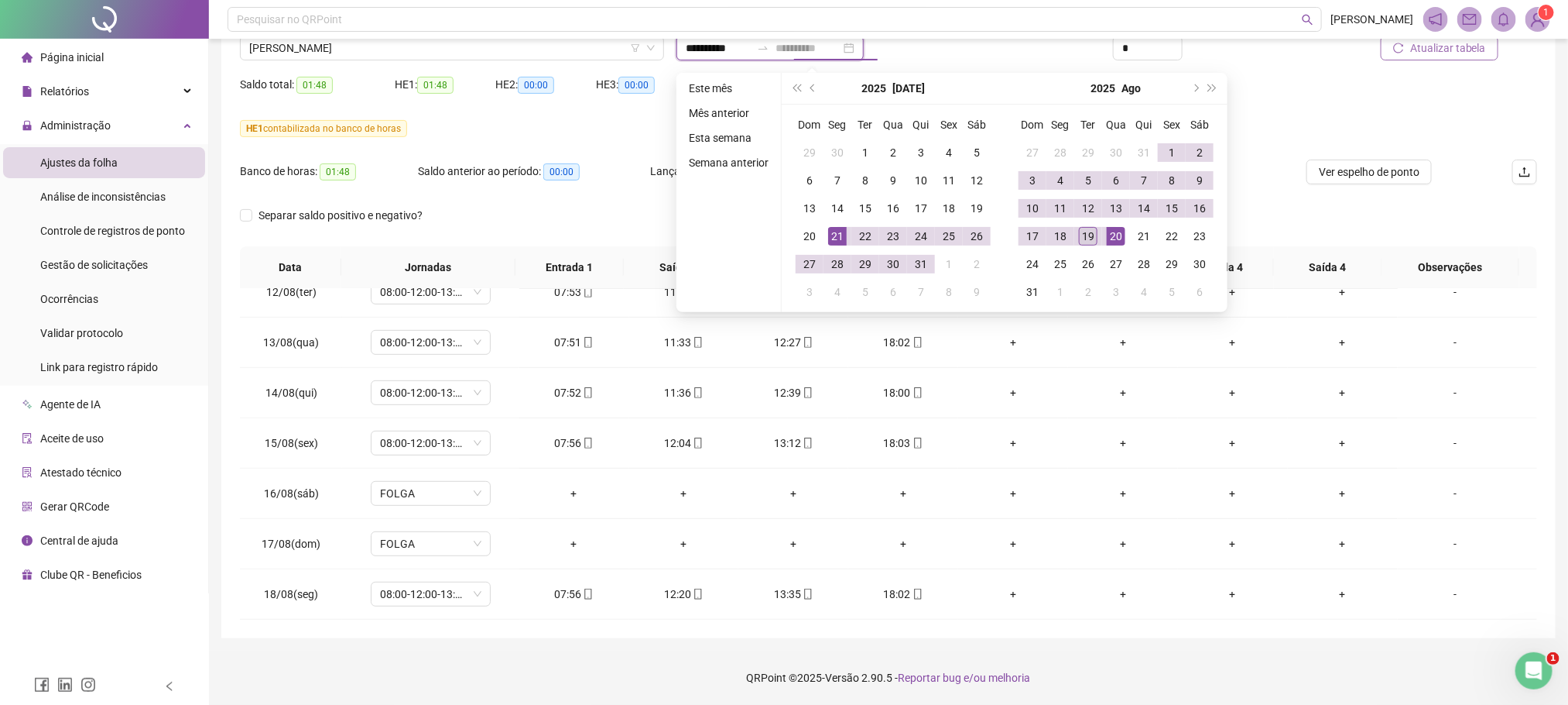
type input "**********"
click at [1074, 236] on td "19" at bounding box center [1088, 236] width 28 height 28
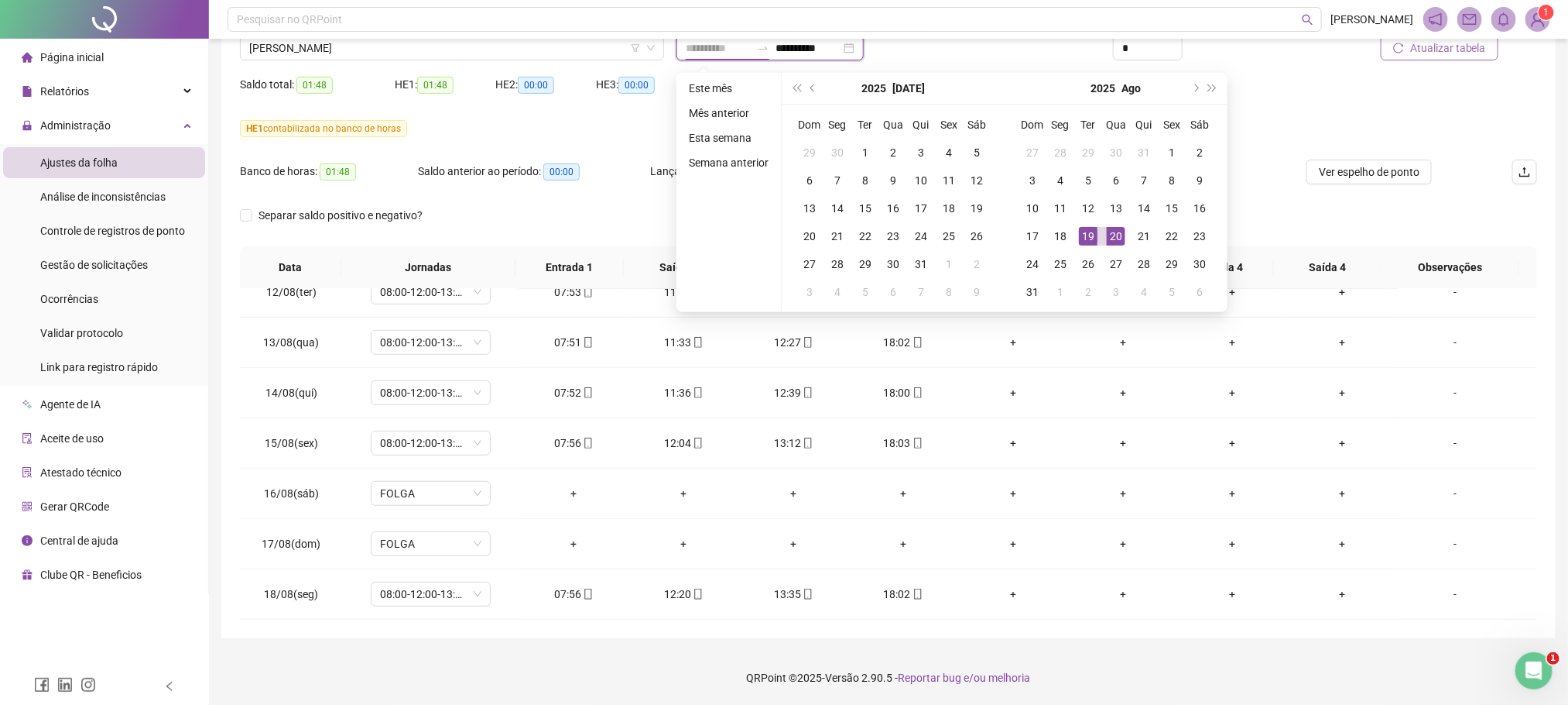
type input "**********"
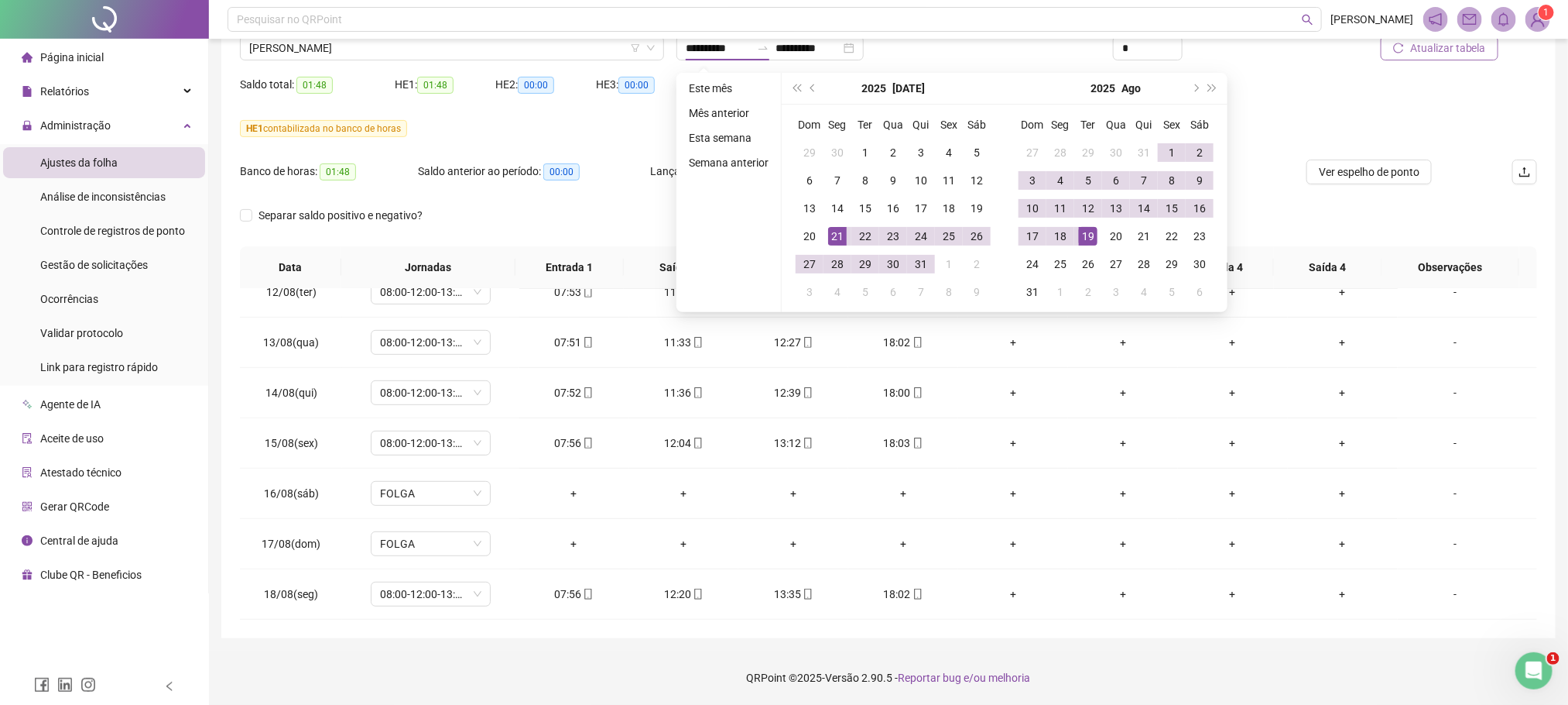
click at [1375, 110] on div "Saldo total: 01:48 HE 1: 01:48 HE 2: 00:00 HE 3: 00:00 H. NOT.: 00:00 H. TRAB.:…" at bounding box center [888, 94] width 1297 height 44
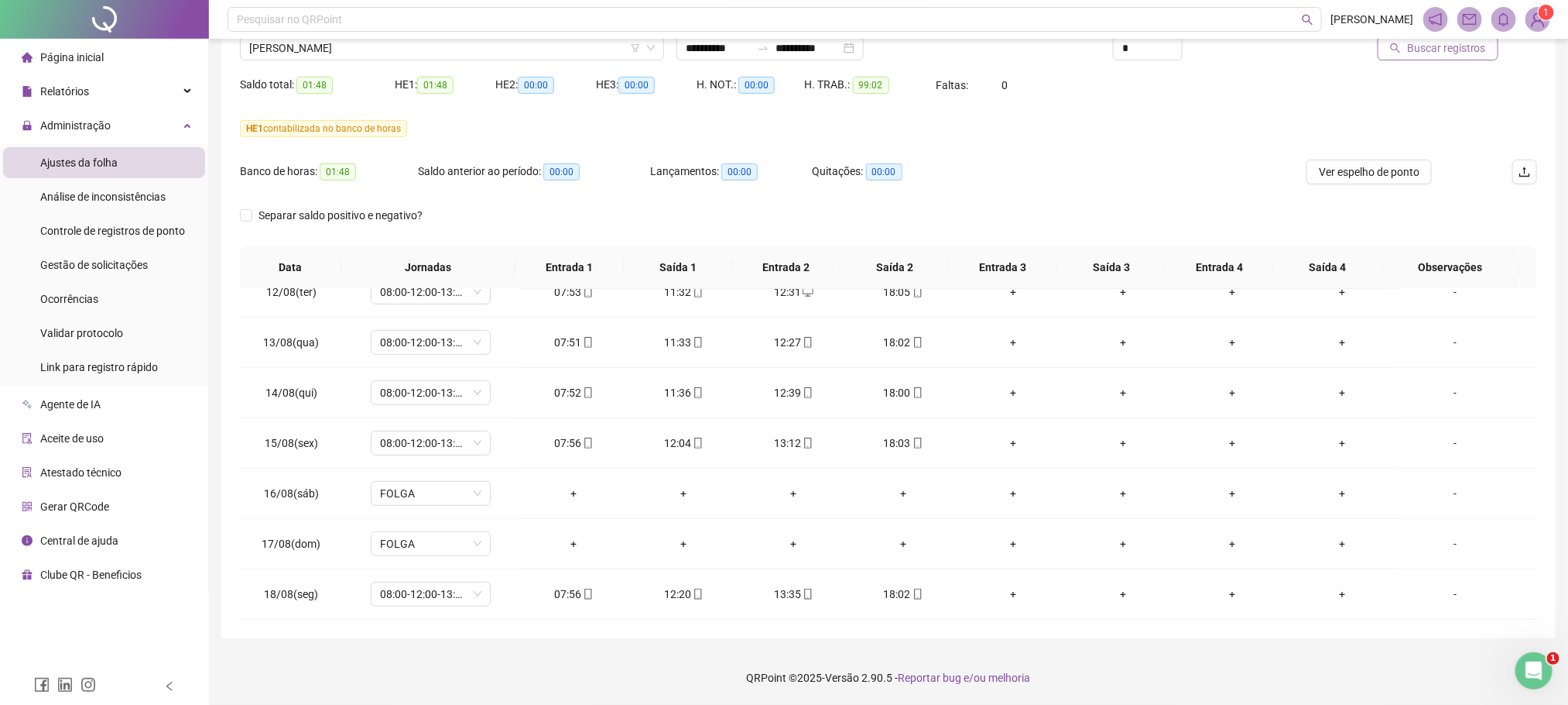
click at [1463, 51] on span "Buscar registros" at bounding box center [1446, 48] width 79 height 17
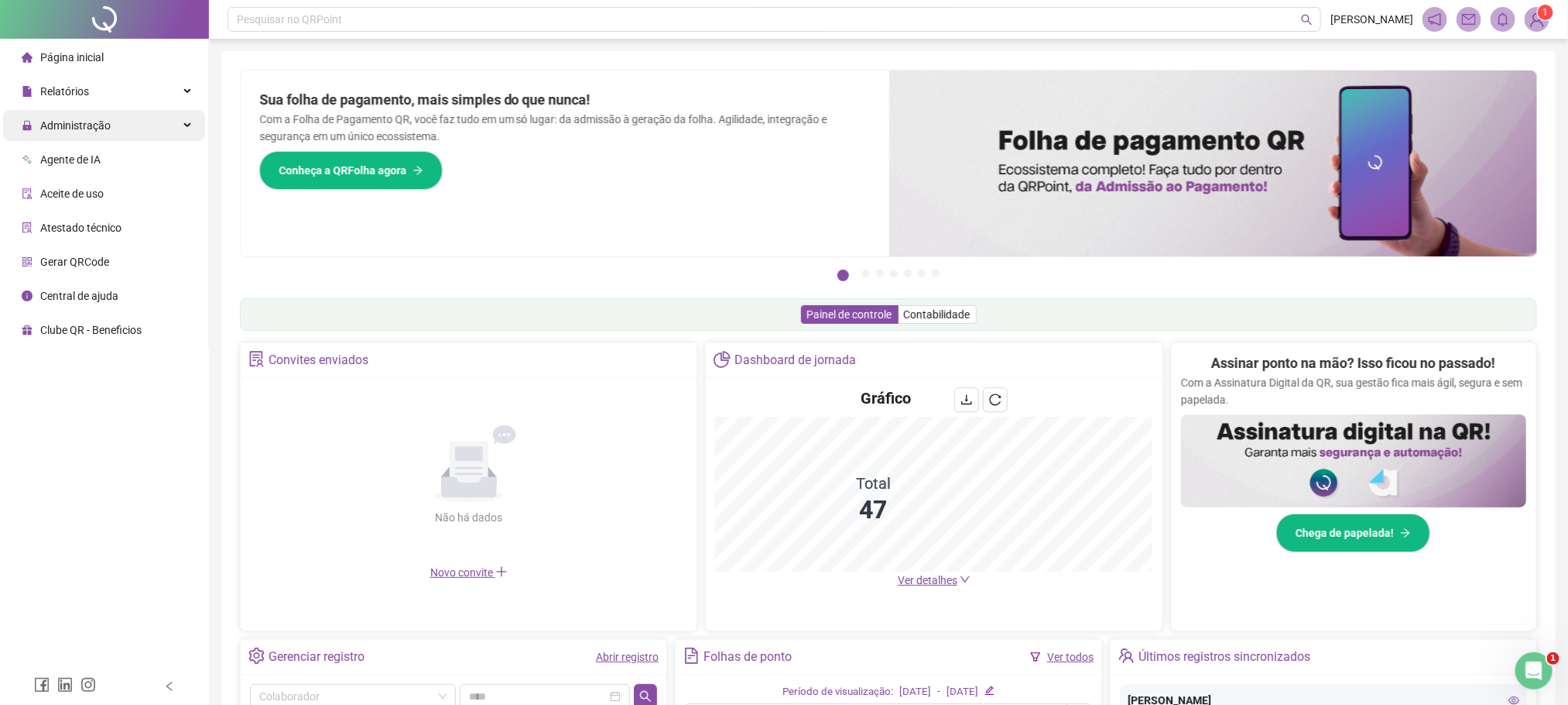
click at [74, 119] on span "Administração" at bounding box center [75, 125] width 71 height 13
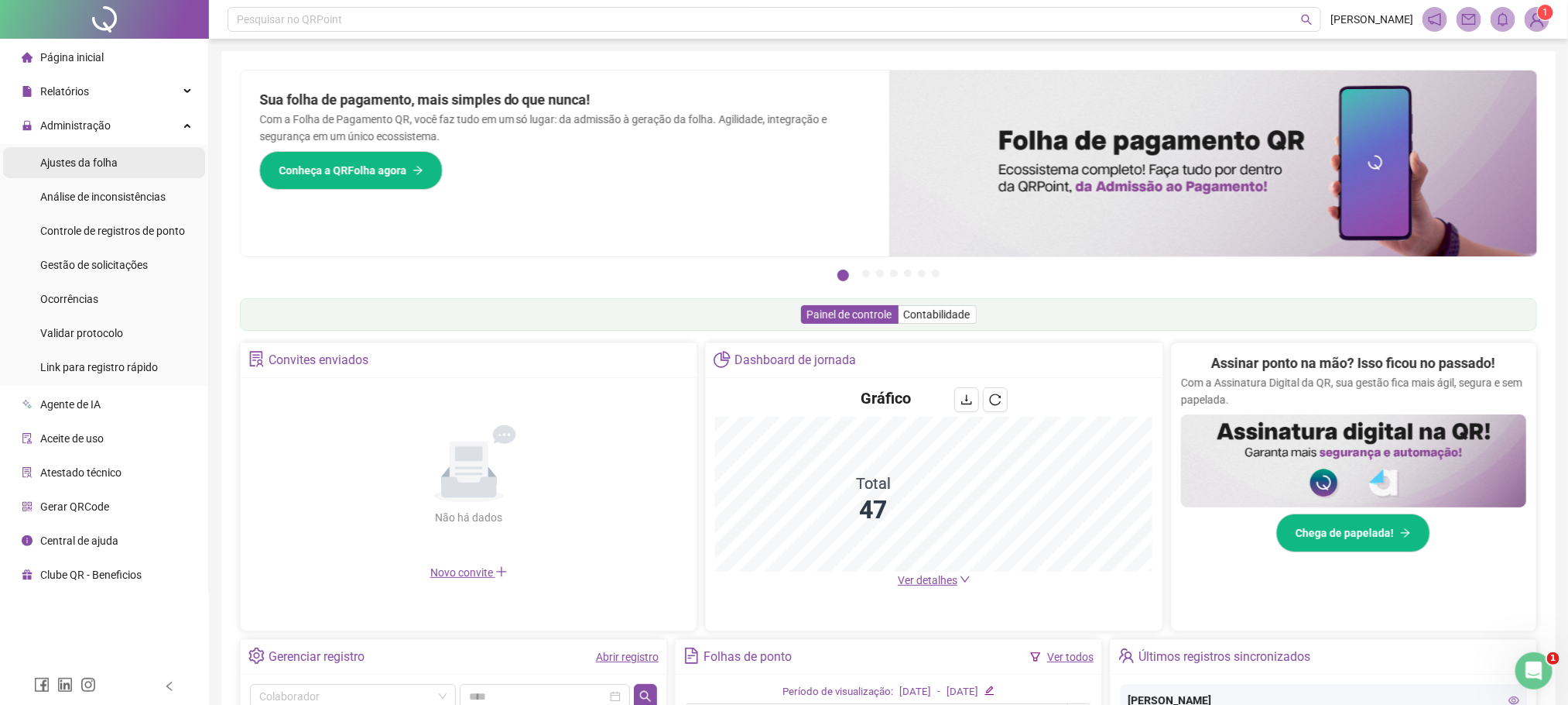
click at [109, 167] on span "Ajustes da folha" at bounding box center [78, 162] width 78 height 13
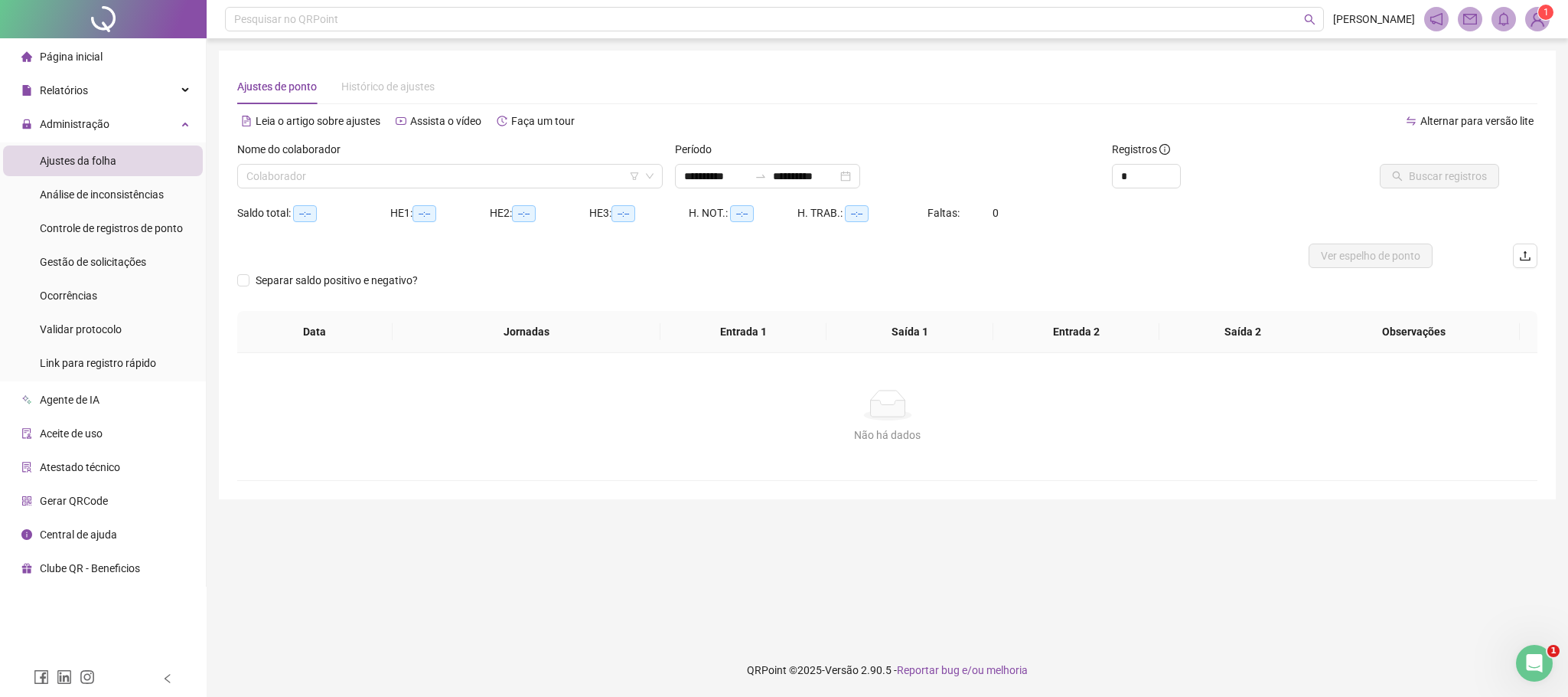
type input "**********"
click at [353, 173] on input "search" at bounding box center [443, 176] width 393 height 23
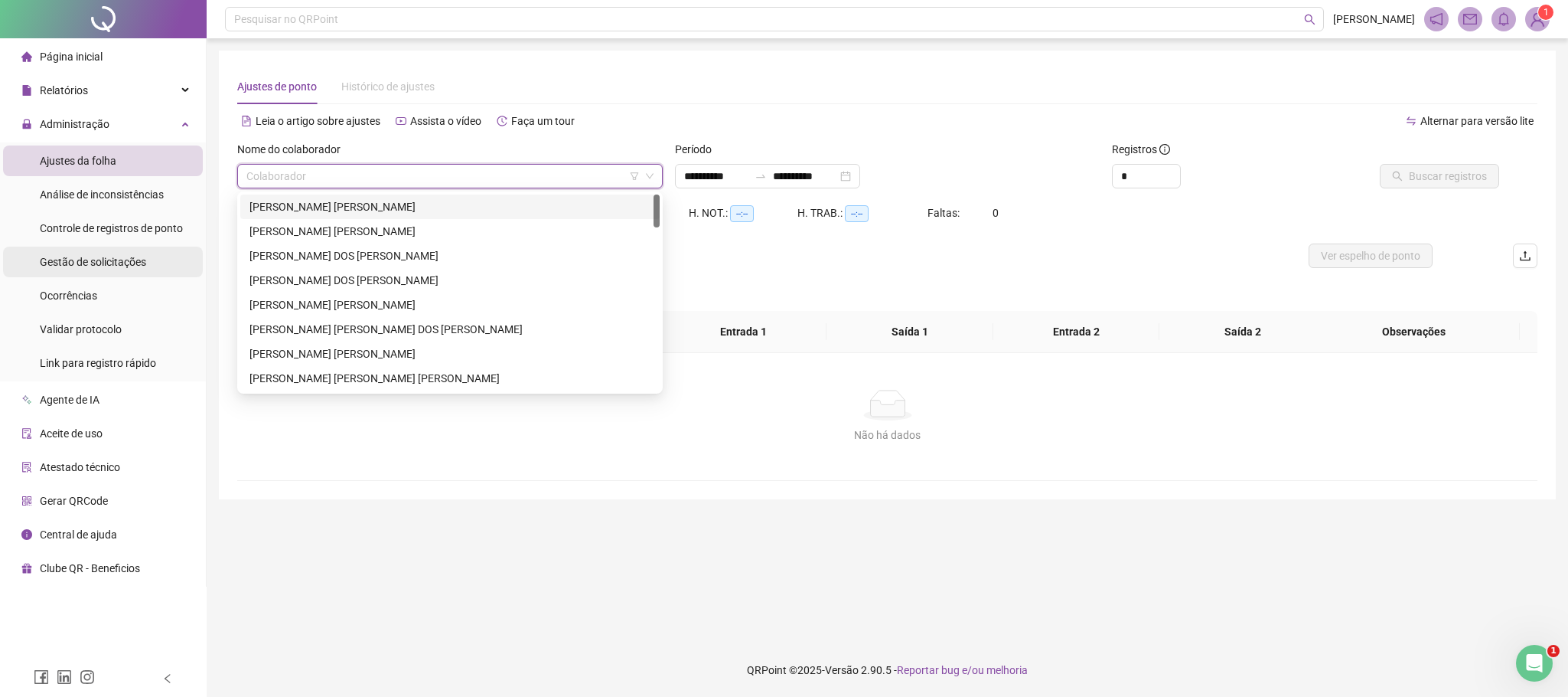
click at [69, 256] on span "Gestão de solicitações" at bounding box center [93, 262] width 106 height 13
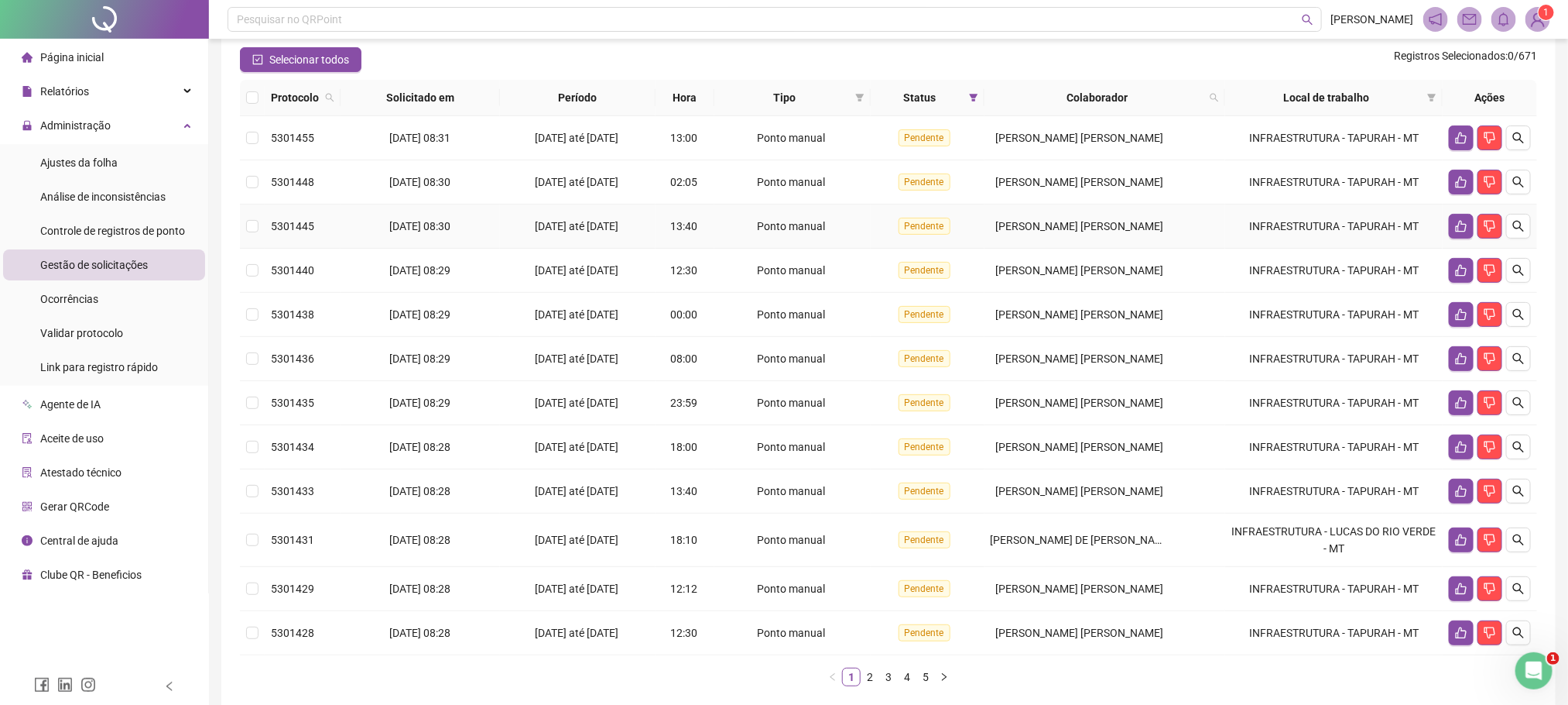
scroll to position [216, 0]
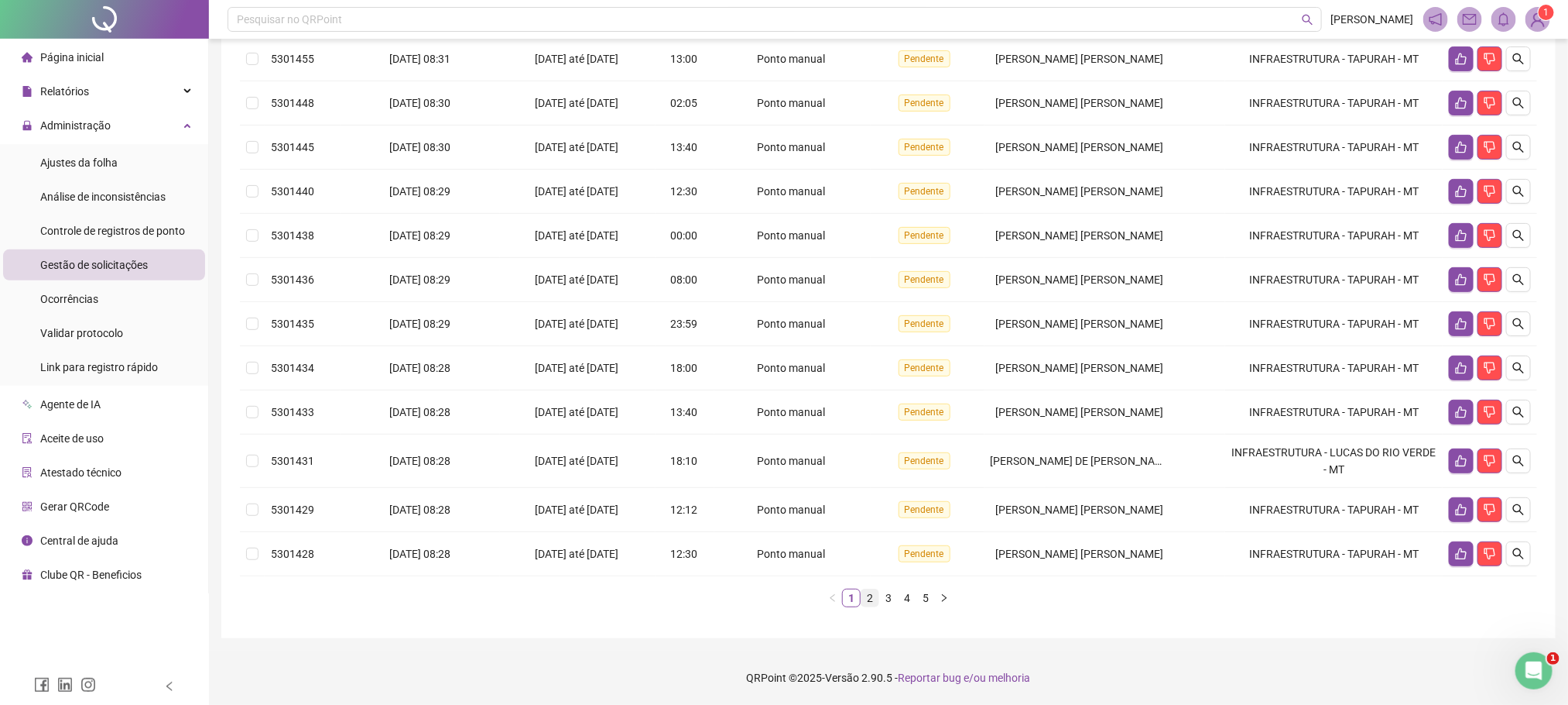
click at [876, 599] on link "2" at bounding box center [870, 597] width 17 height 17
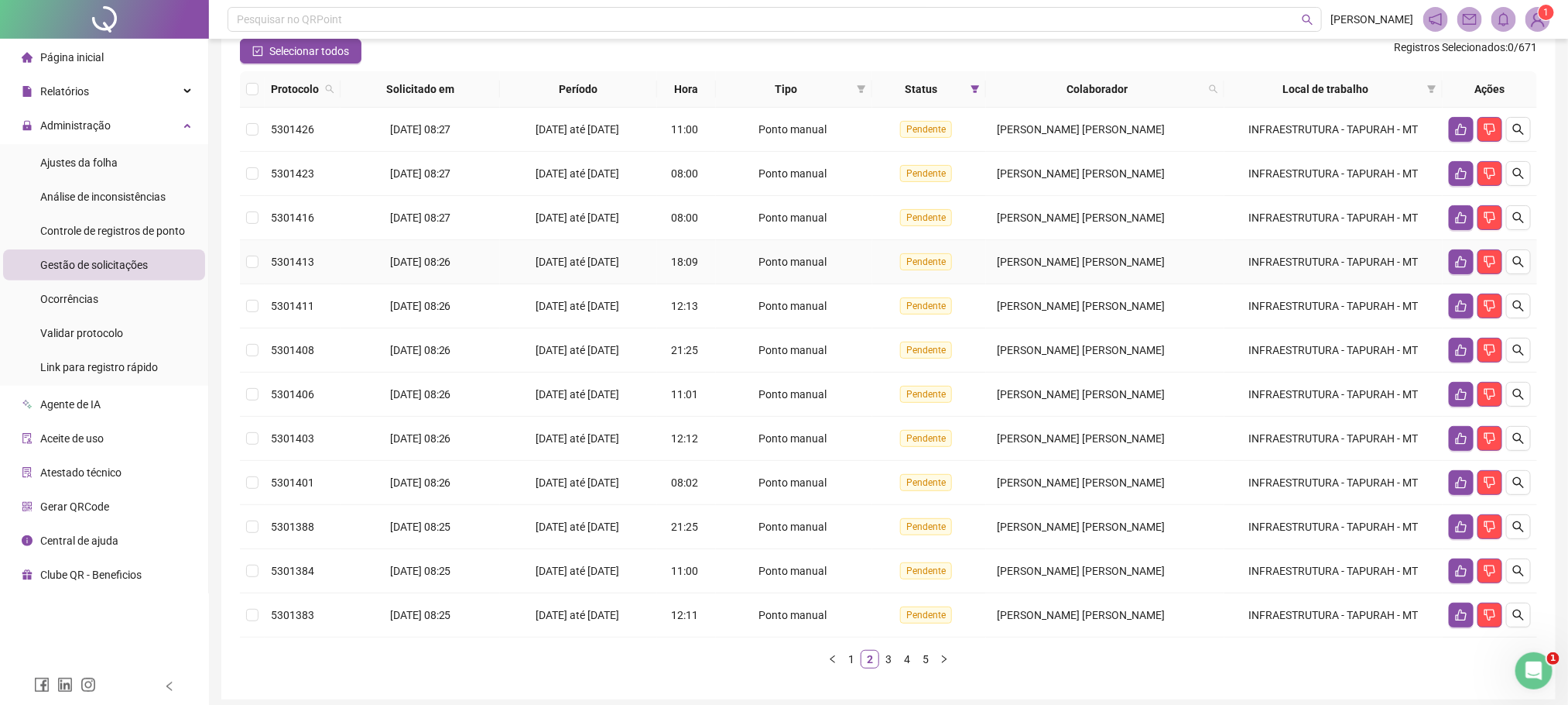
scroll to position [207, 0]
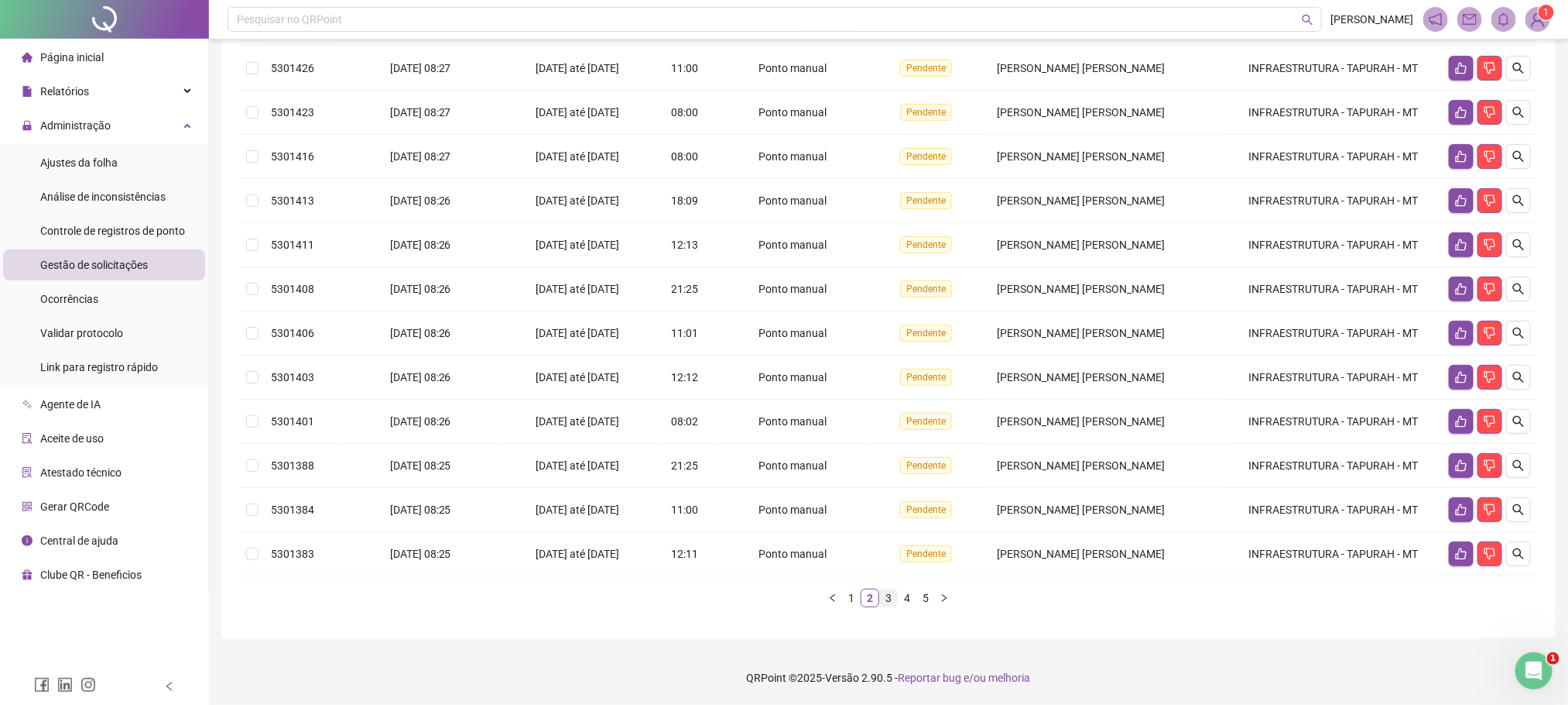
click at [888, 597] on link "3" at bounding box center [888, 597] width 17 height 17
click at [906, 595] on link "4" at bounding box center [907, 597] width 17 height 17
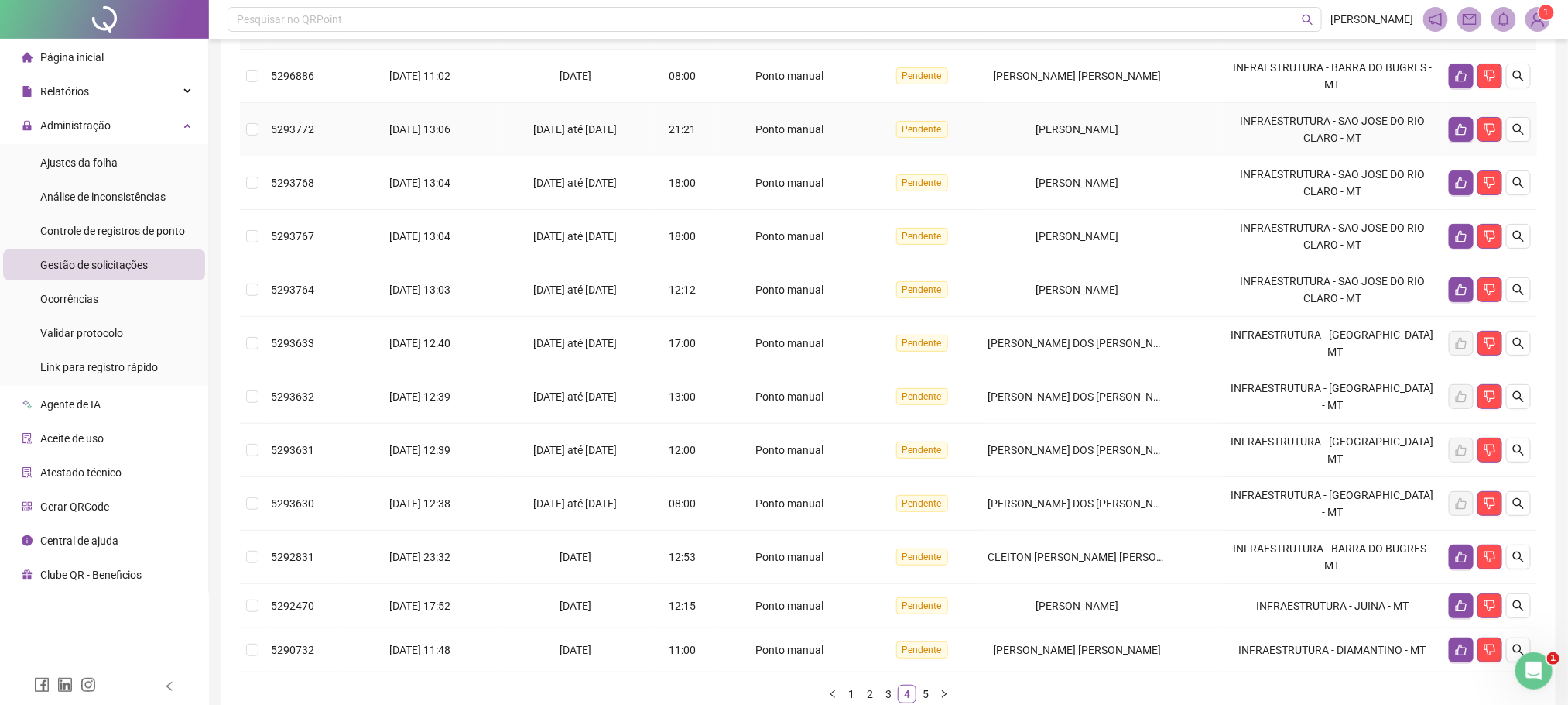
scroll to position [300, 0]
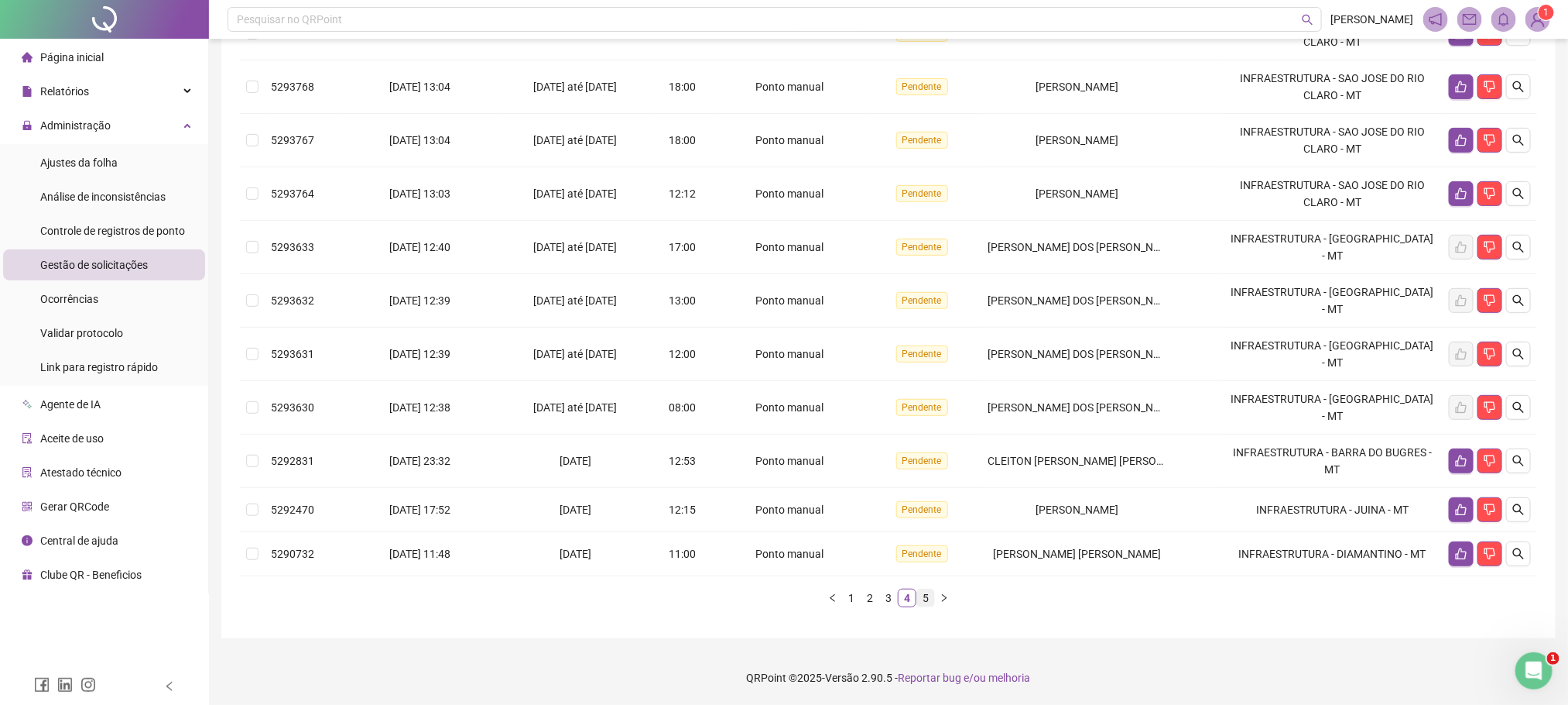
click at [920, 597] on link "5" at bounding box center [926, 597] width 17 height 17
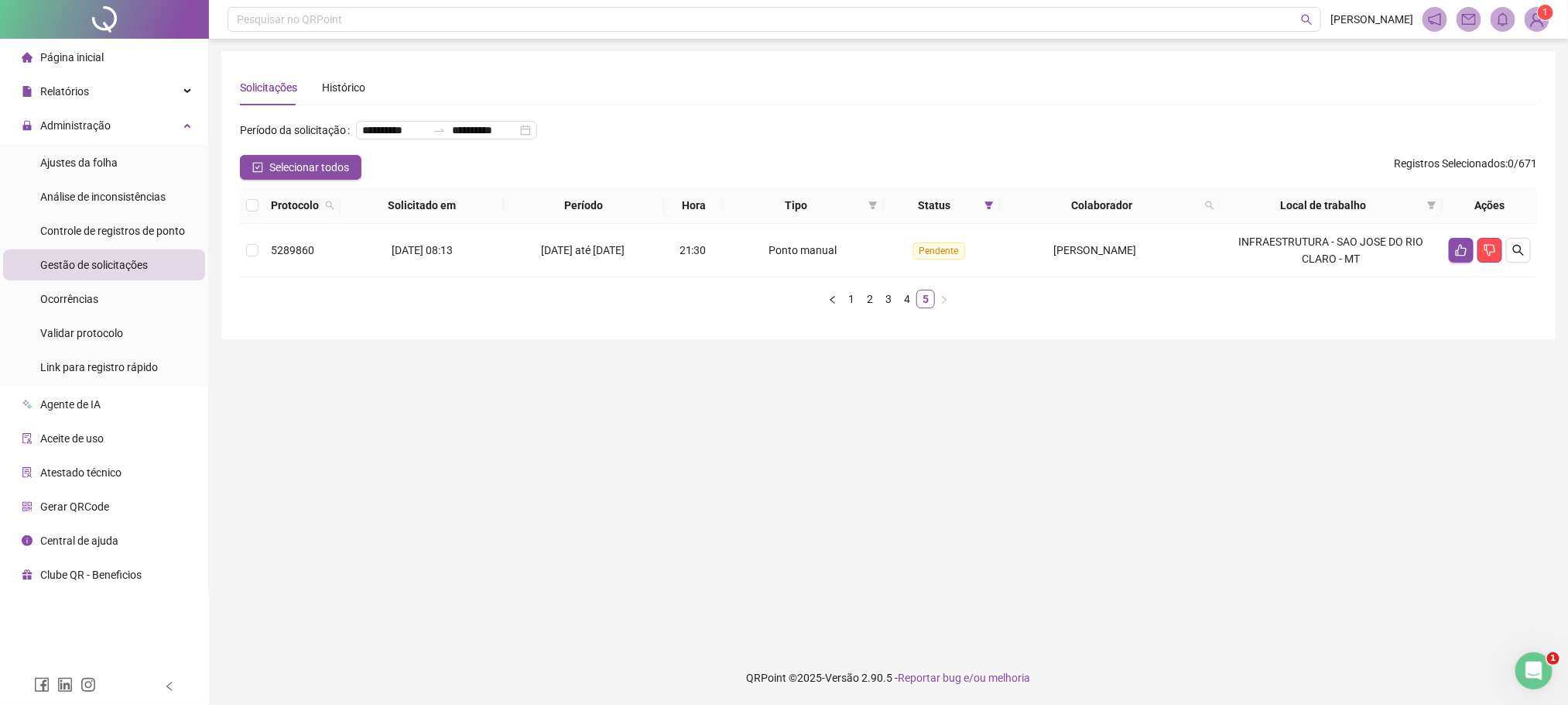
scroll to position [0, 0]
click at [905, 308] on li "3" at bounding box center [897, 299] width 19 height 19
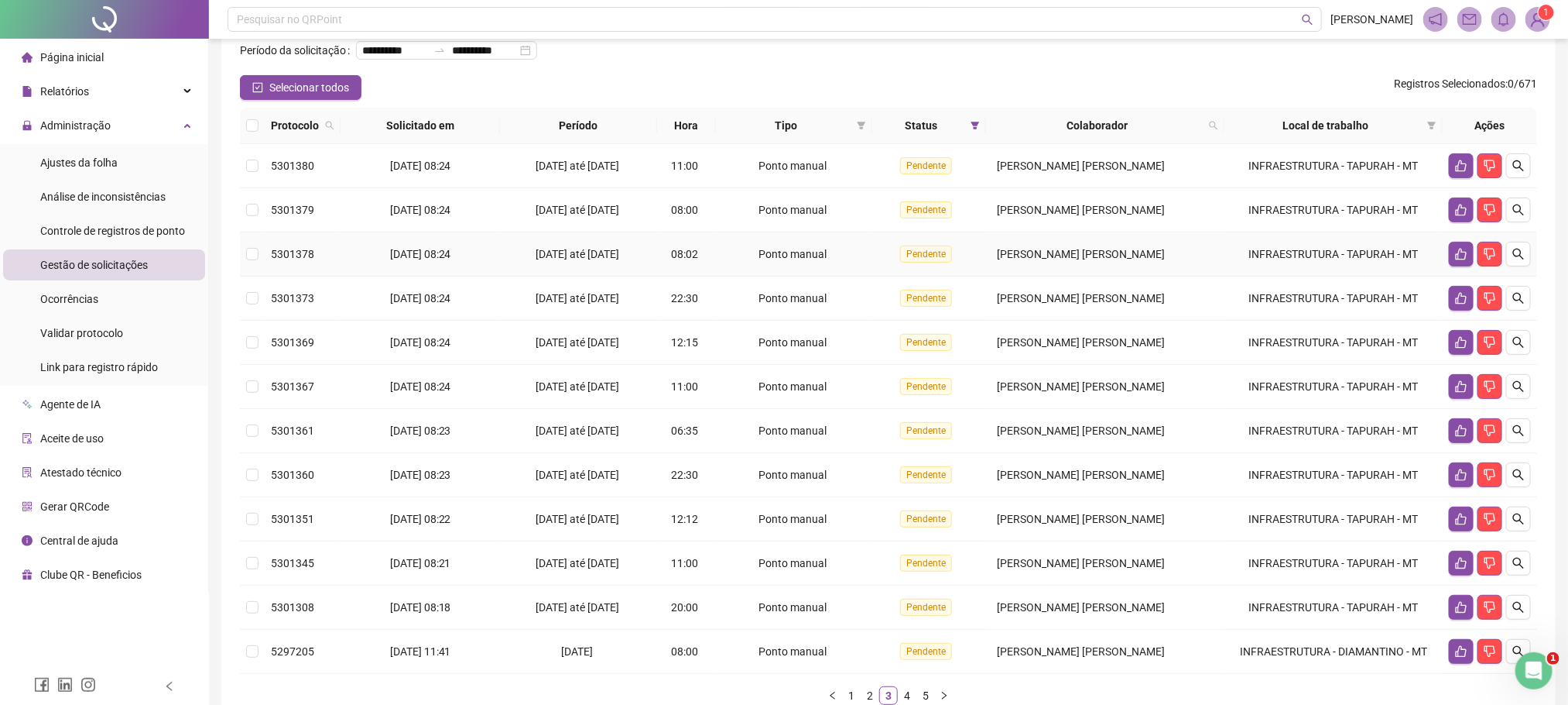
scroll to position [207, 0]
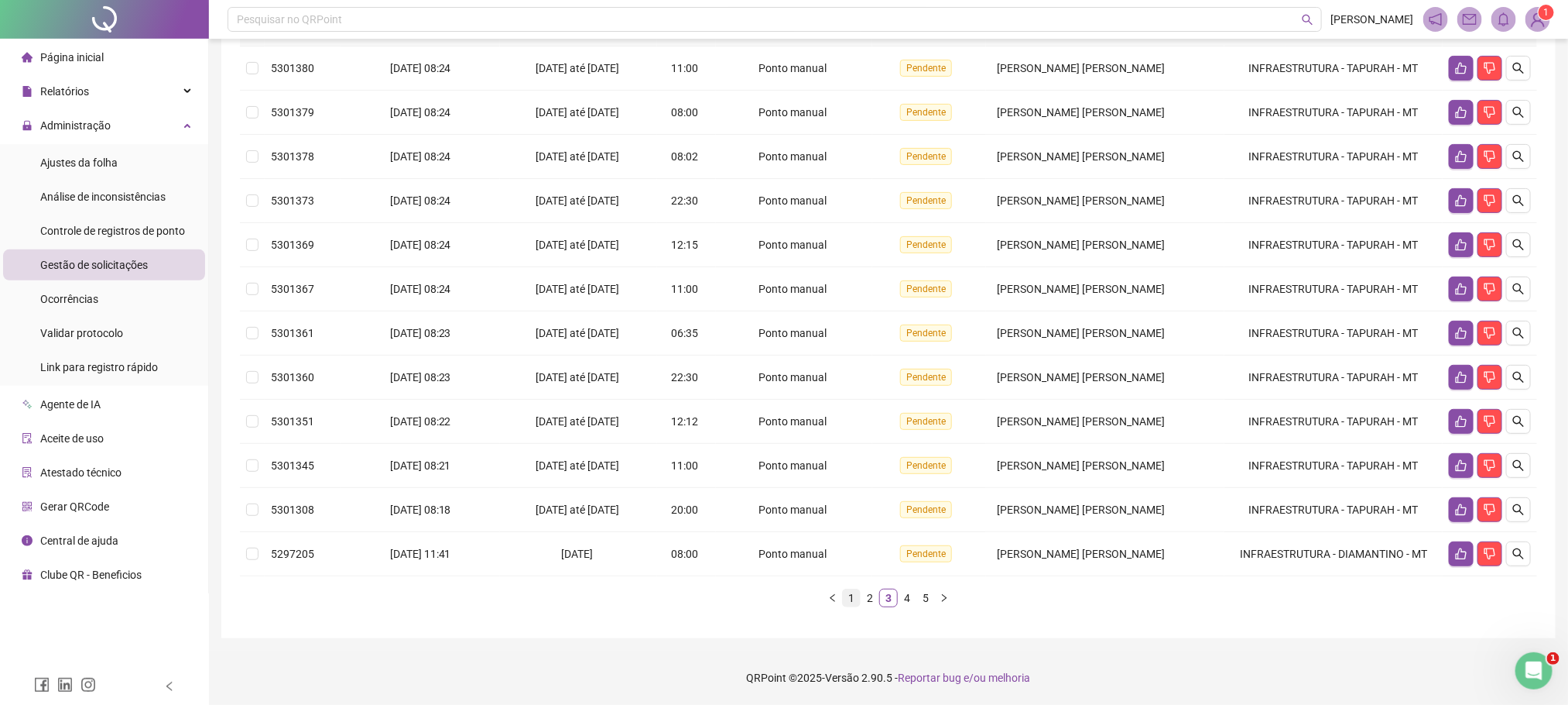
click at [848, 596] on link "1" at bounding box center [851, 597] width 17 height 17
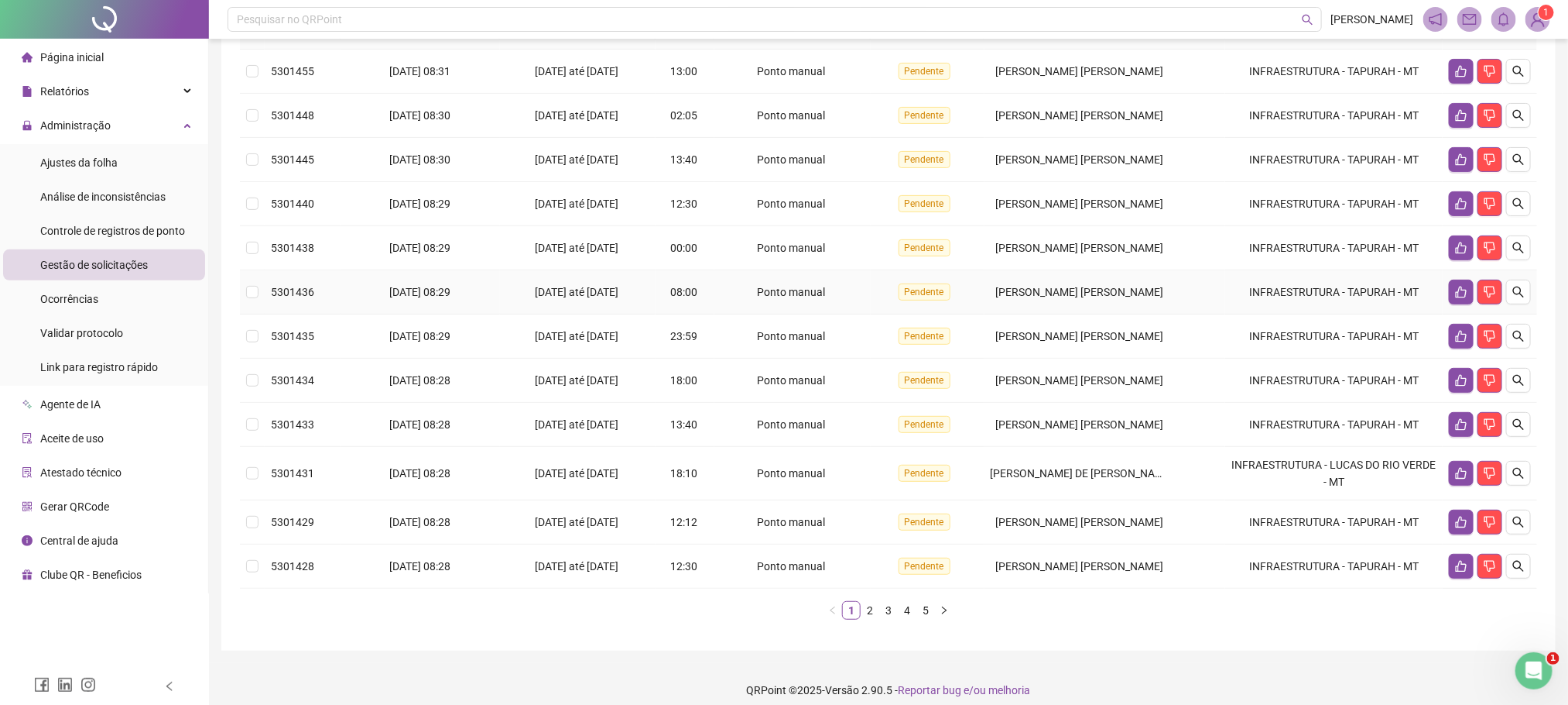
scroll to position [216, 0]
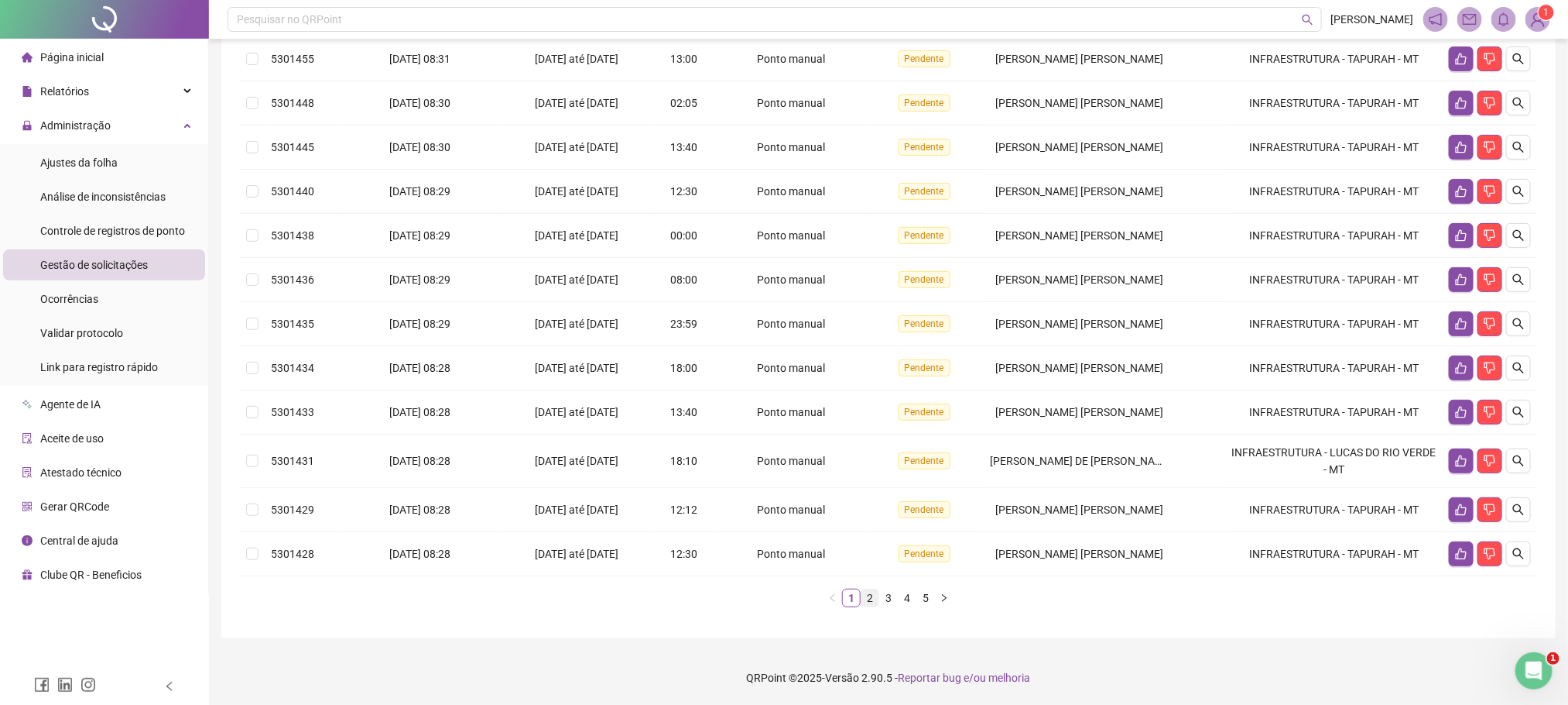
click at [863, 604] on link "2" at bounding box center [870, 597] width 17 height 17
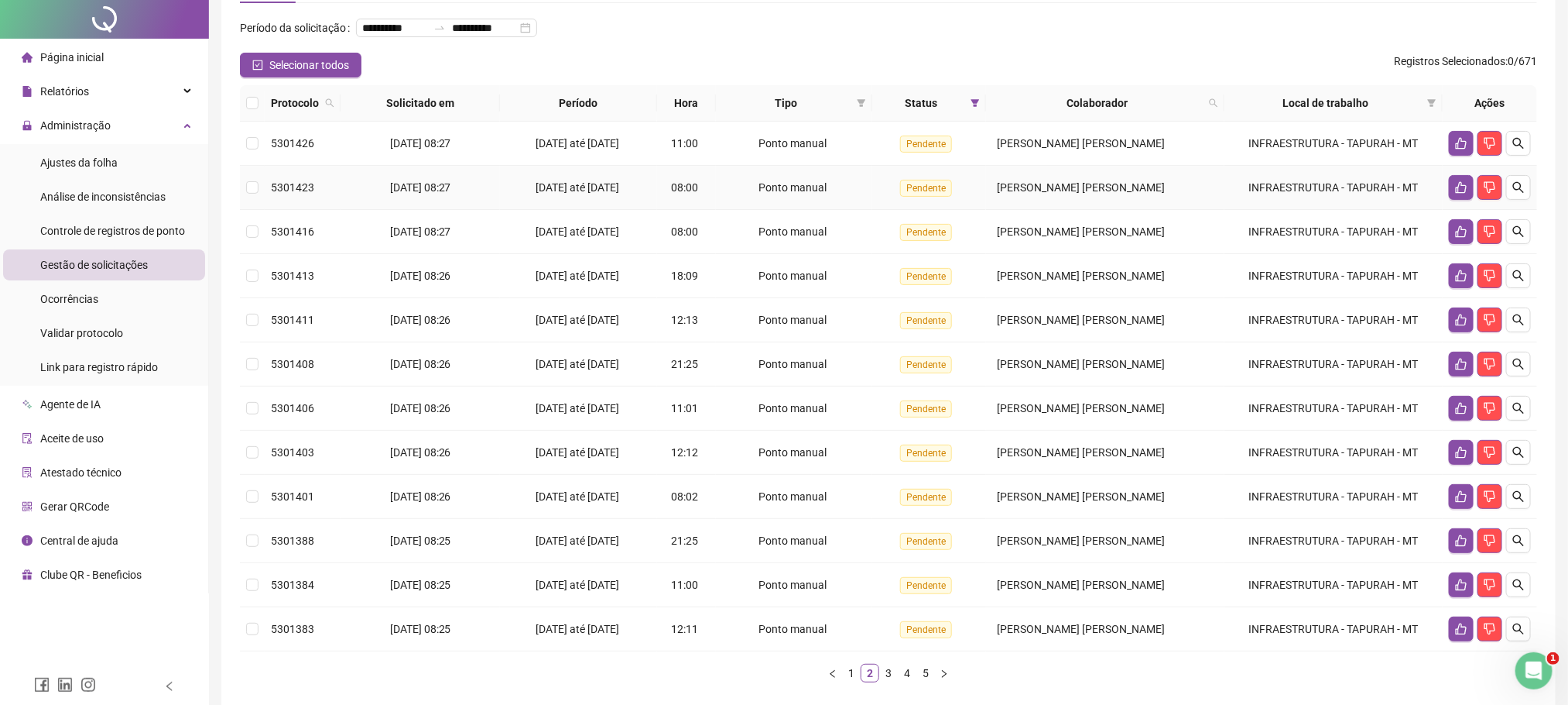
scroll to position [207, 0]
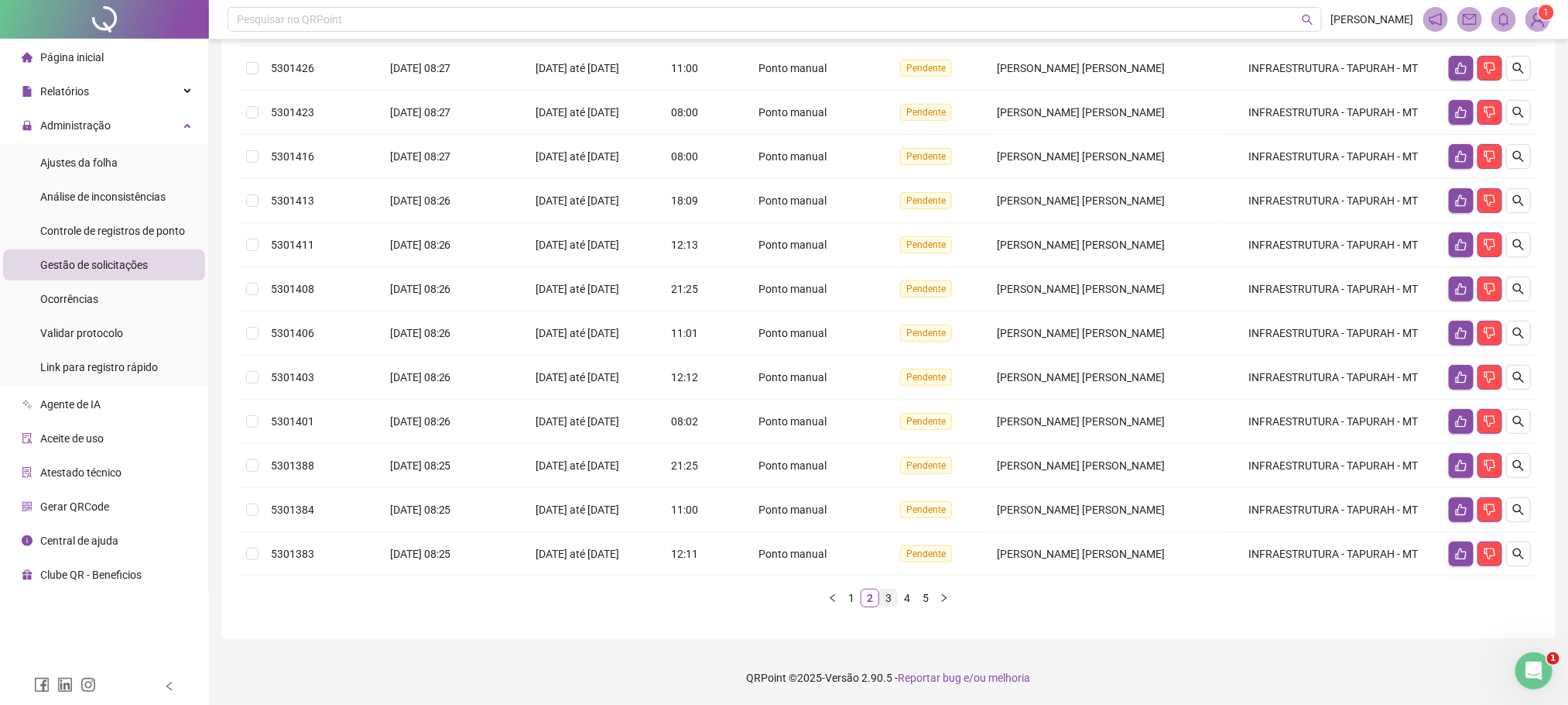
click at [890, 602] on link "3" at bounding box center [888, 597] width 17 height 17
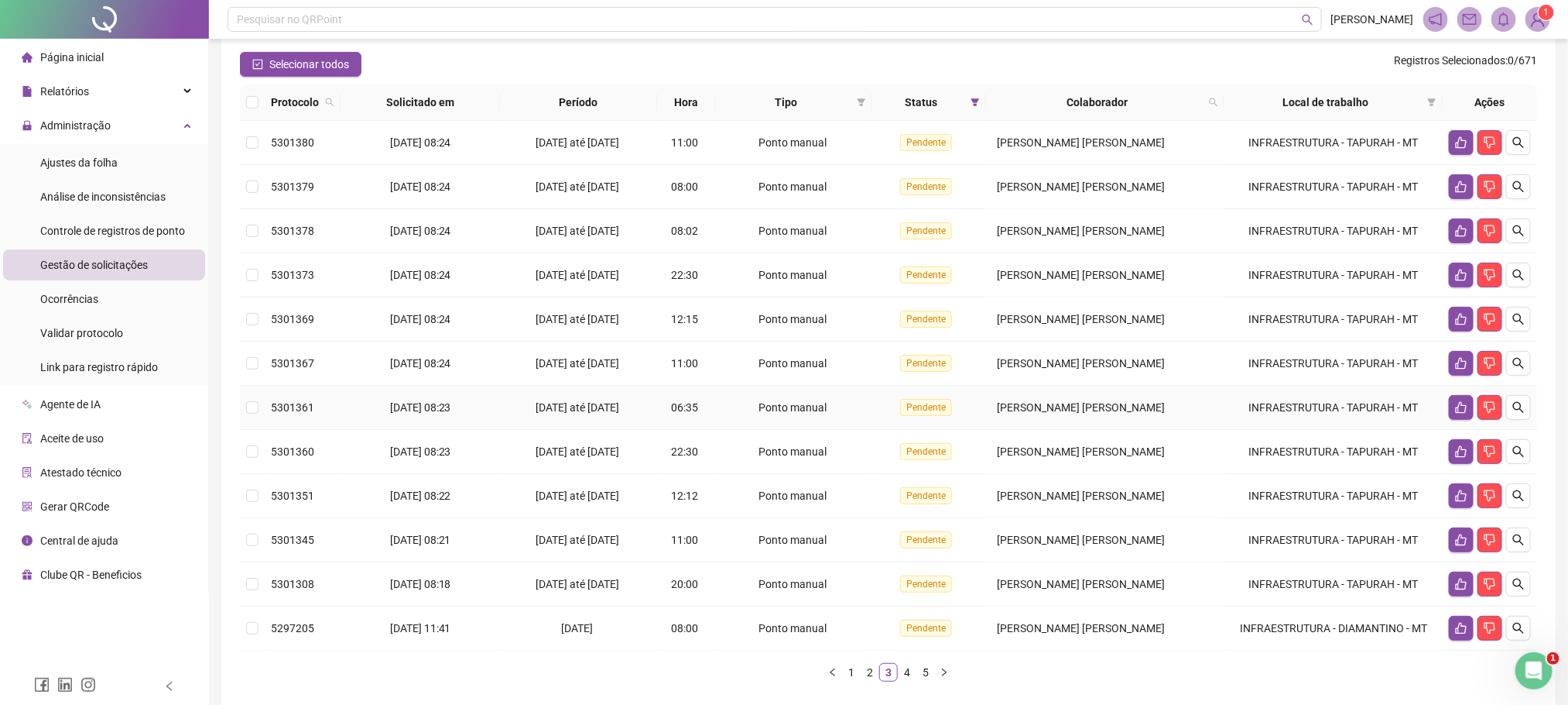
scroll to position [0, 0]
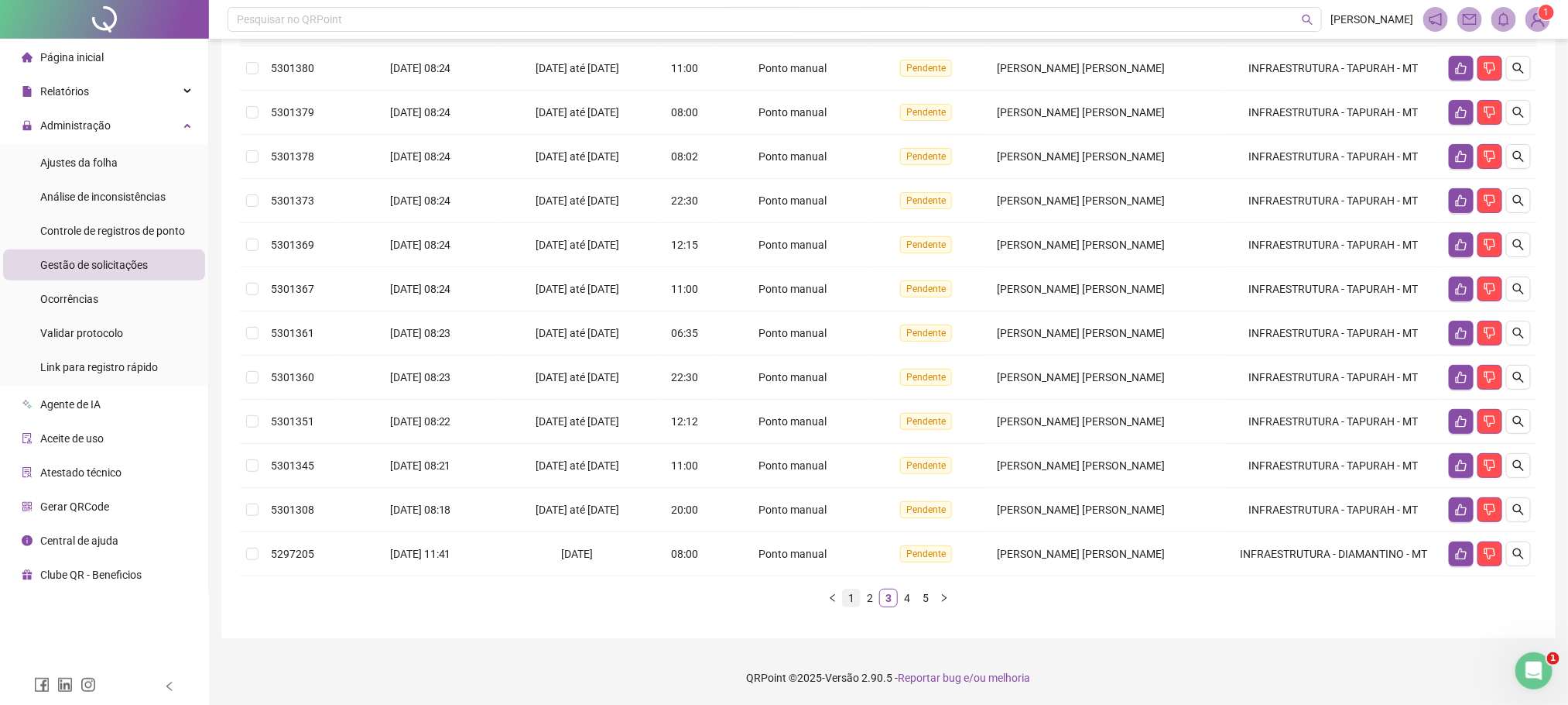
click at [844, 596] on link "1" at bounding box center [851, 597] width 17 height 17
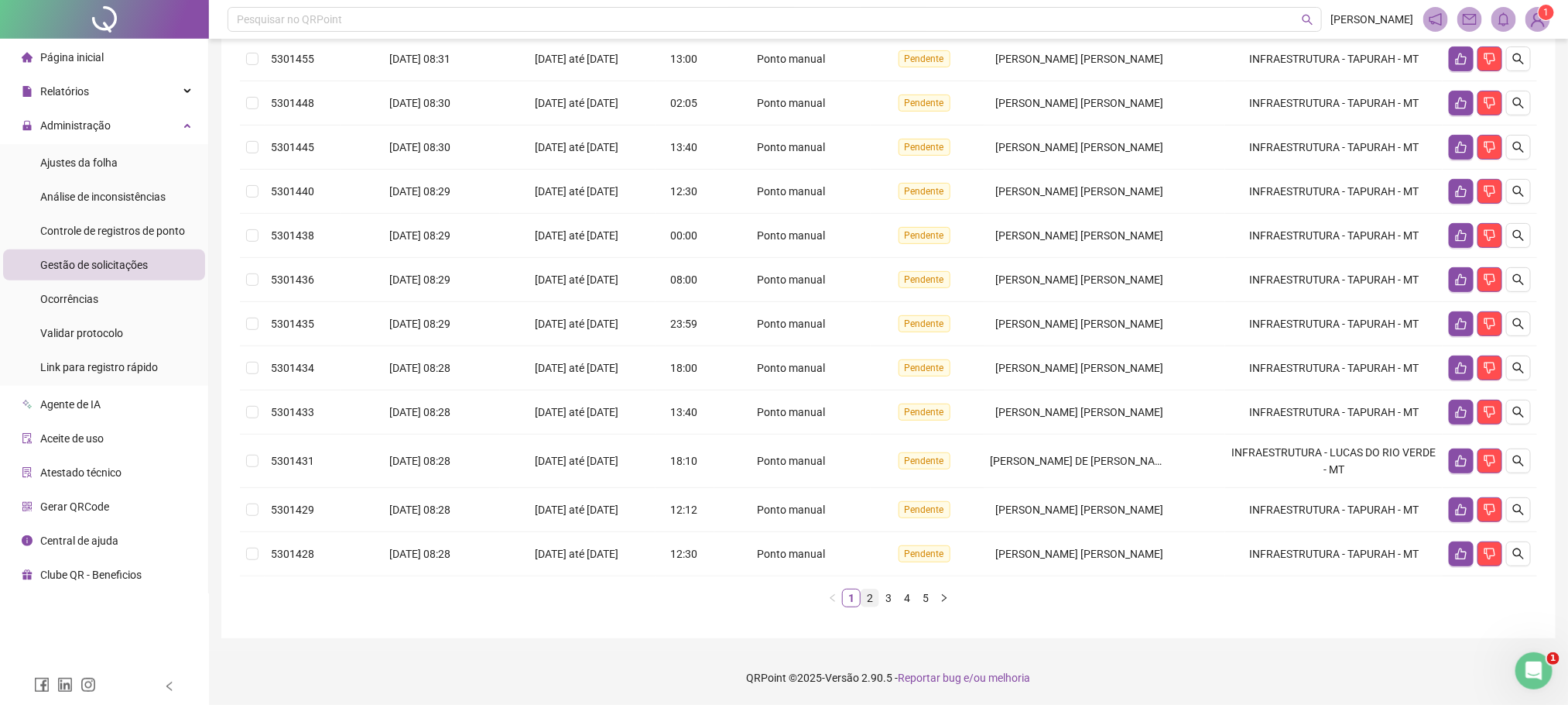
click at [866, 606] on link "2" at bounding box center [870, 597] width 17 height 17
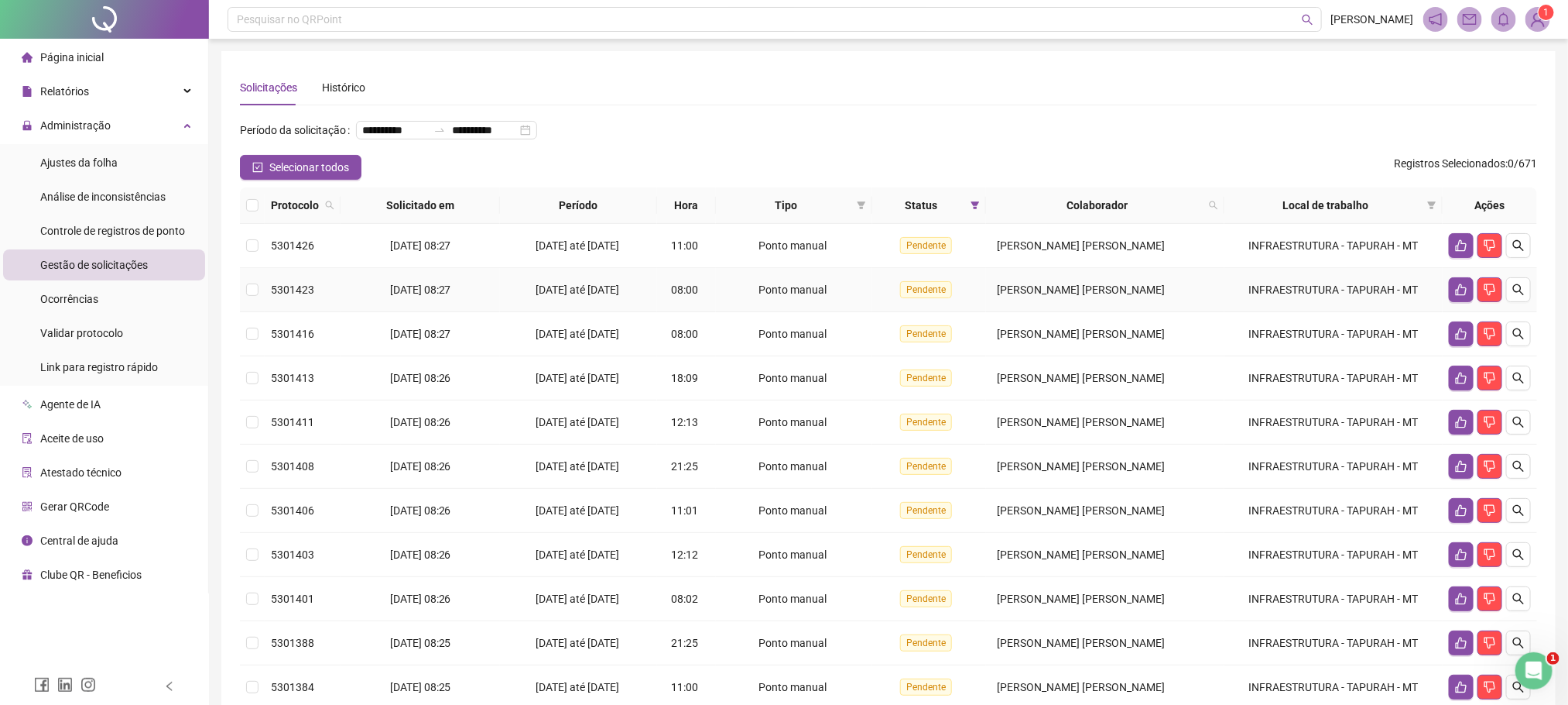
scroll to position [207, 0]
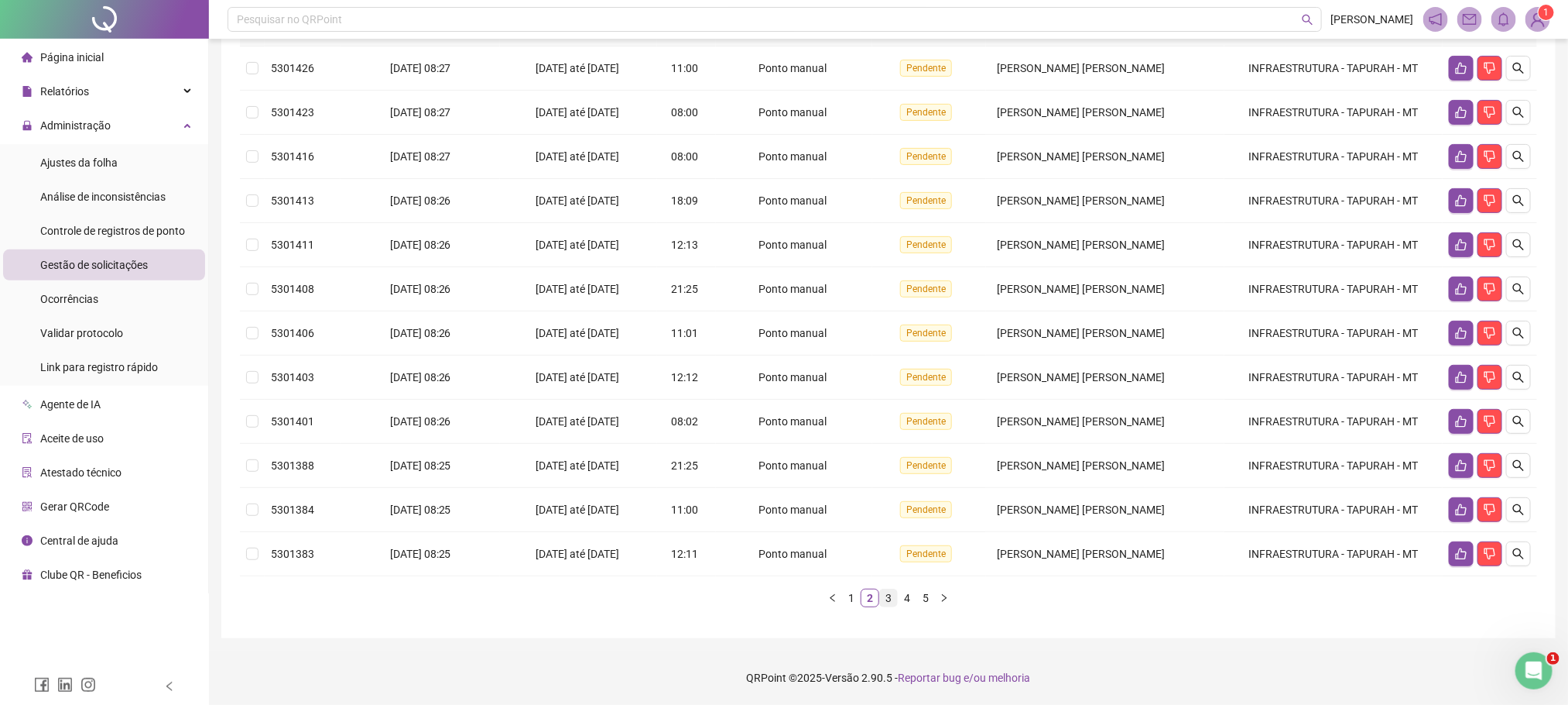
click at [888, 597] on link "3" at bounding box center [888, 597] width 17 height 17
click at [906, 600] on link "4" at bounding box center [907, 597] width 17 height 17
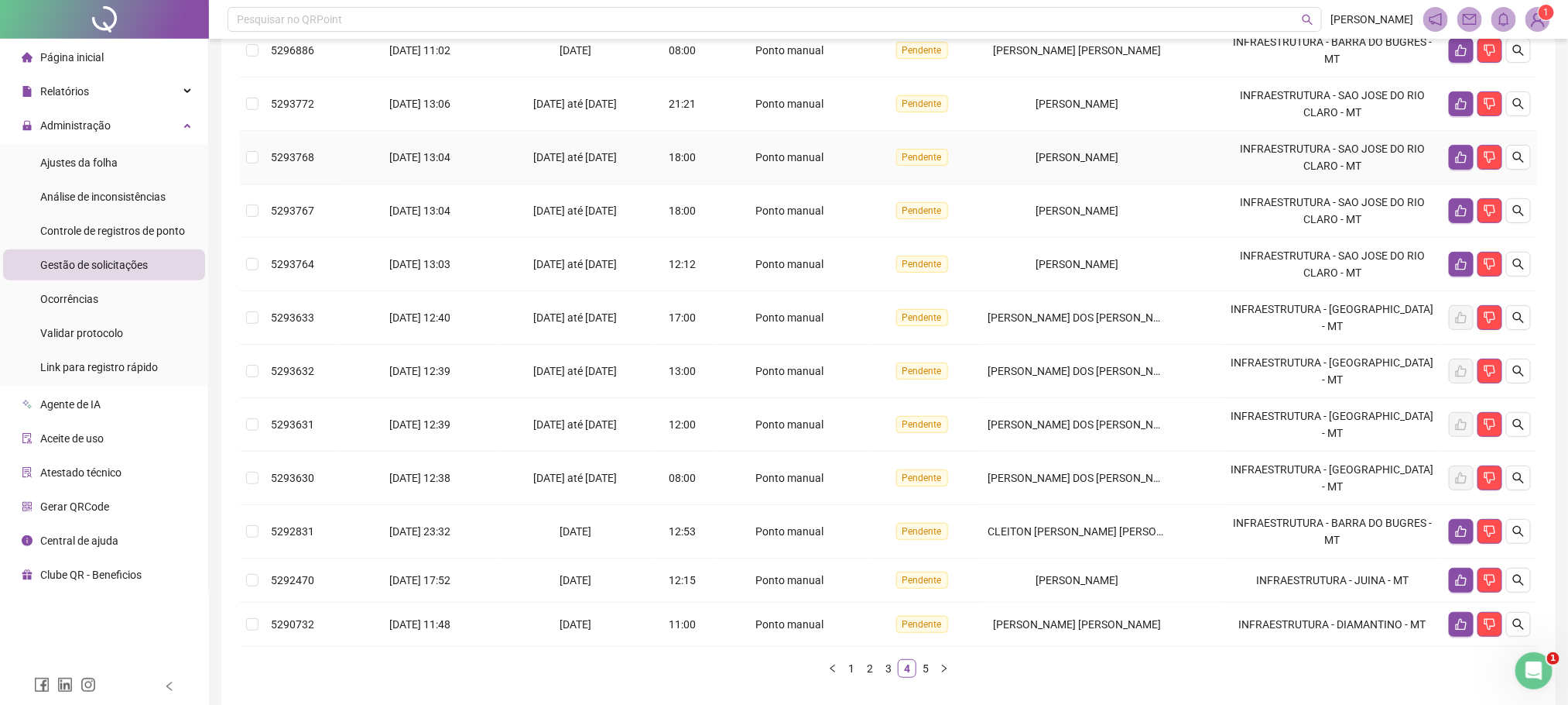
scroll to position [300, 0]
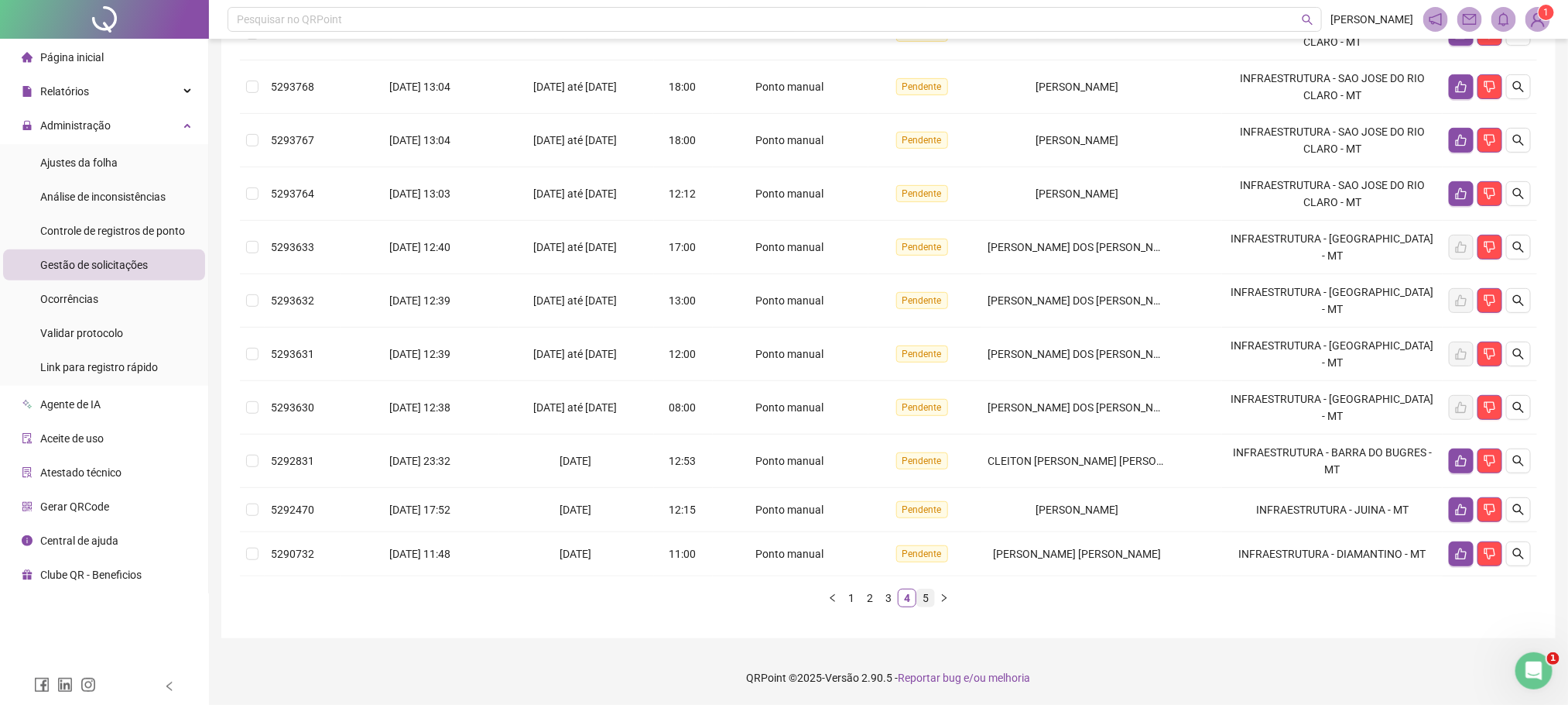
click at [920, 597] on link "5" at bounding box center [926, 597] width 17 height 17
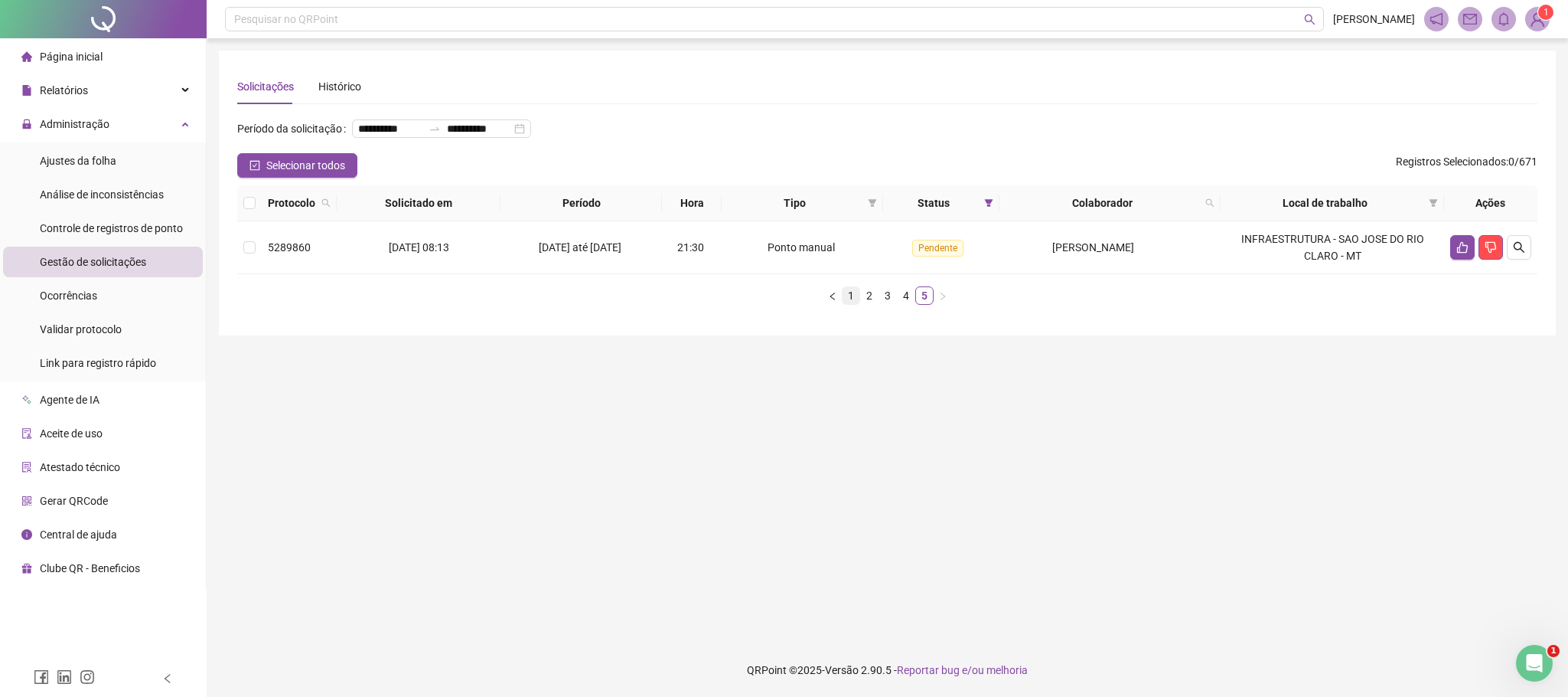
click at [853, 304] on link "1" at bounding box center [851, 295] width 17 height 17
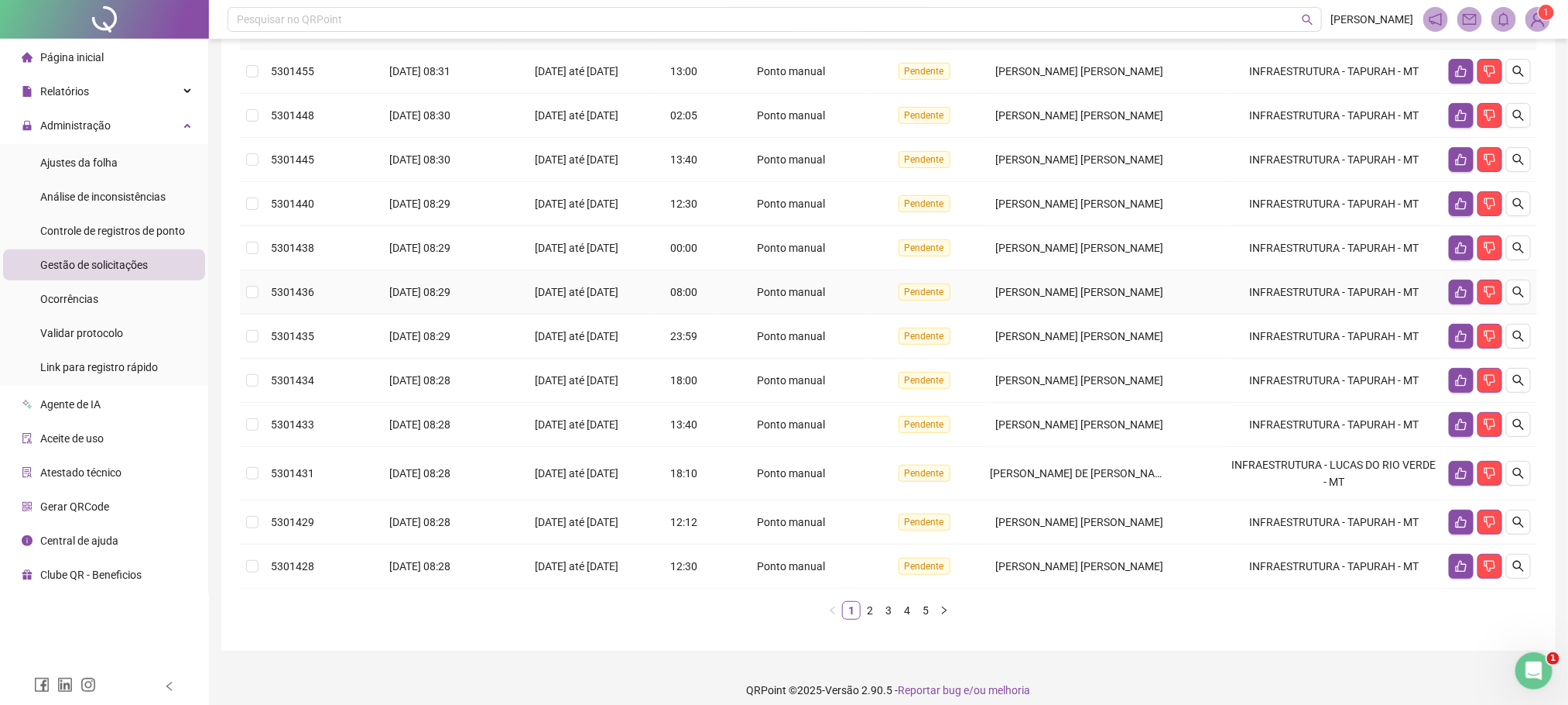
scroll to position [100, 0]
